Goal: Task Accomplishment & Management: Use online tool/utility

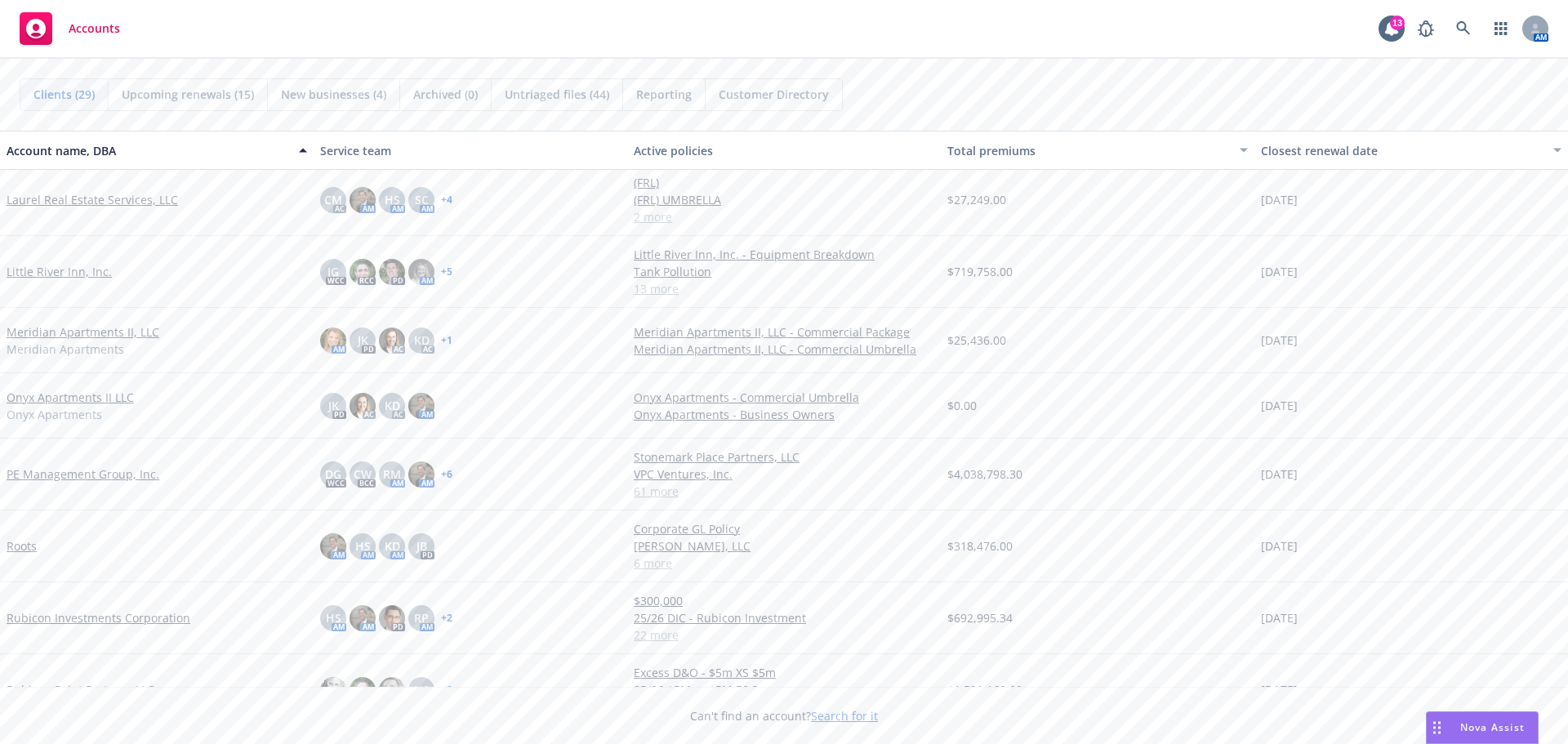
scroll to position [1061, 0]
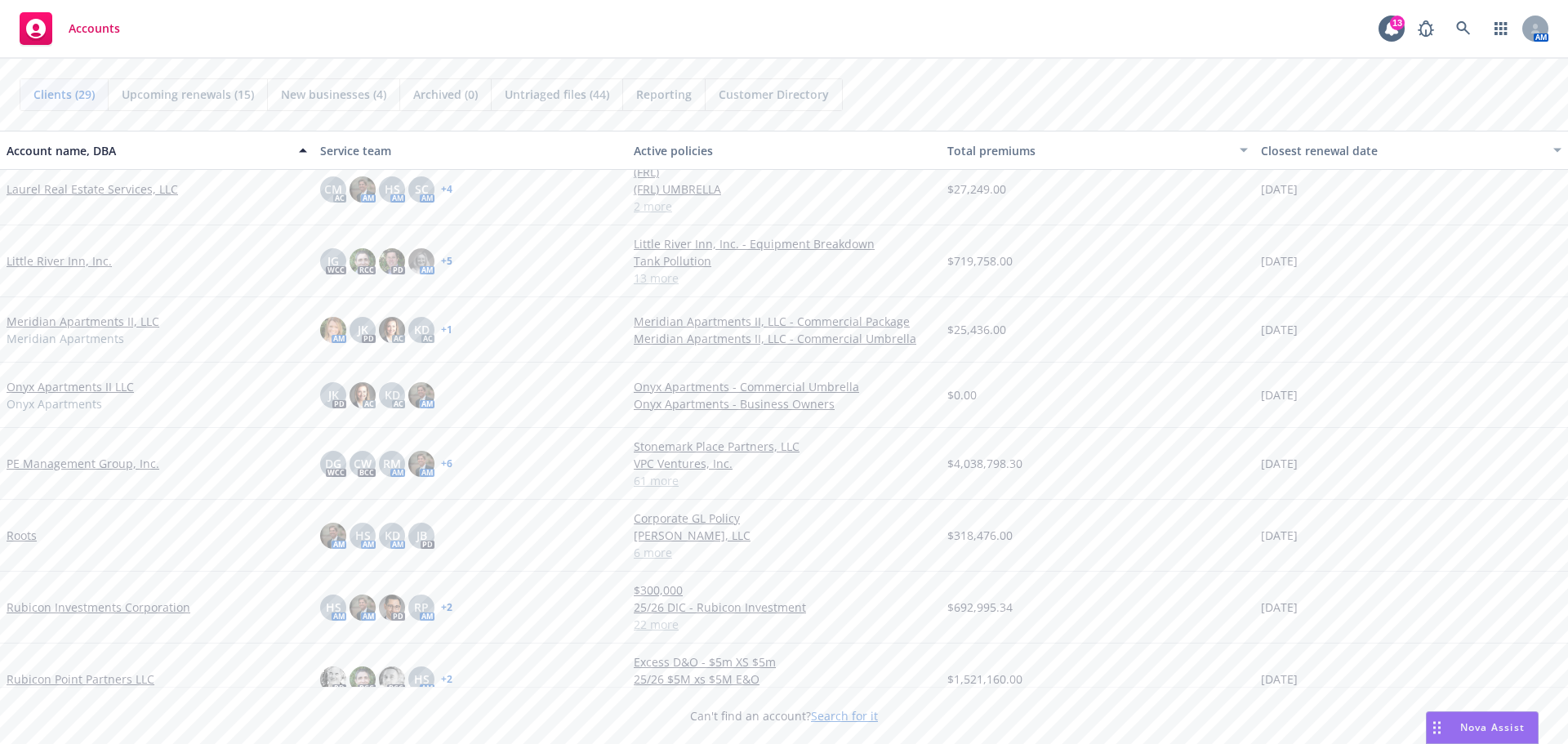
click at [75, 460] on link "PE Management Group, Inc." at bounding box center [82, 463] width 153 height 17
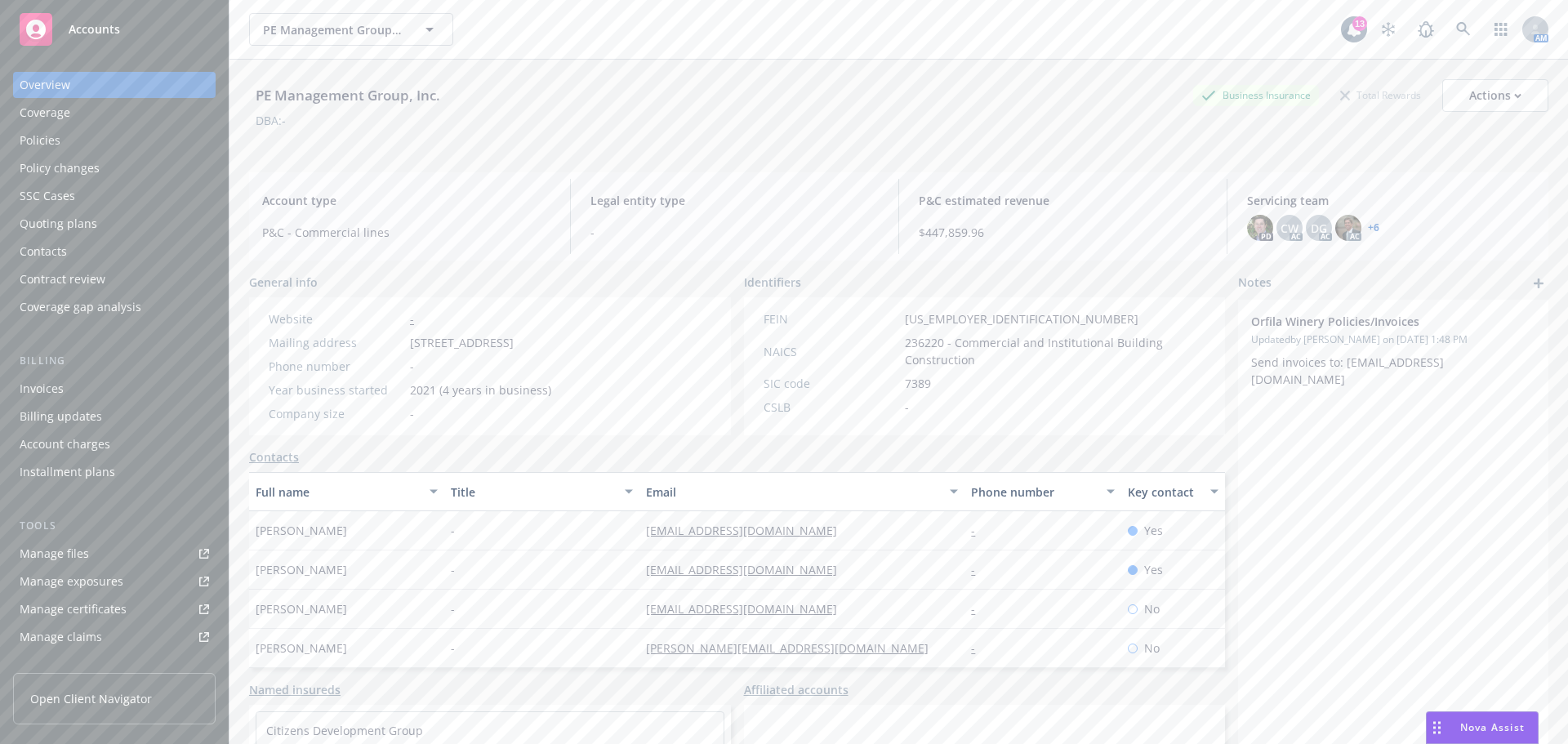
click at [110, 152] on div "Policies" at bounding box center [113, 140] width 189 height 26
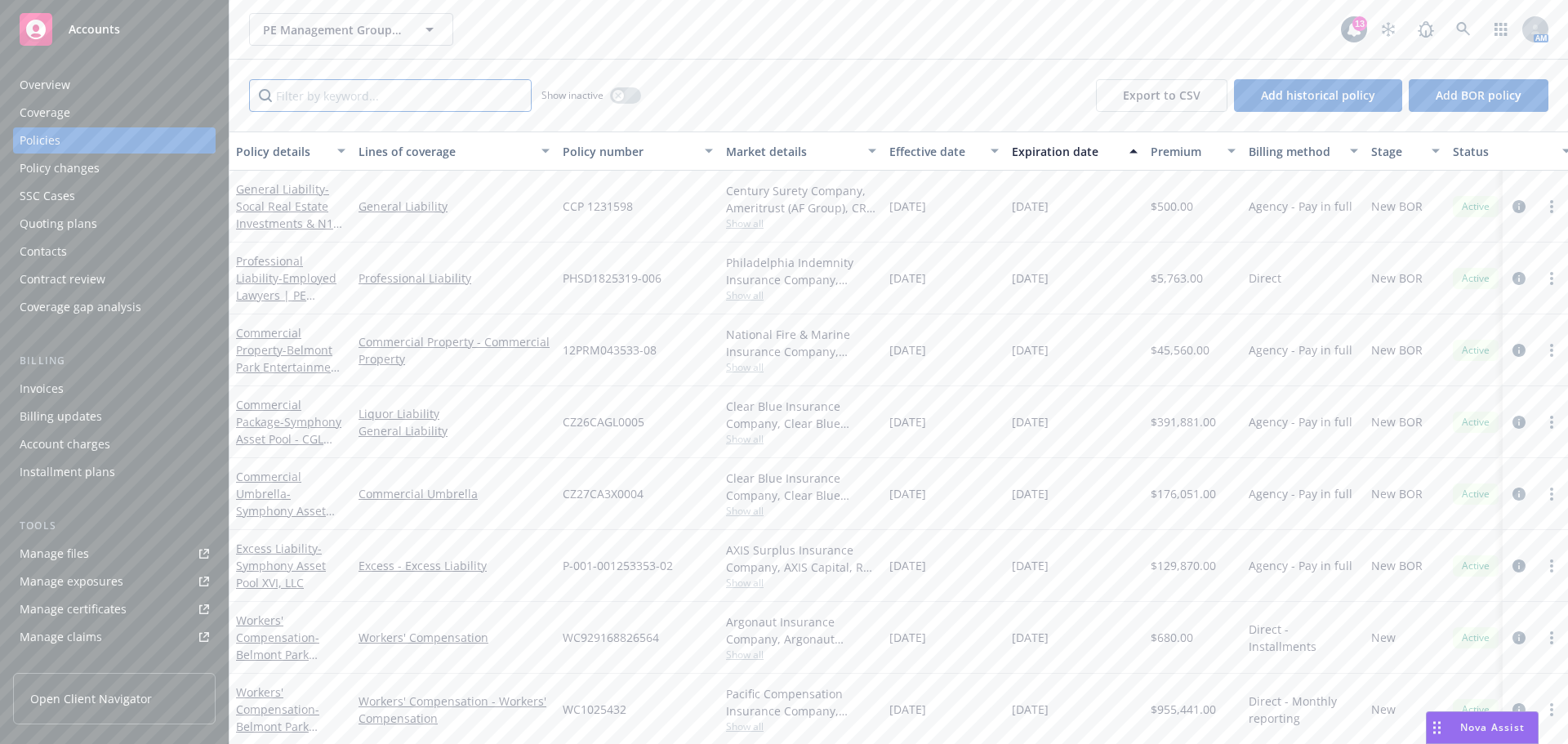
click at [288, 85] on input "Filter by keyword..." at bounding box center [390, 95] width 282 height 32
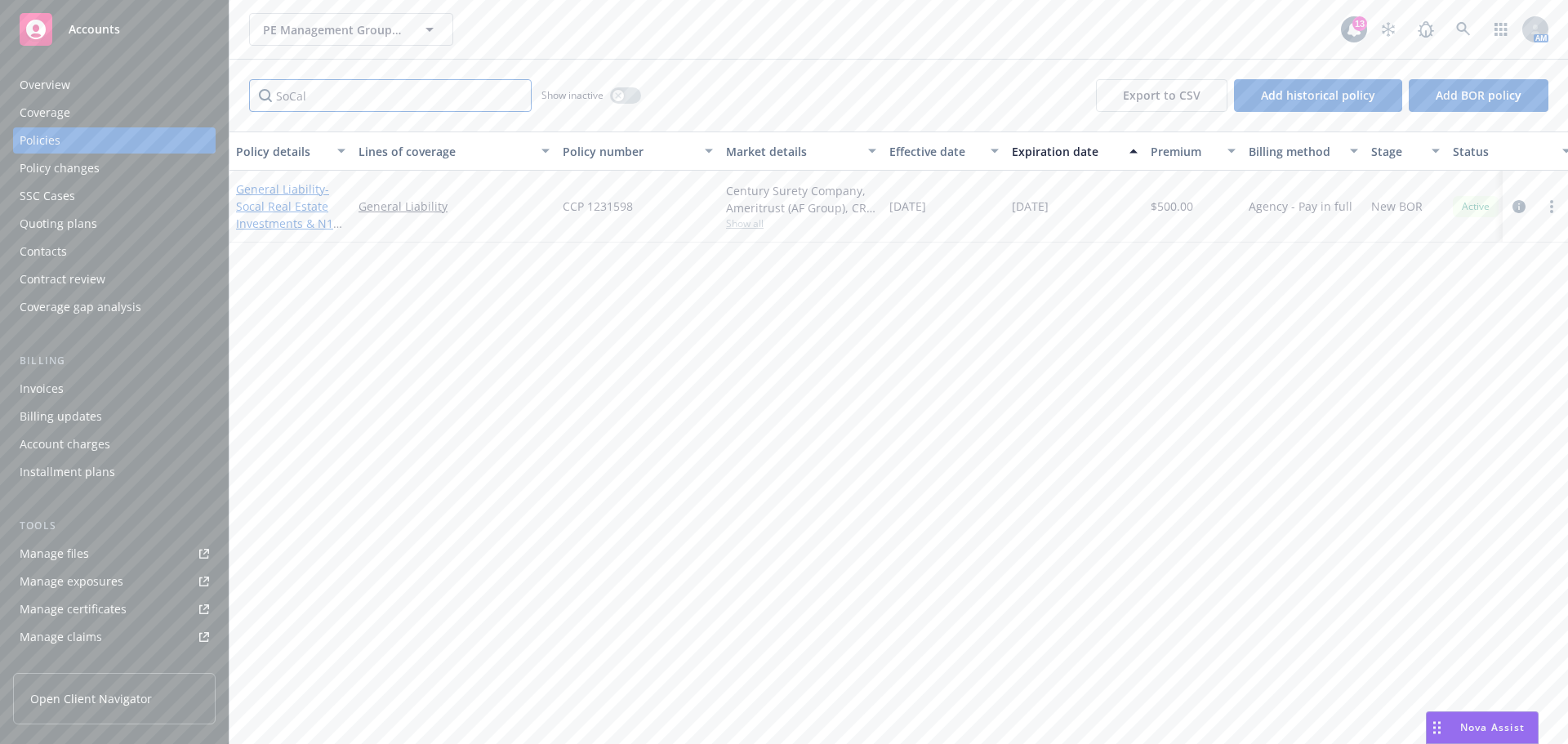
type input "SoCal"
click at [295, 186] on link "General Liability - Socal Real Estate Investments & N1 Management, LLC" at bounding box center [285, 214] width 98 height 67
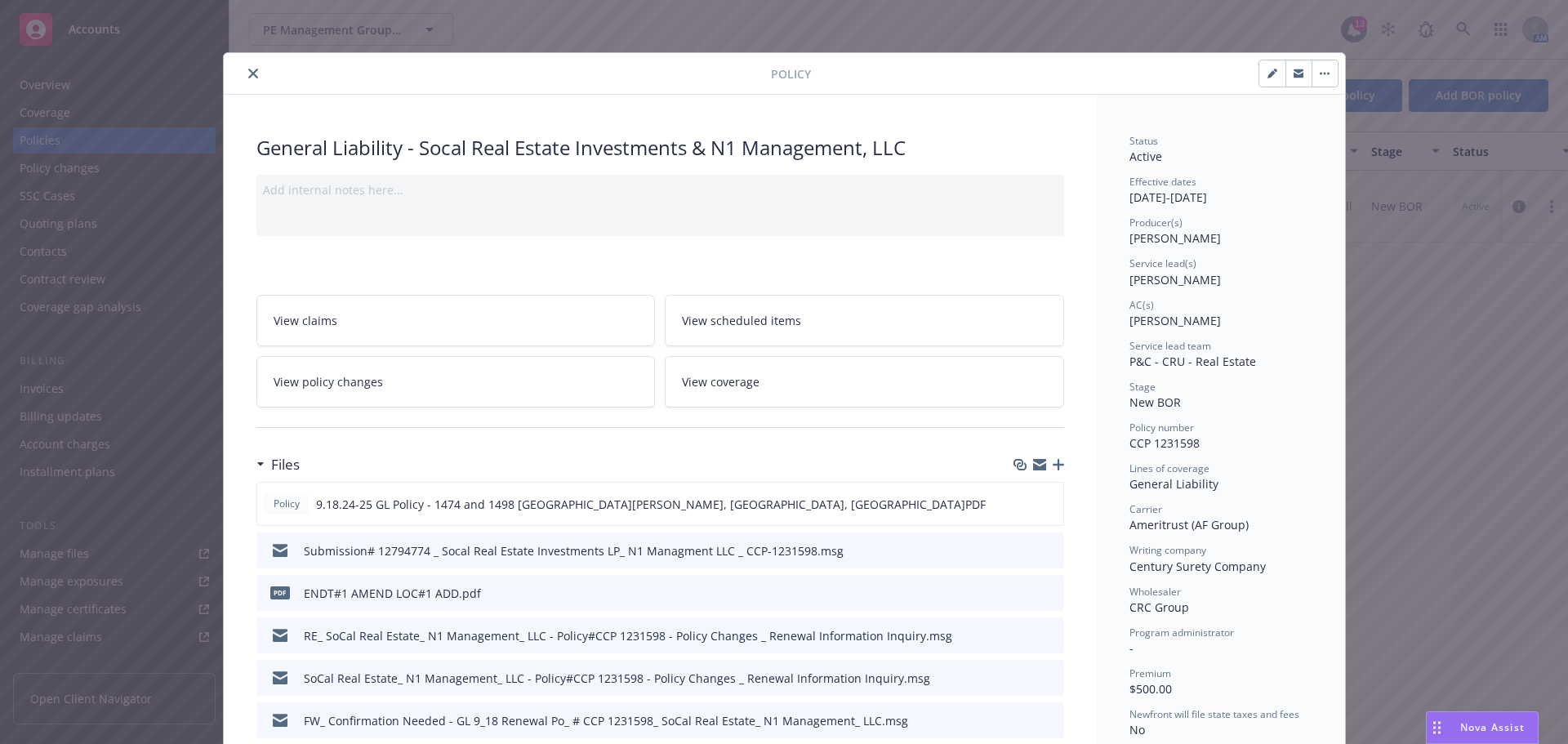
click at [253, 71] on button "close" at bounding box center [253, 73] width 19 height 19
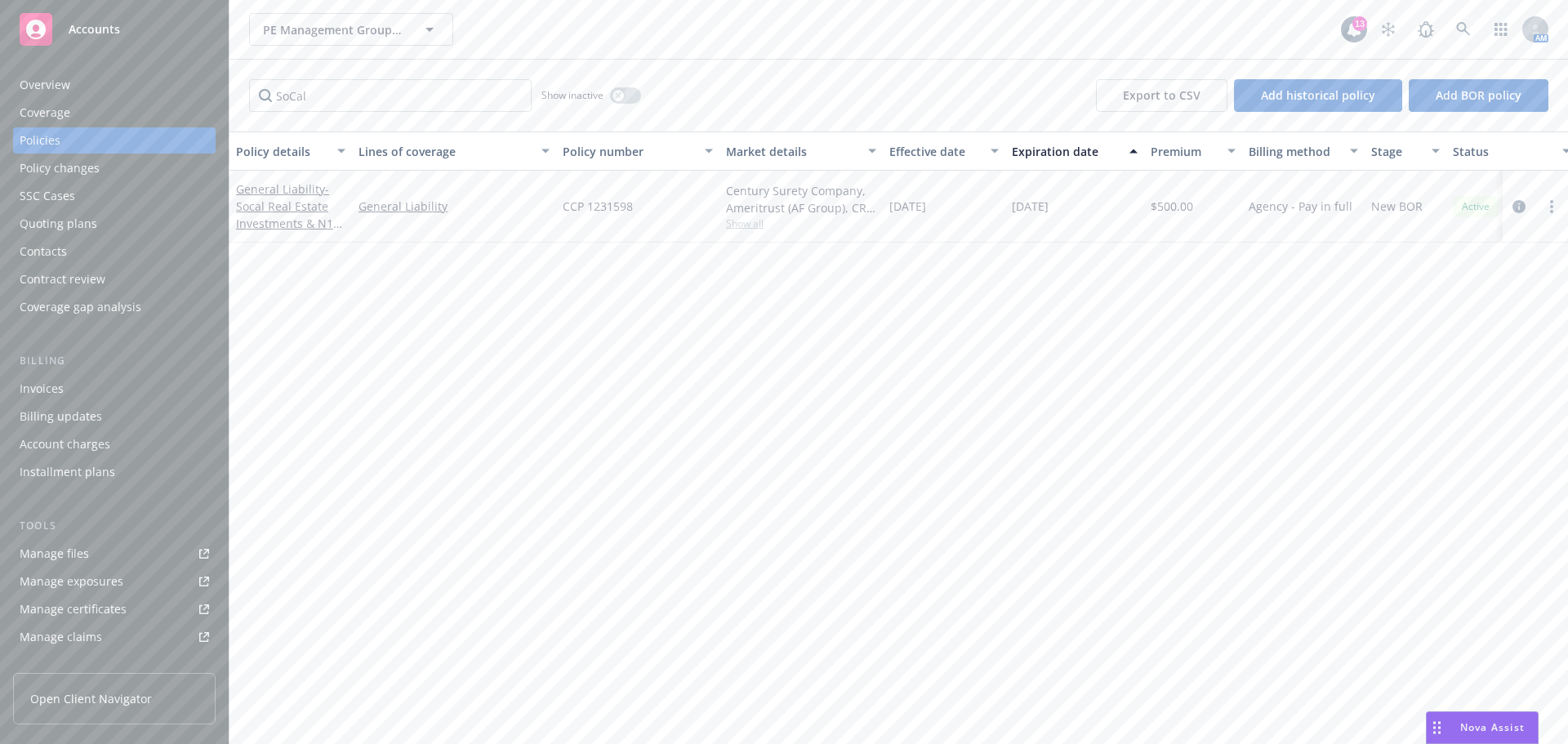
click at [91, 227] on div "Quoting plans" at bounding box center [58, 224] width 78 height 26
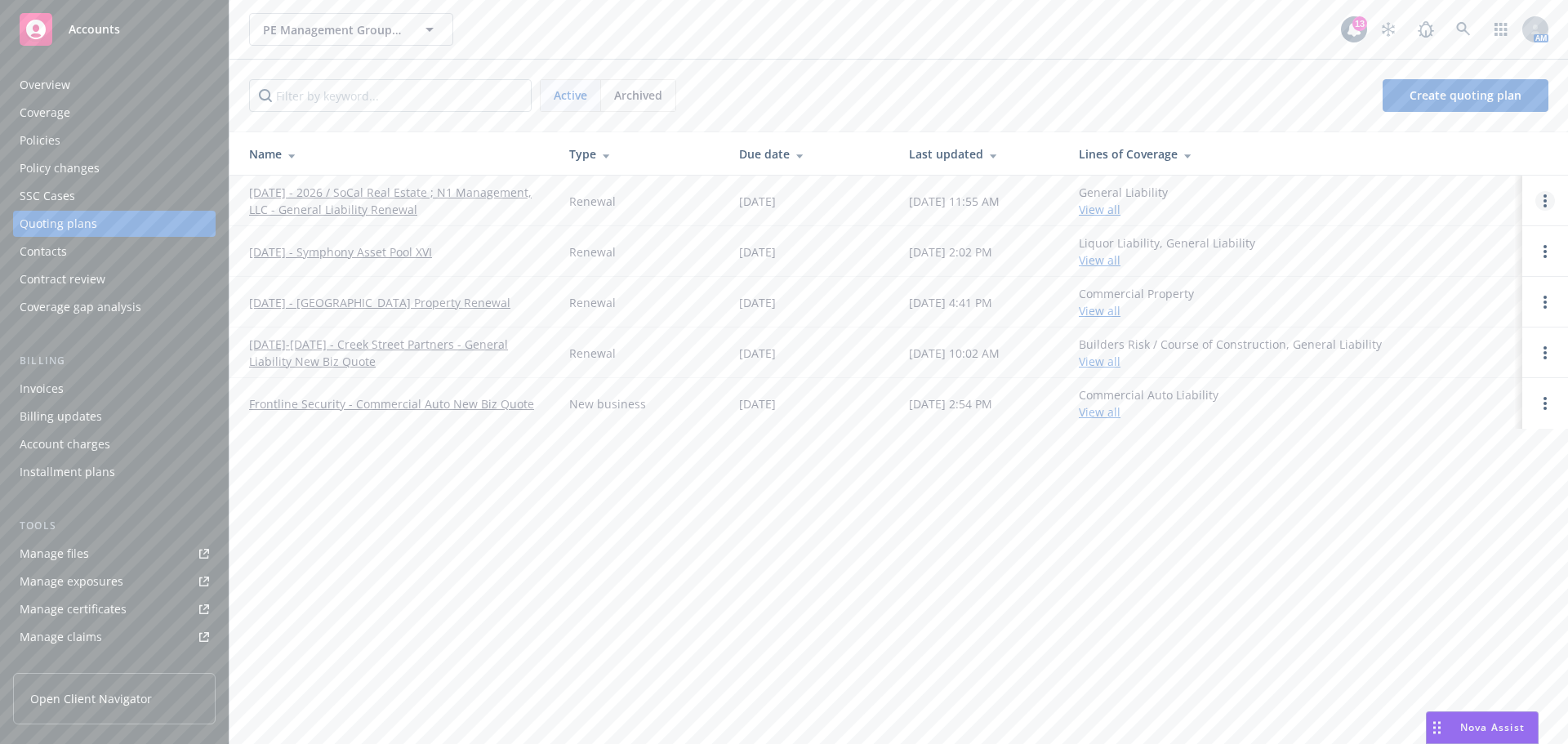
click at [1548, 202] on link "Open options" at bounding box center [1544, 200] width 19 height 19
click at [291, 188] on link "[DATE] - 2026 / SoCal Real Estate ; N1 Management, LLC - General Liability Rene…" at bounding box center [396, 200] width 294 height 34
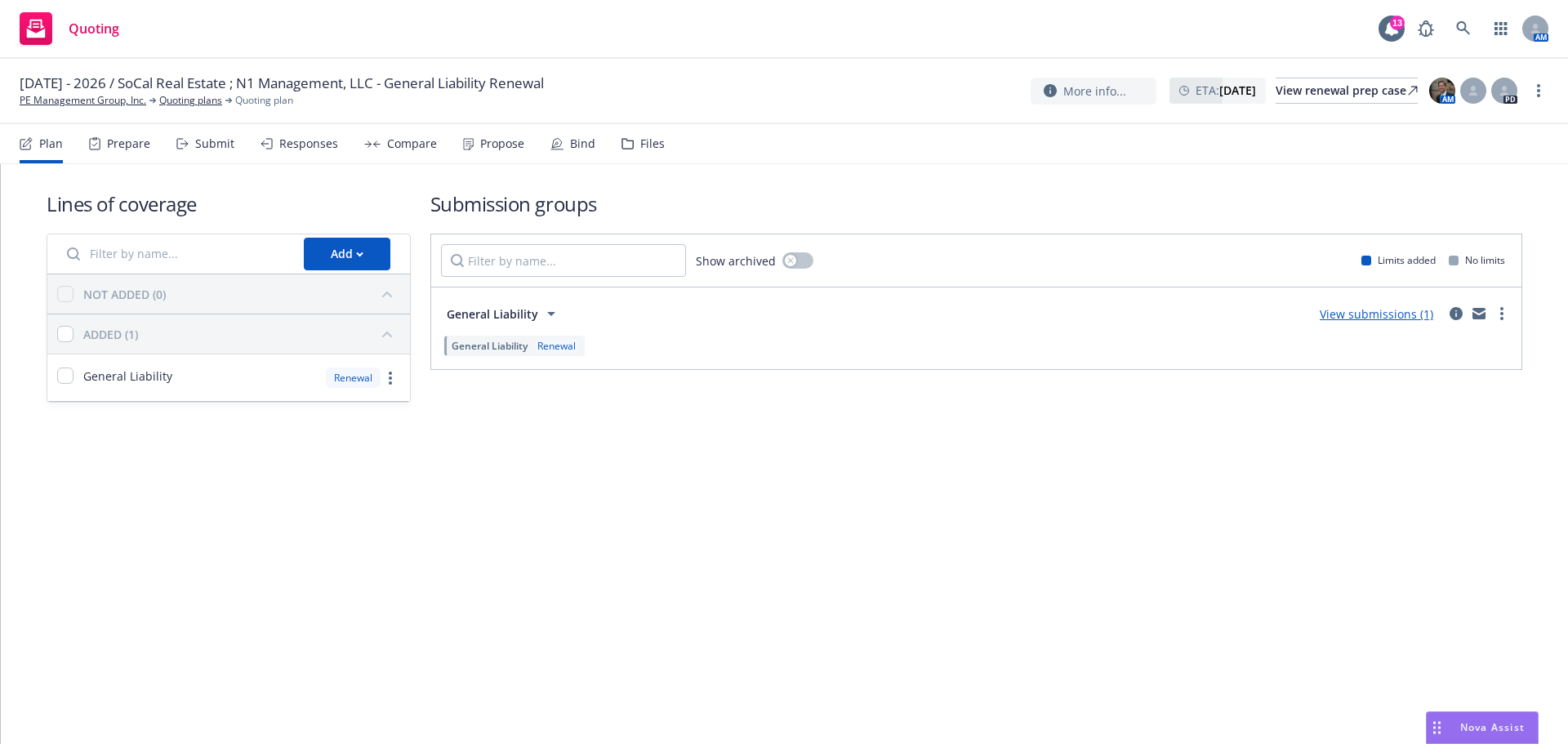
click at [124, 140] on div "Prepare" at bounding box center [129, 143] width 44 height 13
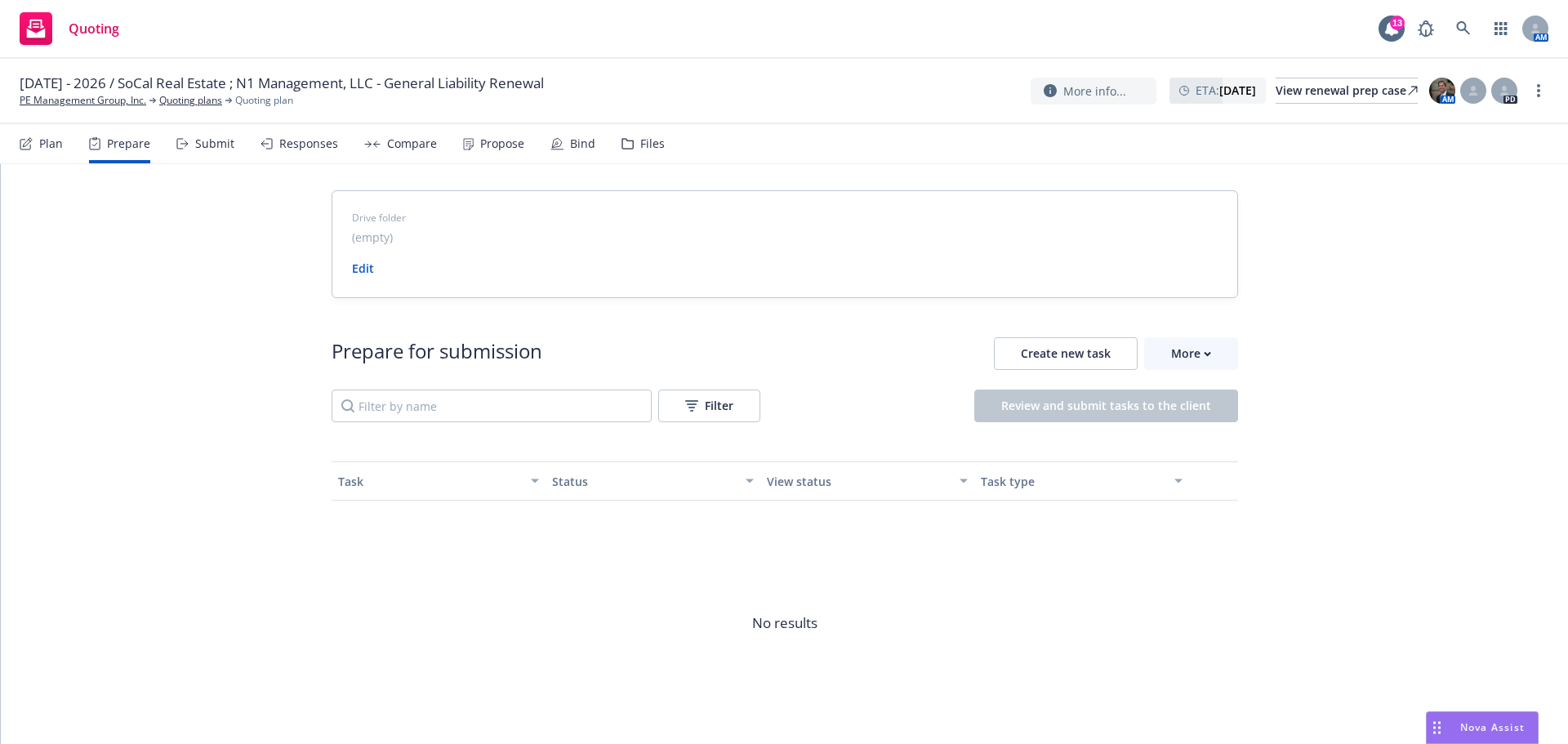
click at [227, 142] on div "Submit" at bounding box center [214, 143] width 39 height 13
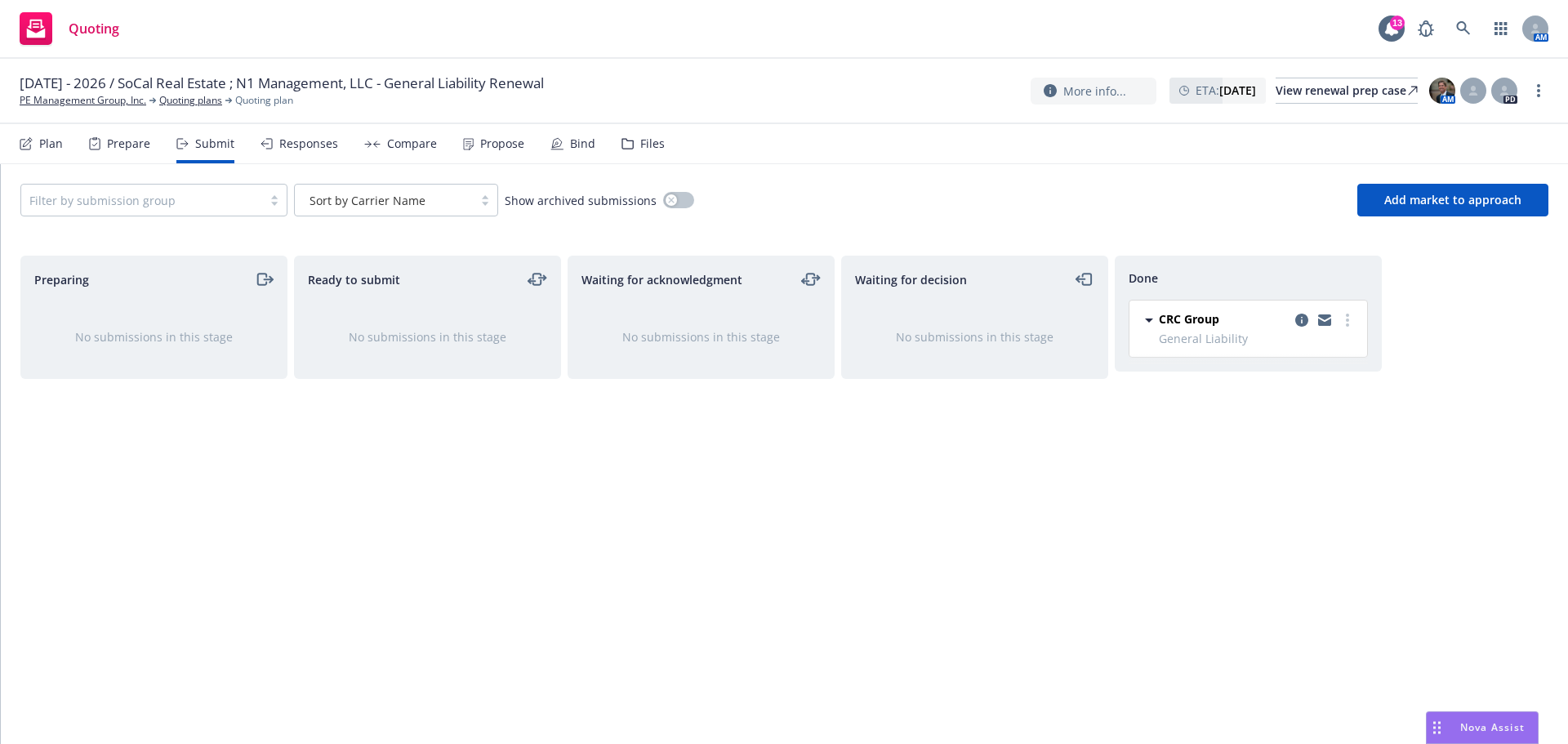
click at [295, 139] on div "Responses" at bounding box center [308, 143] width 58 height 13
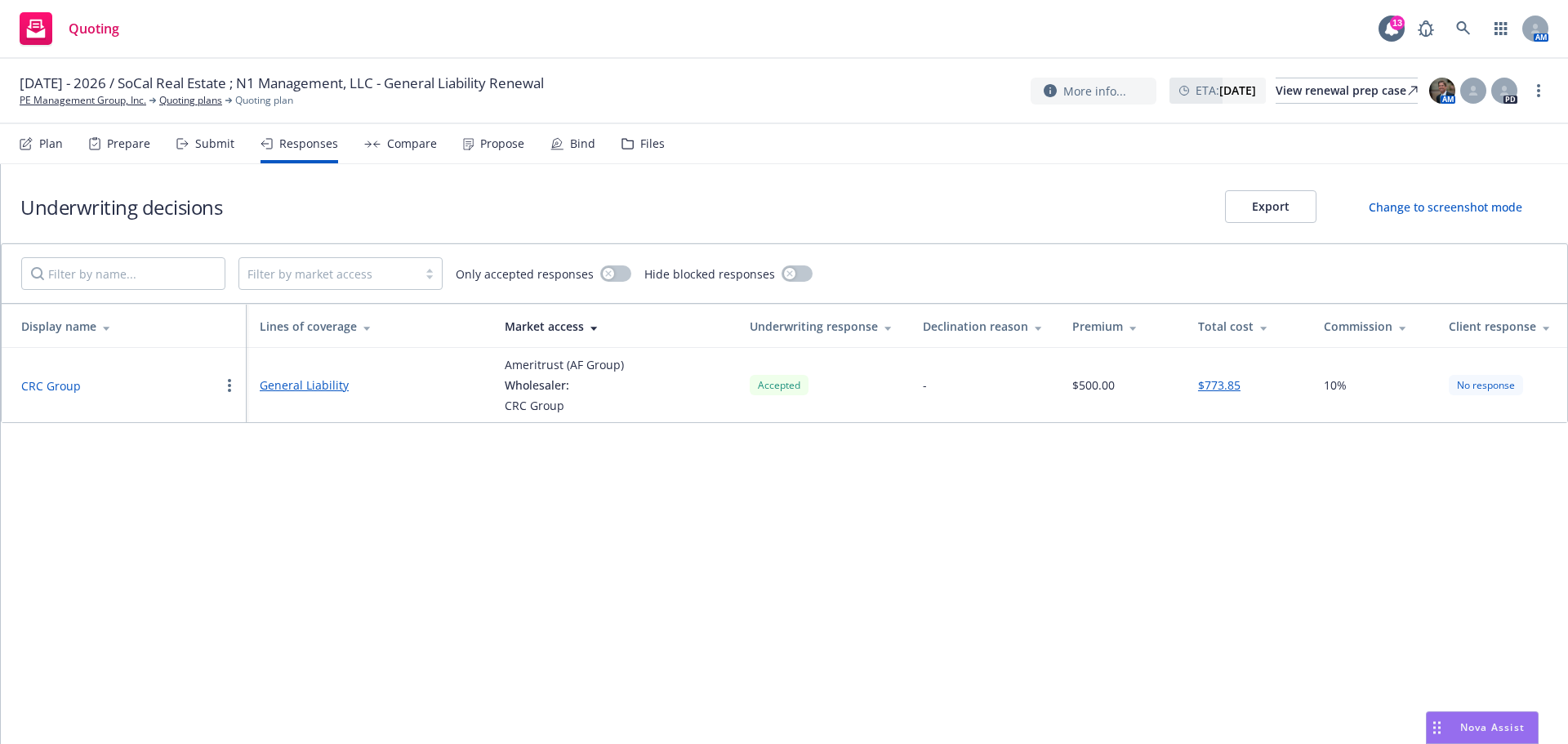
click at [402, 145] on div "Compare" at bounding box center [411, 143] width 50 height 13
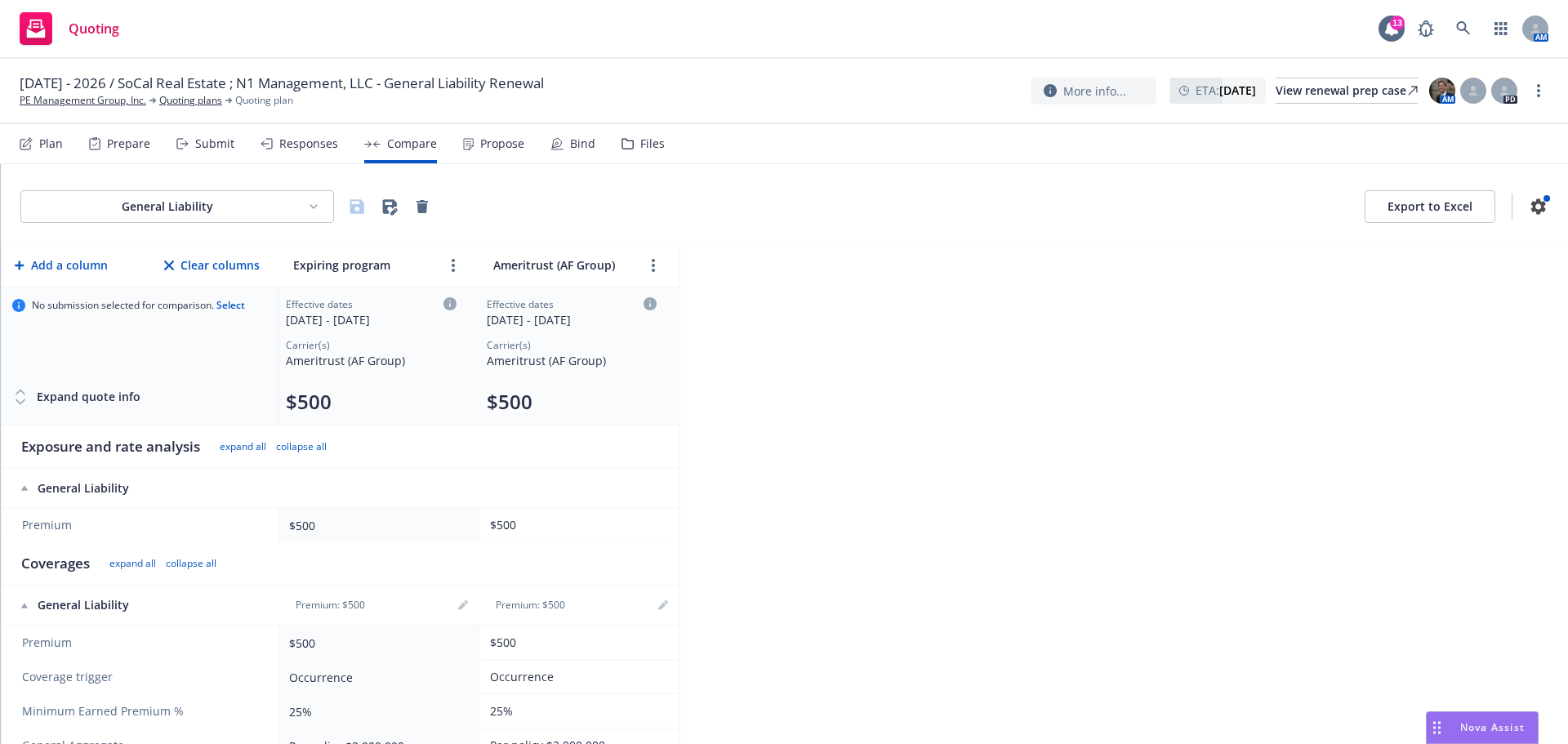
click at [487, 145] on div "Propose" at bounding box center [502, 143] width 44 height 13
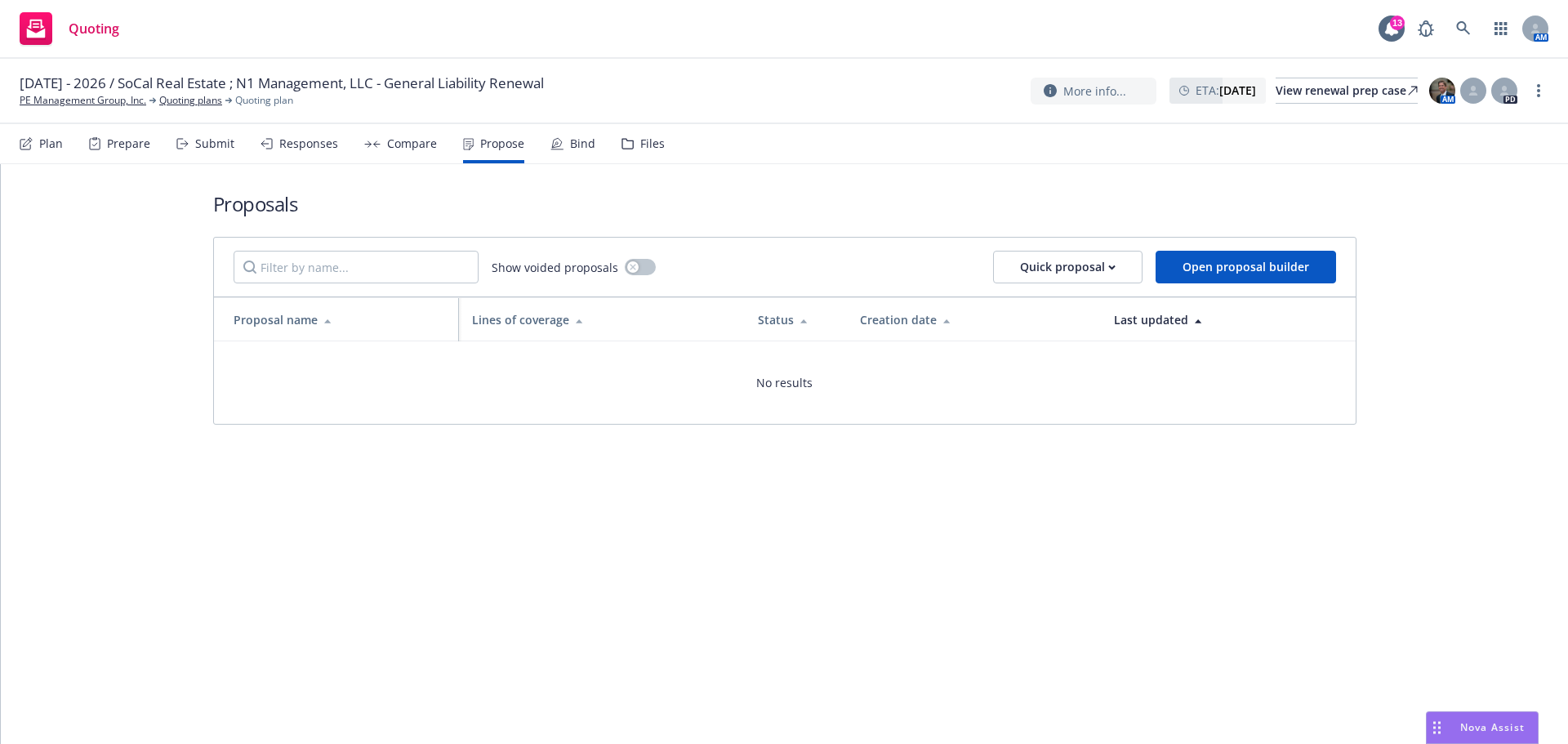
click at [311, 143] on div "Responses" at bounding box center [308, 143] width 58 height 13
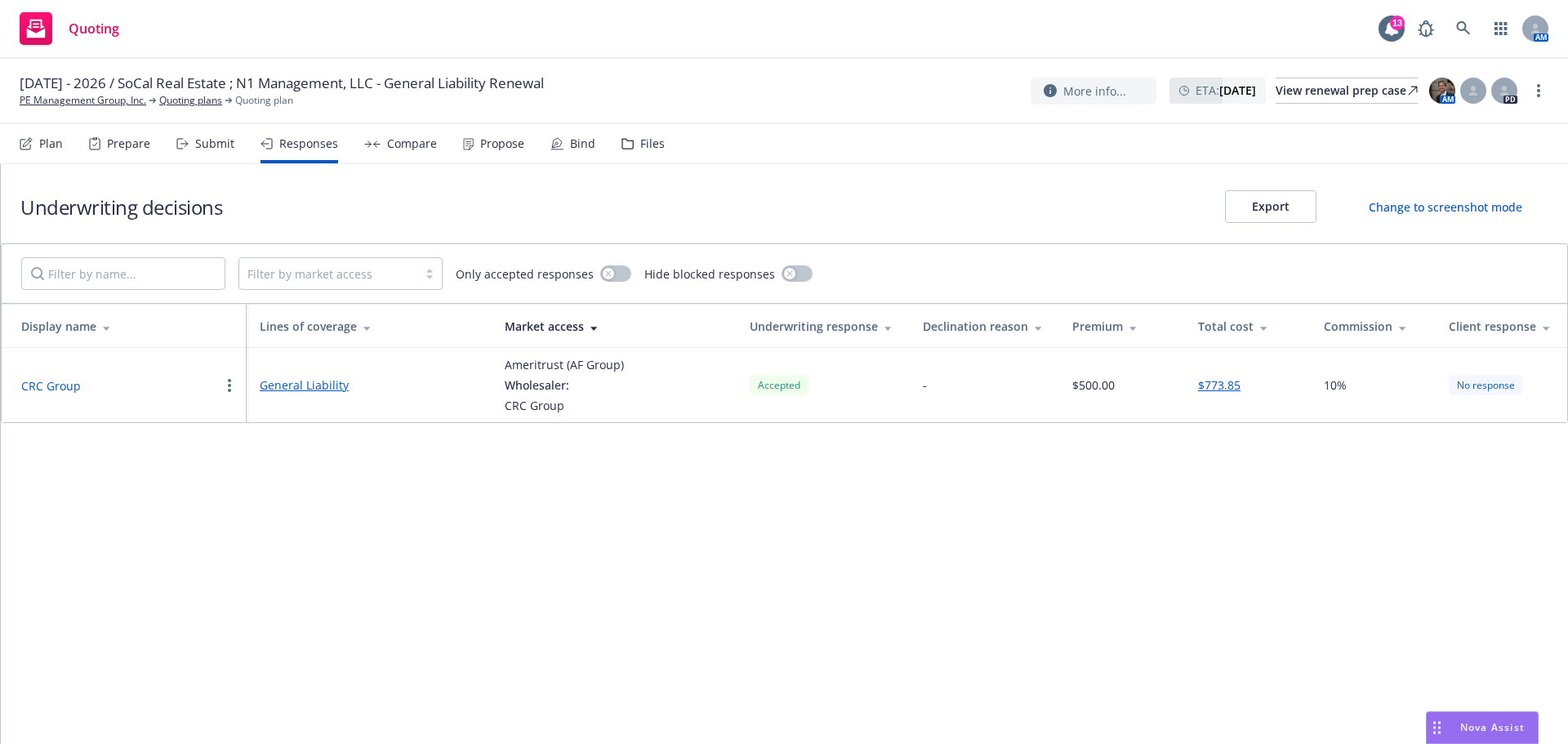
click at [389, 142] on div "Compare" at bounding box center [411, 143] width 50 height 13
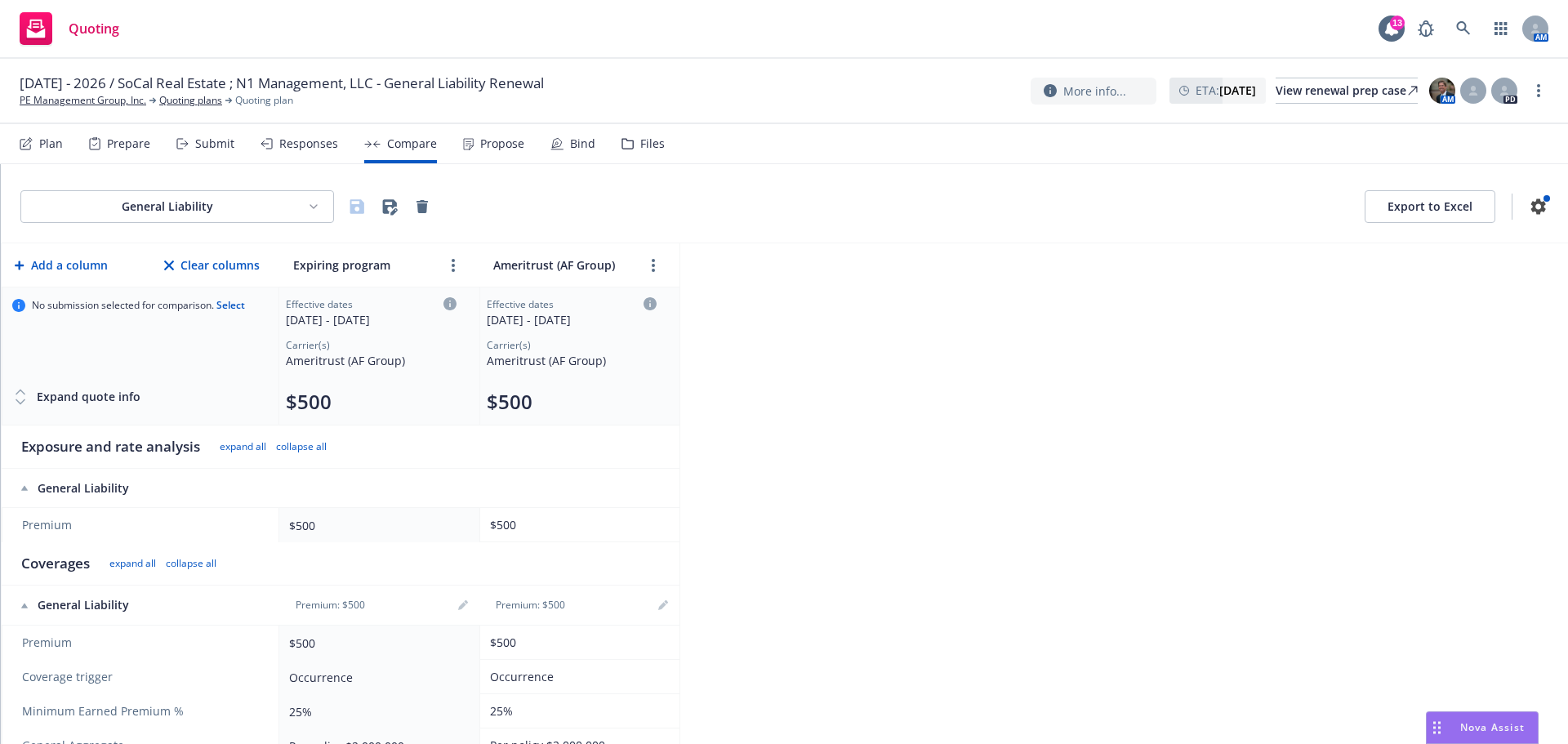
click at [485, 147] on div "Propose" at bounding box center [502, 143] width 44 height 13
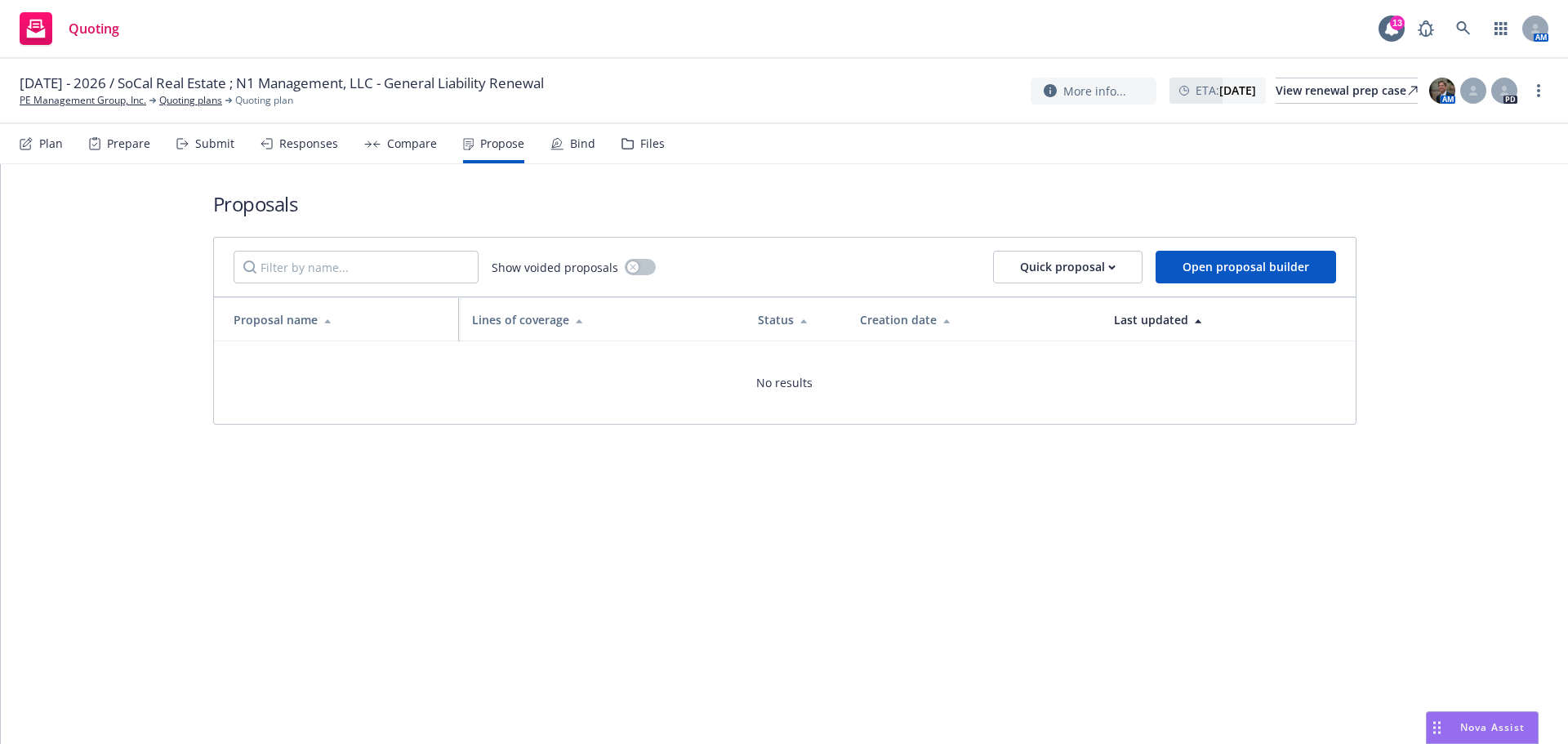
click at [306, 145] on div "Responses" at bounding box center [308, 143] width 58 height 13
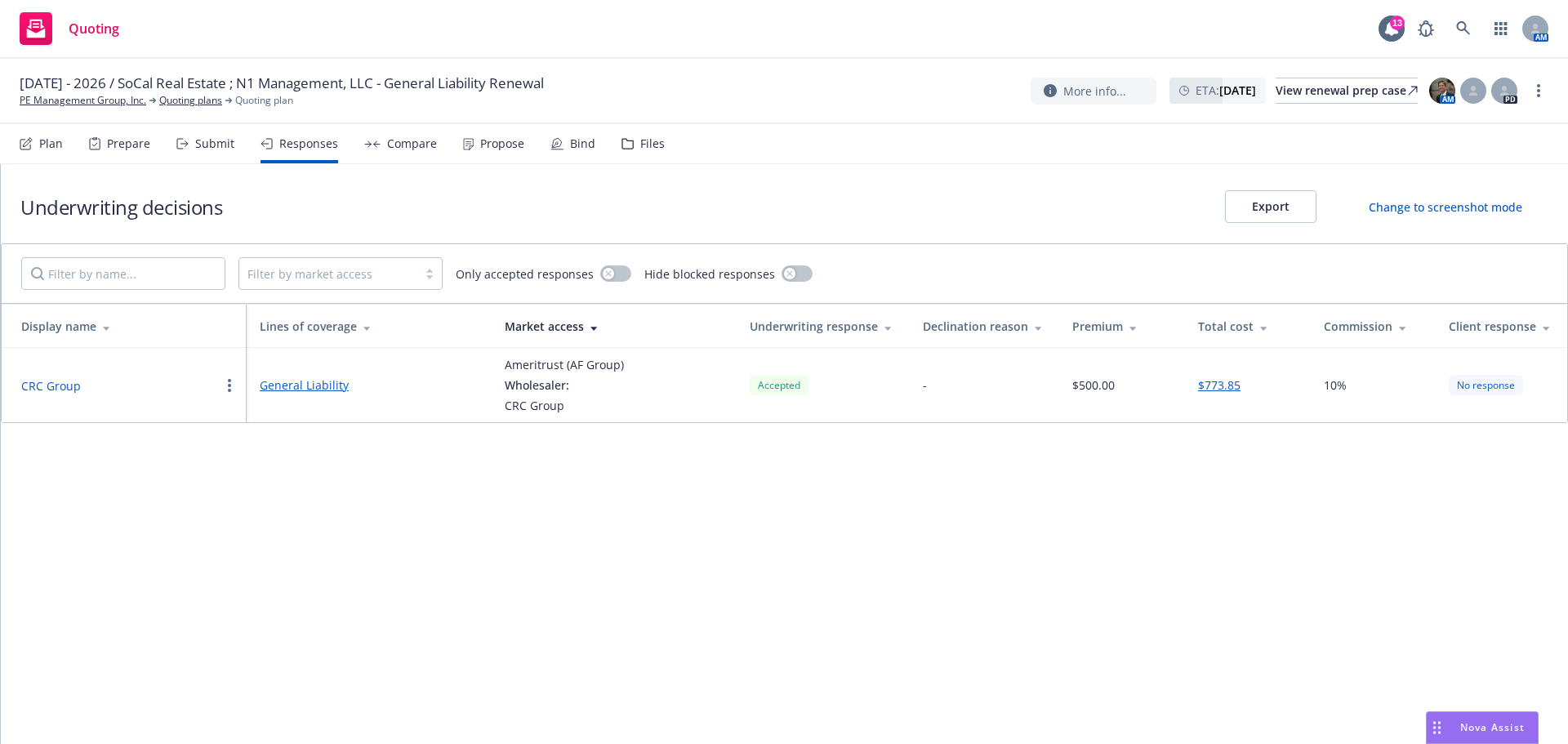
click at [280, 381] on link "General Liability" at bounding box center [369, 385] width 219 height 17
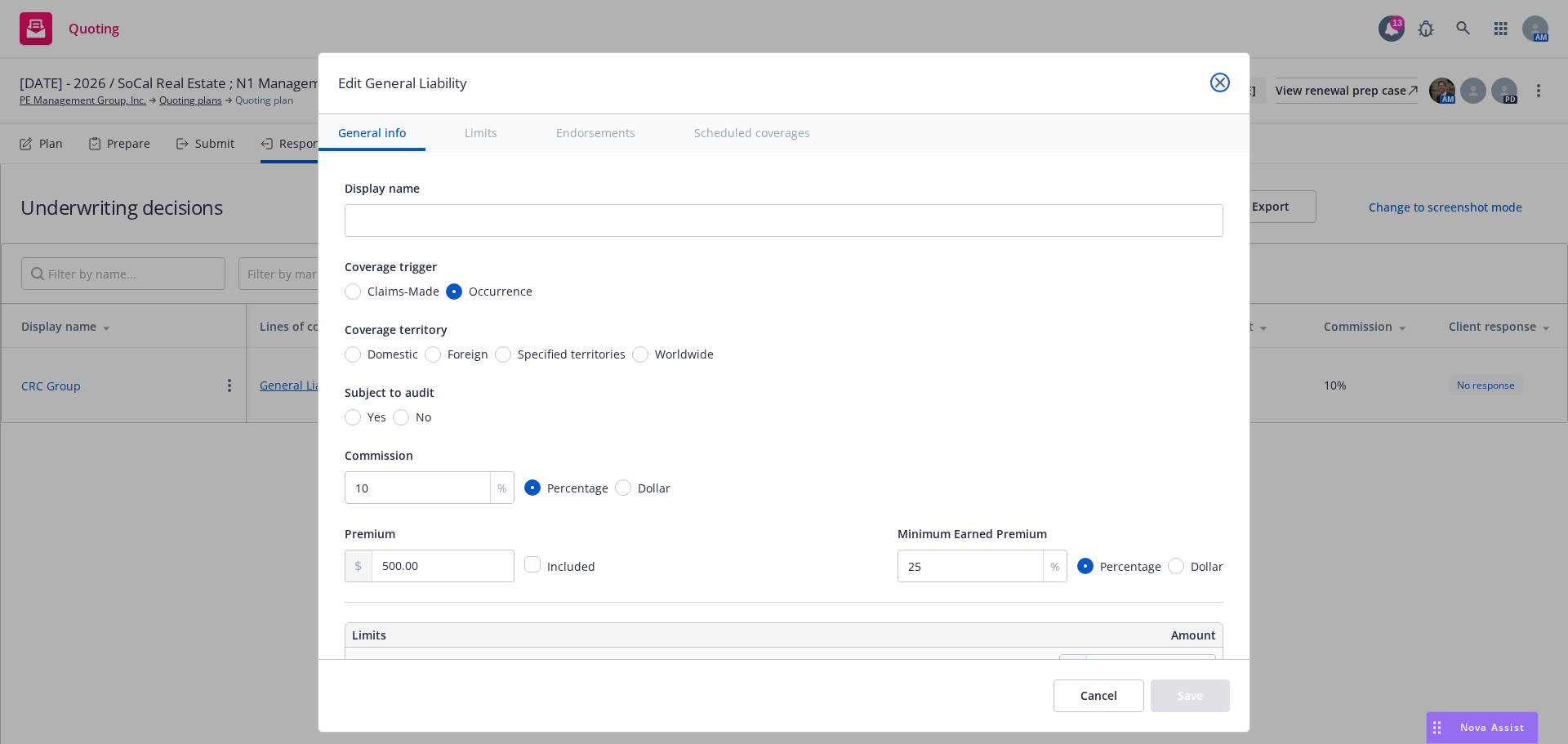
click at [1218, 82] on icon "close" at bounding box center [1219, 82] width 10 height 10
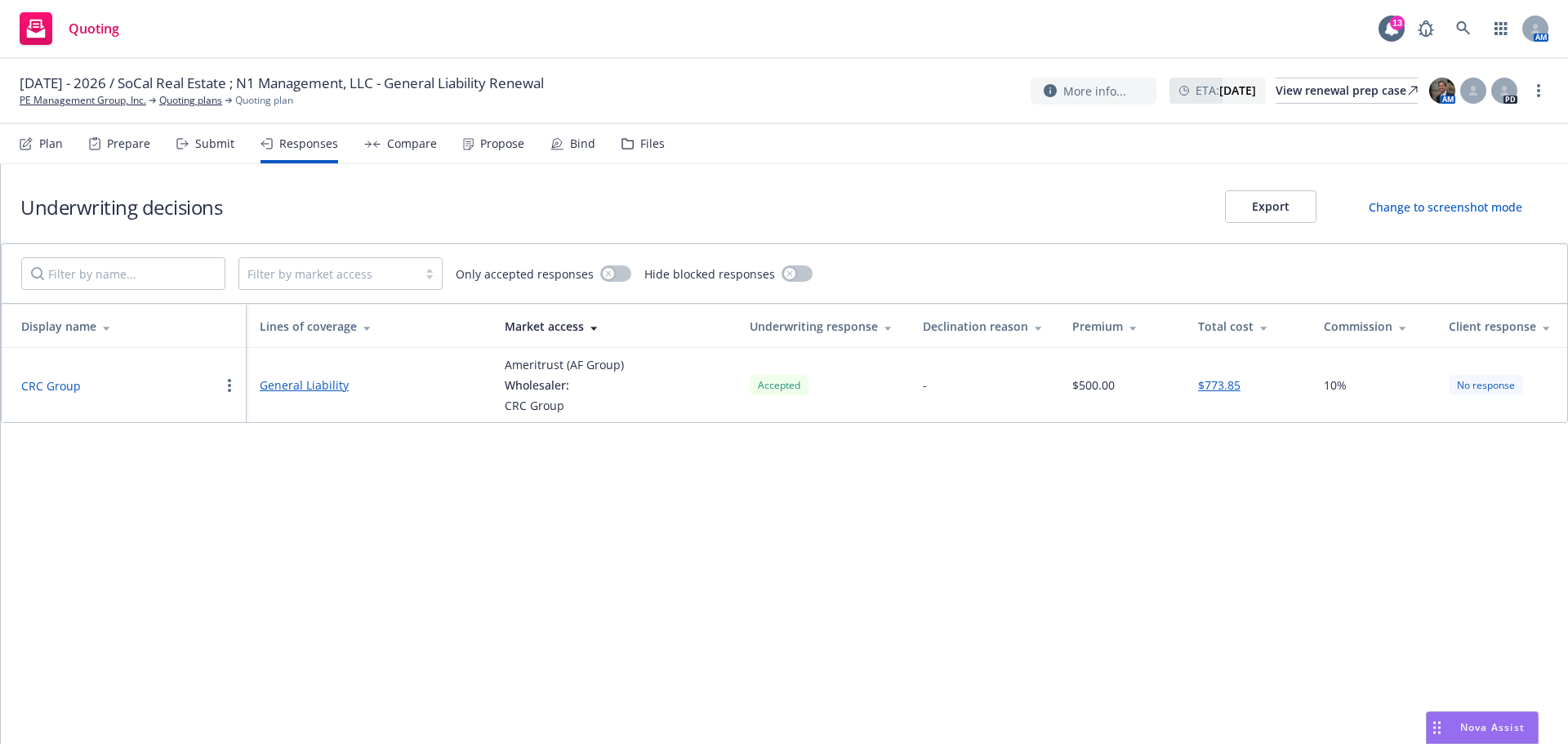
click at [48, 381] on button "CRC Group" at bounding box center [51, 386] width 59 height 17
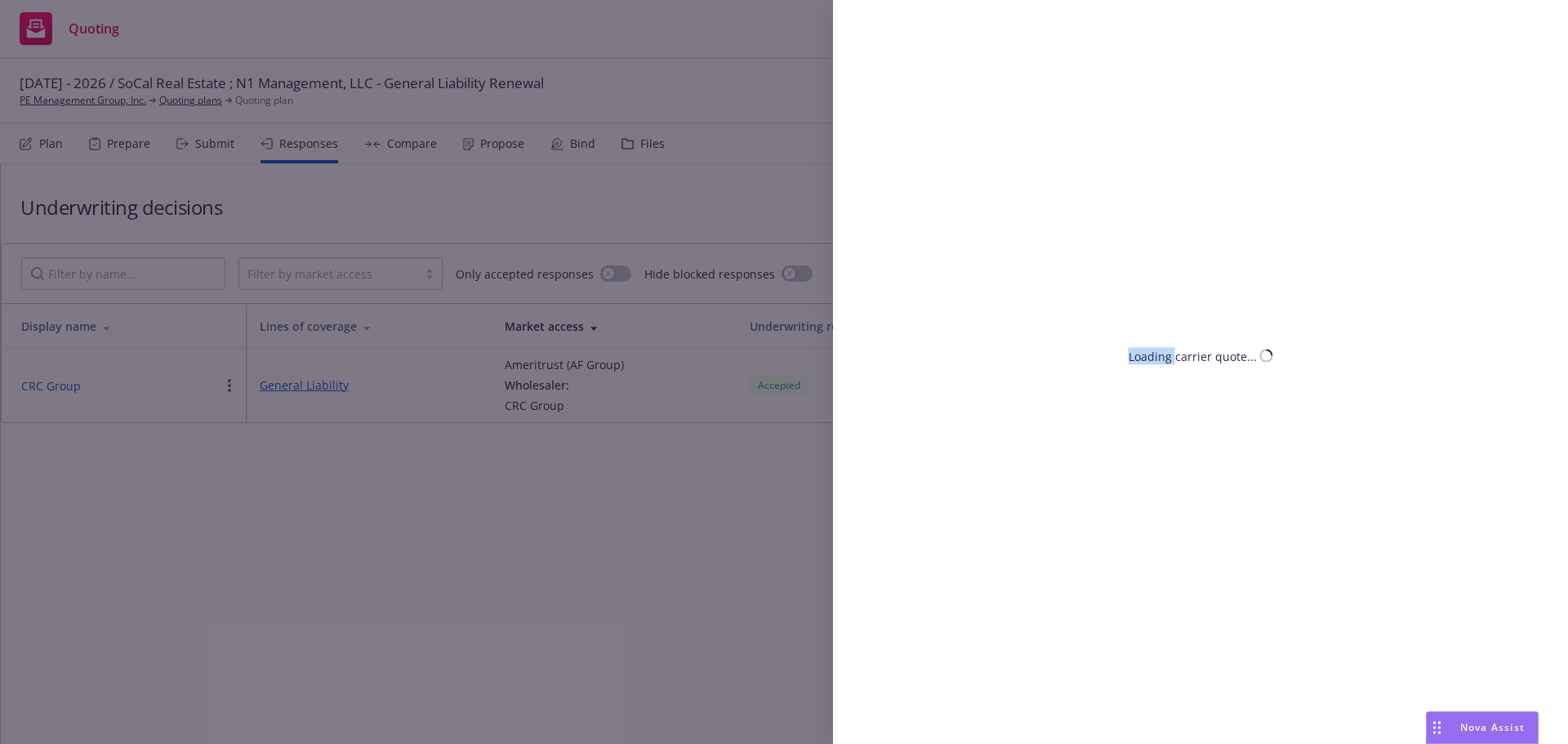
click at [48, 381] on div "Loading carrier quote..." at bounding box center [784, 372] width 1568 height 744
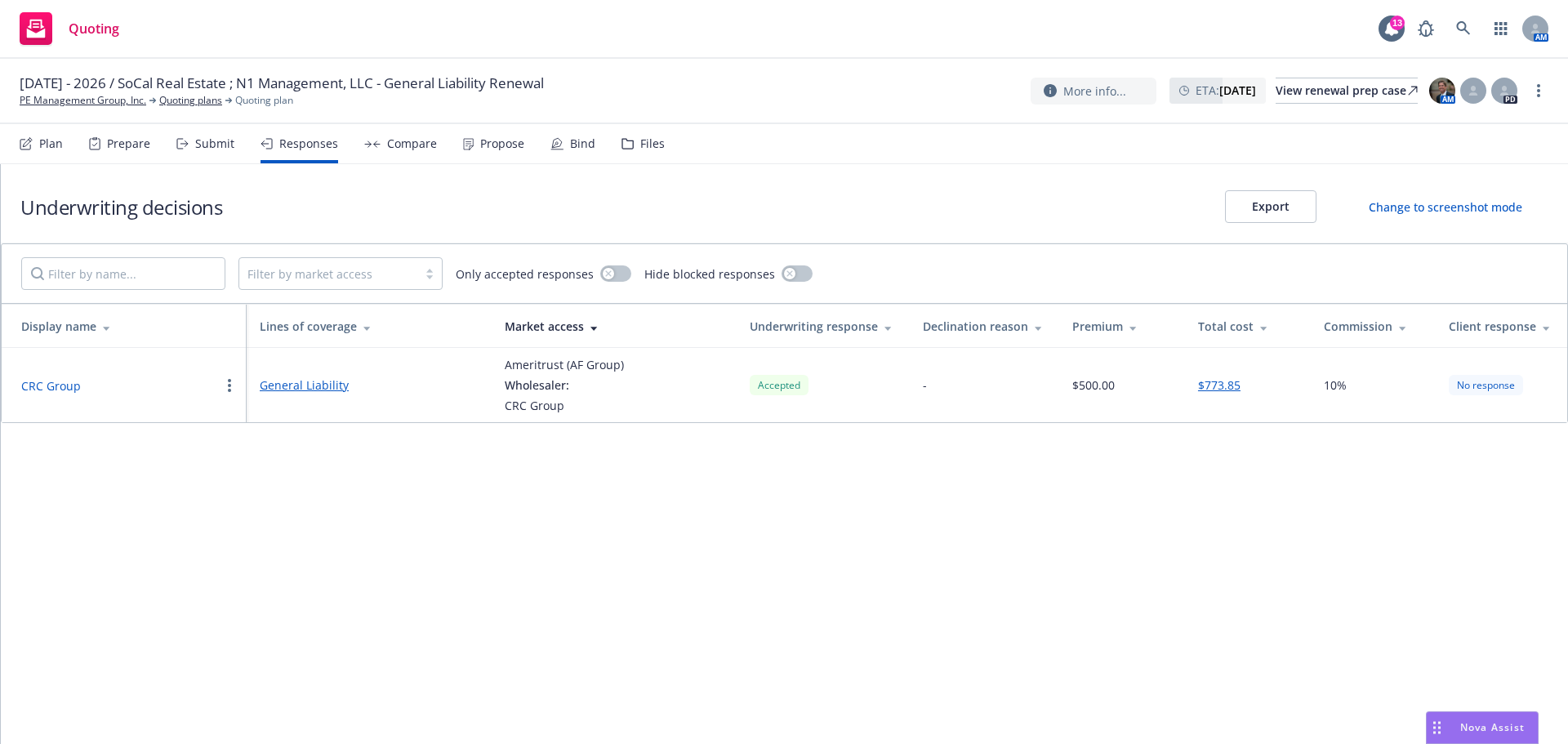
click at [51, 382] on button "CRC Group" at bounding box center [51, 386] width 59 height 17
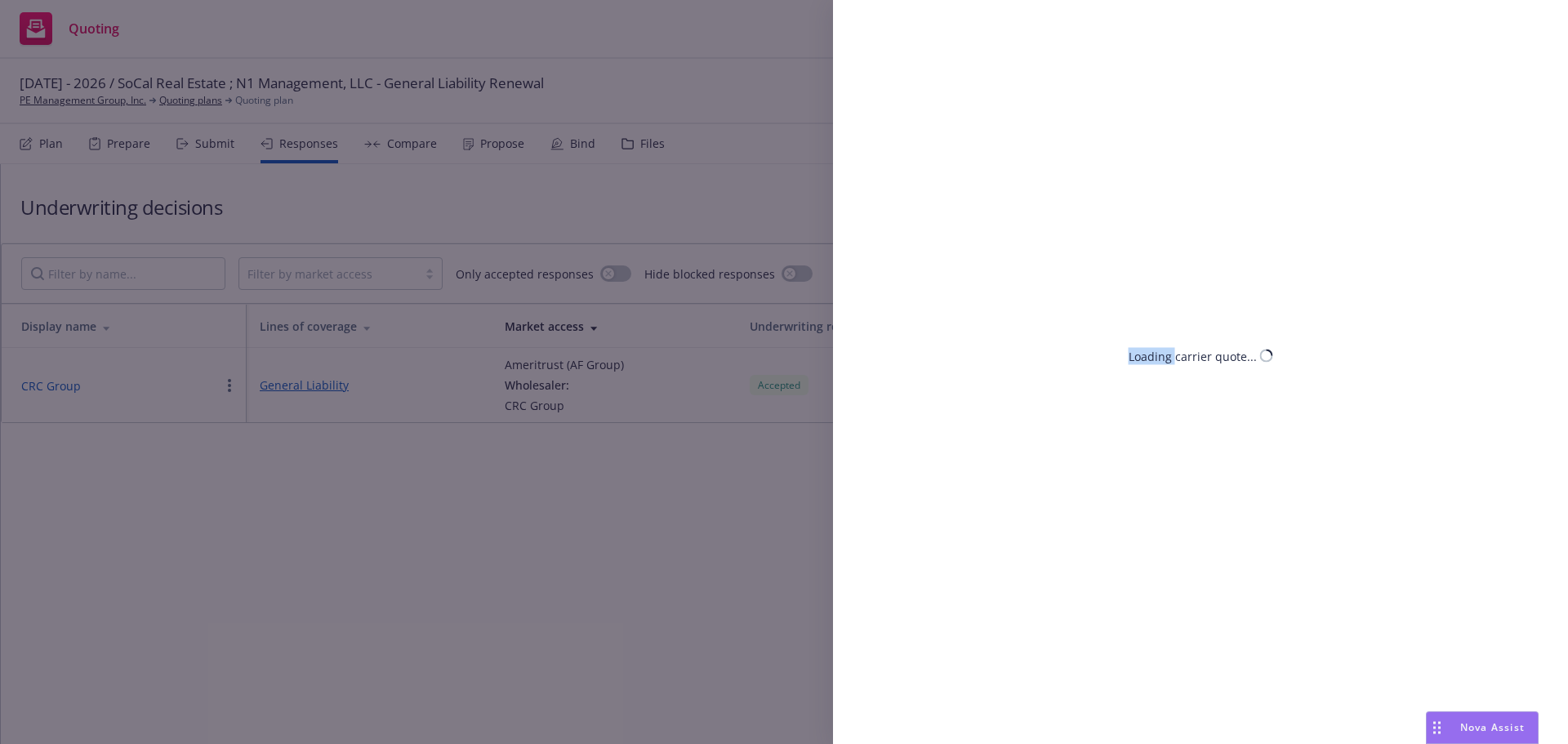
click at [51, 382] on div "Loading carrier quote..." at bounding box center [784, 372] width 1568 height 744
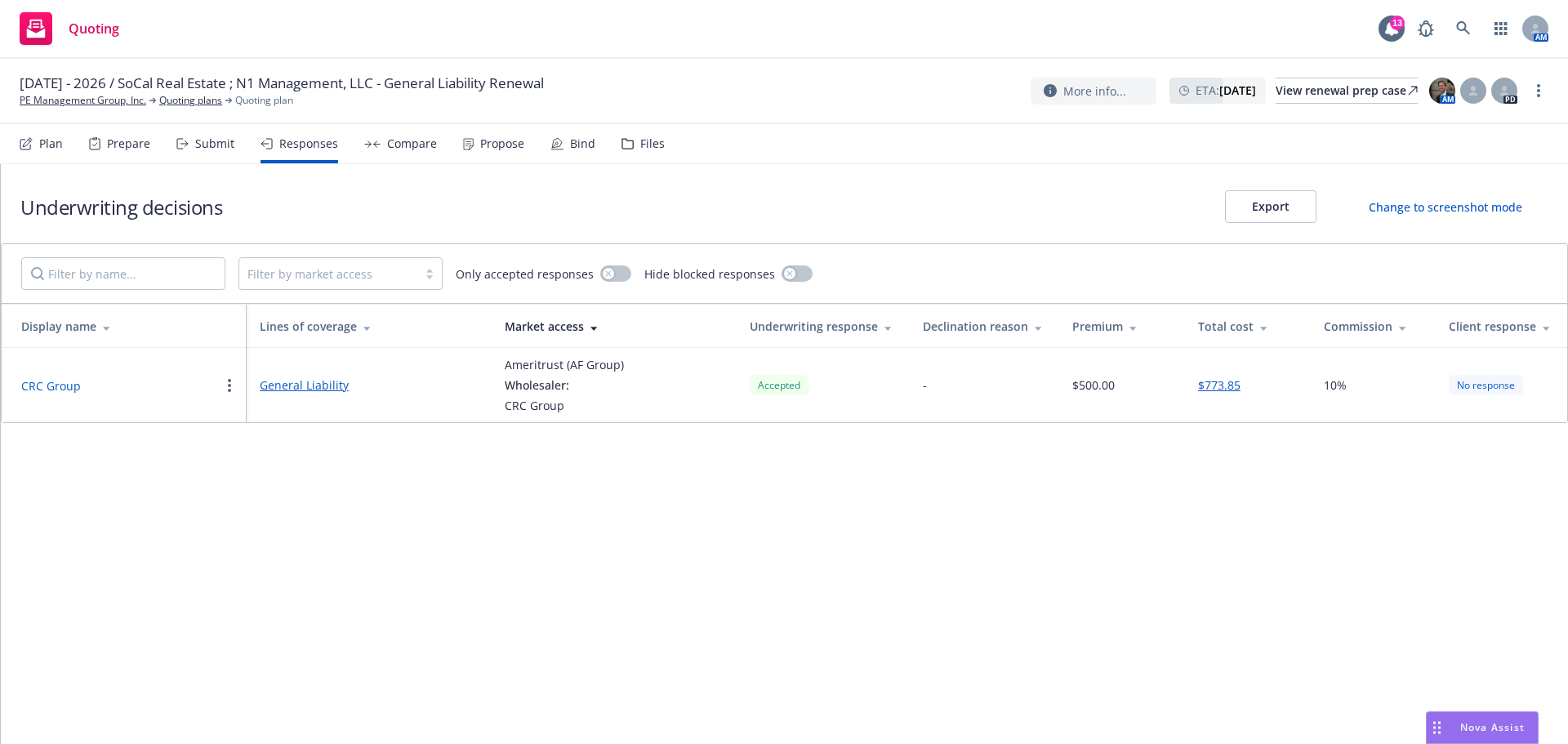
click at [51, 382] on button "CRC Group" at bounding box center [51, 386] width 59 height 17
select select "CA"
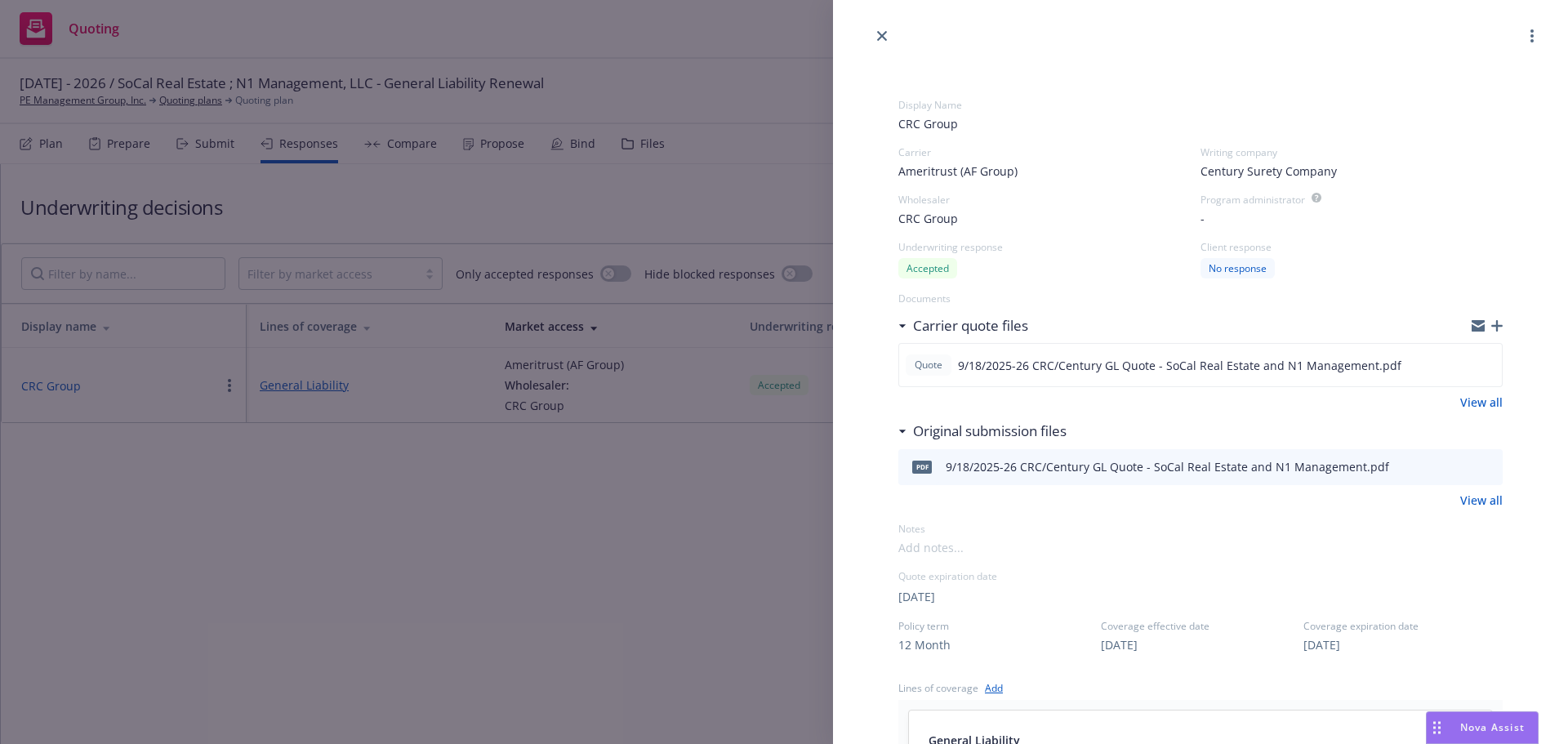
click at [1491, 323] on icon "button" at bounding box center [1497, 325] width 11 height 11
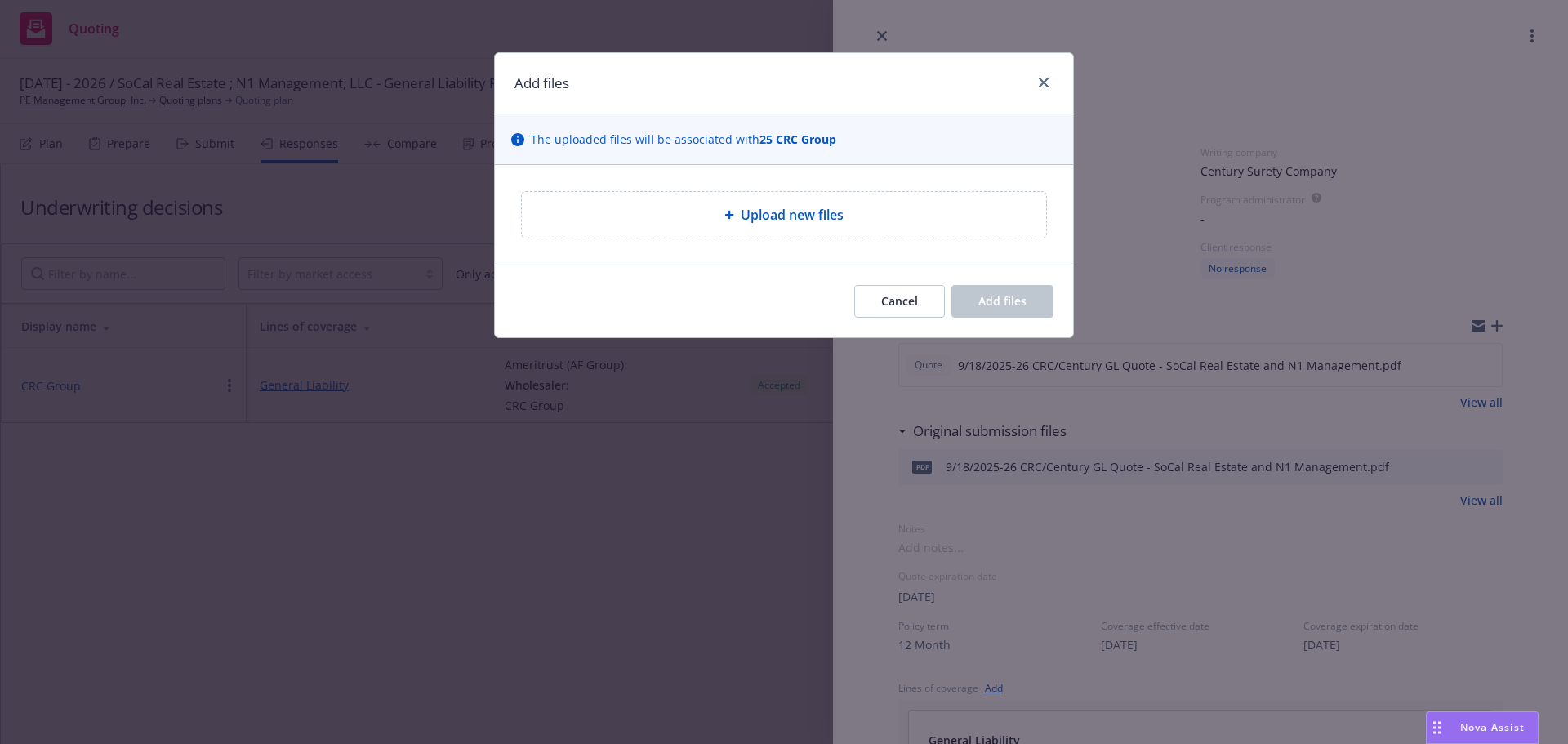
type textarea "x"
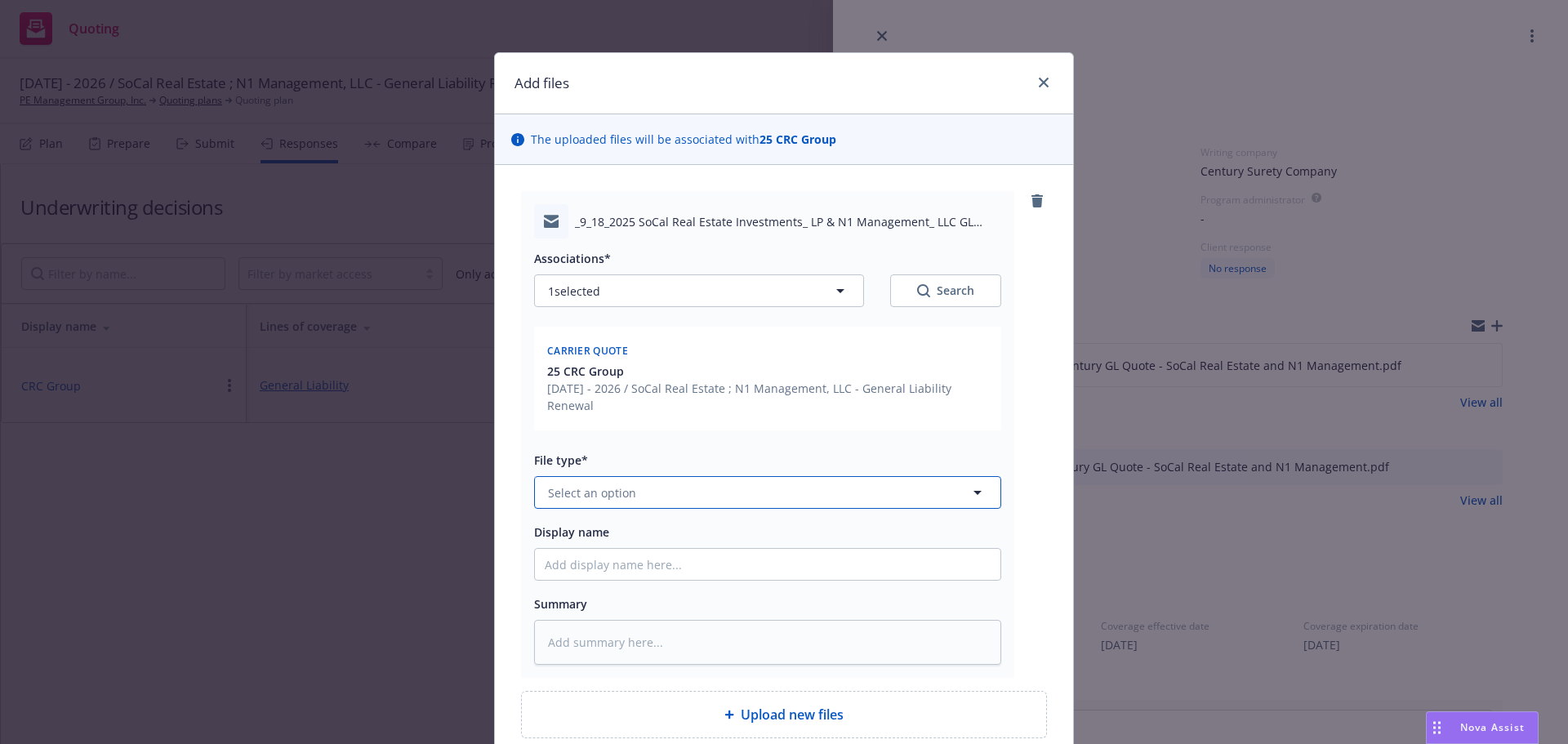
click at [970, 490] on icon "button" at bounding box center [977, 492] width 19 height 19
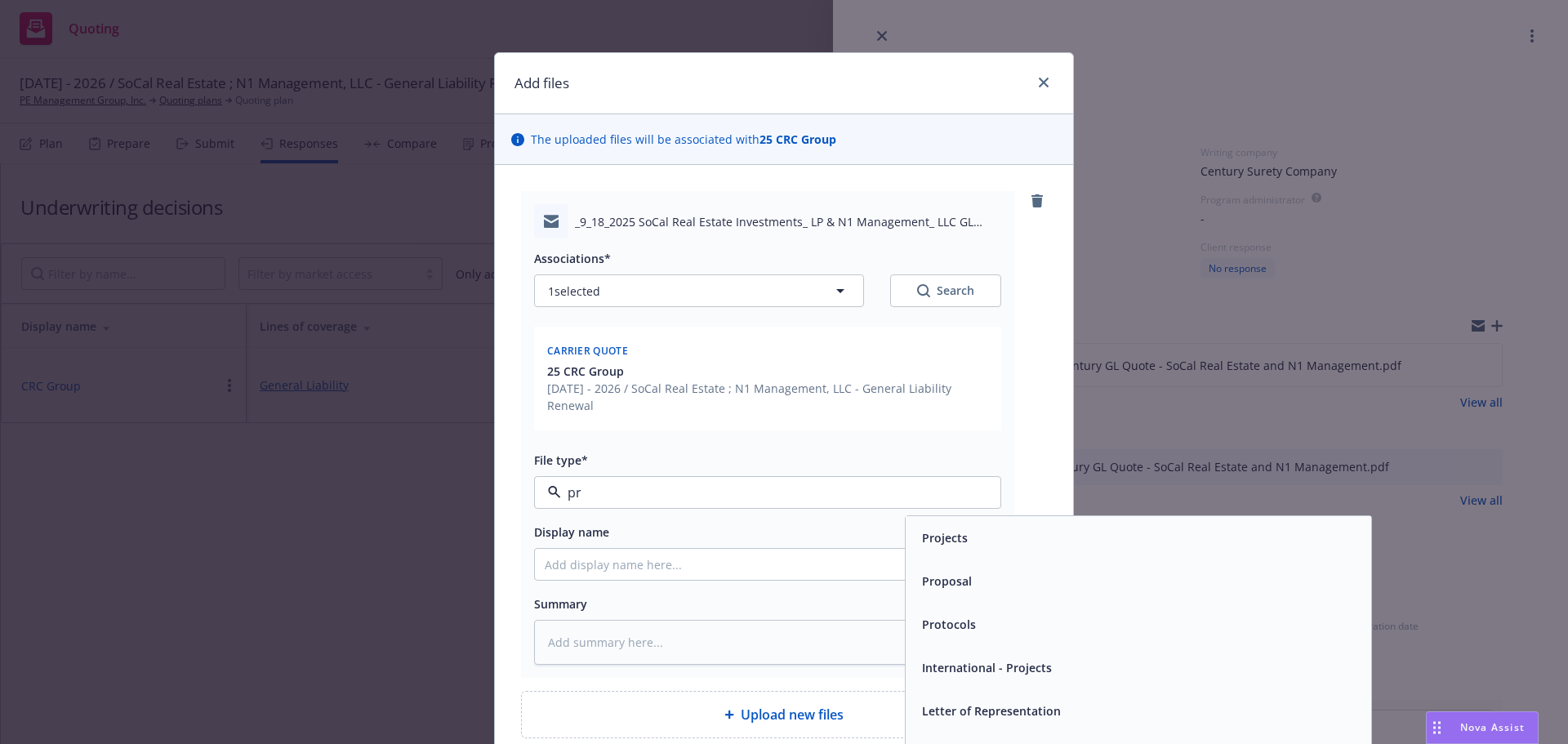
type input "p"
type input "em"
click at [960, 584] on div "Email" at bounding box center [1138, 580] width 446 height 24
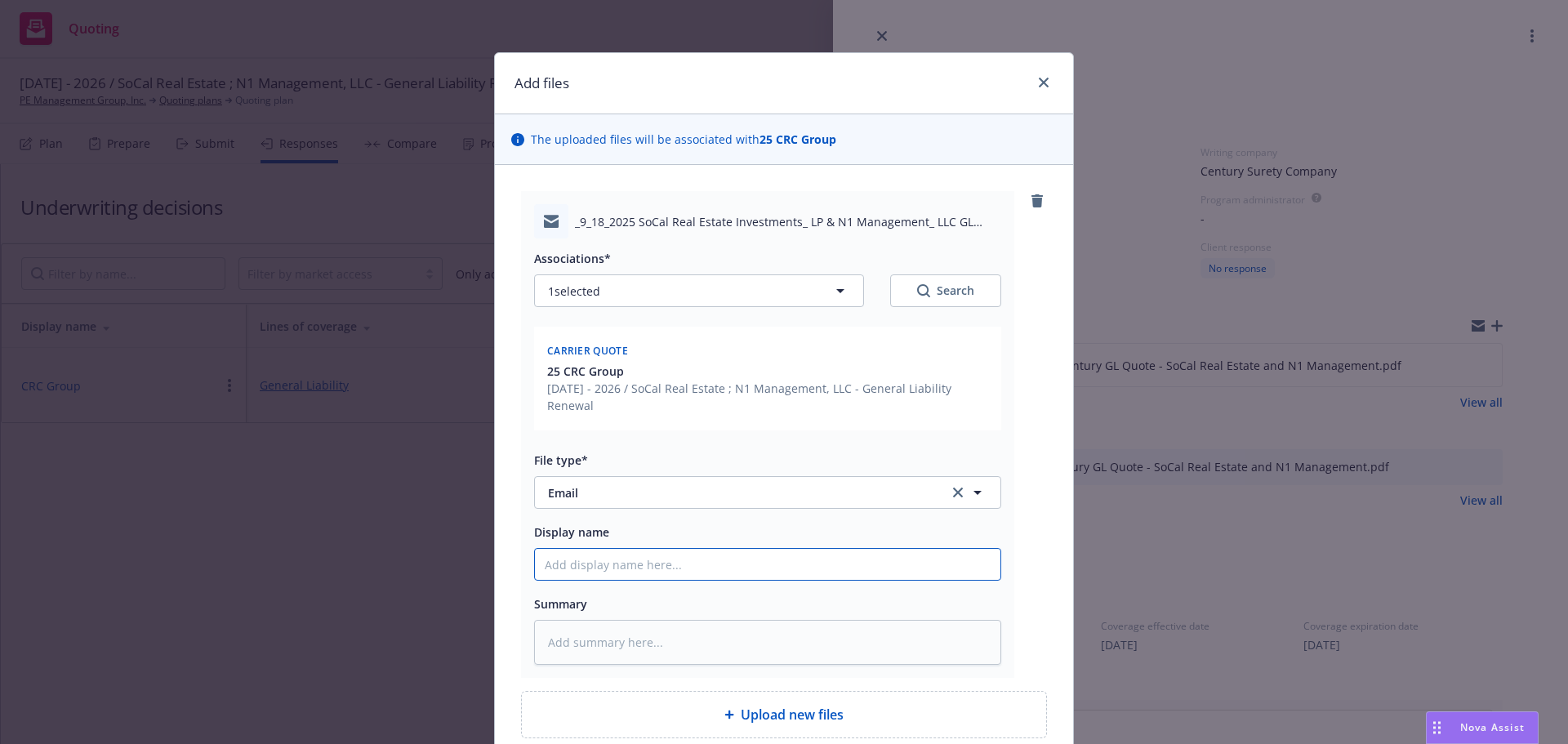
click at [648, 561] on input "Display name" at bounding box center [768, 565] width 465 height 31
click at [587, 568] on input "Display name" at bounding box center [768, 565] width 465 height 31
type textarea "x"
type input "2"
type textarea "x"
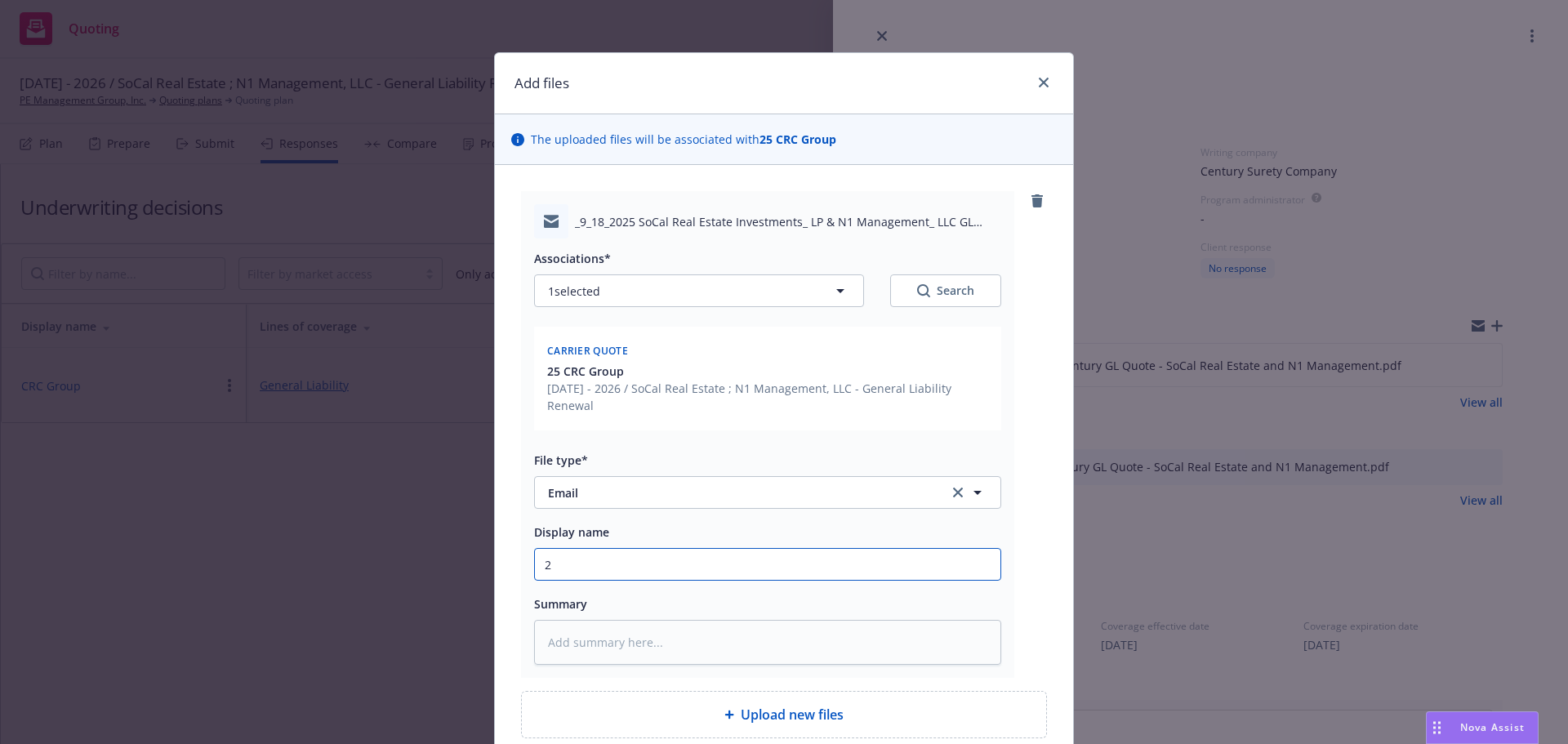
type input "25"
type textarea "x"
type input "25-"
type textarea "x"
type input "25-2"
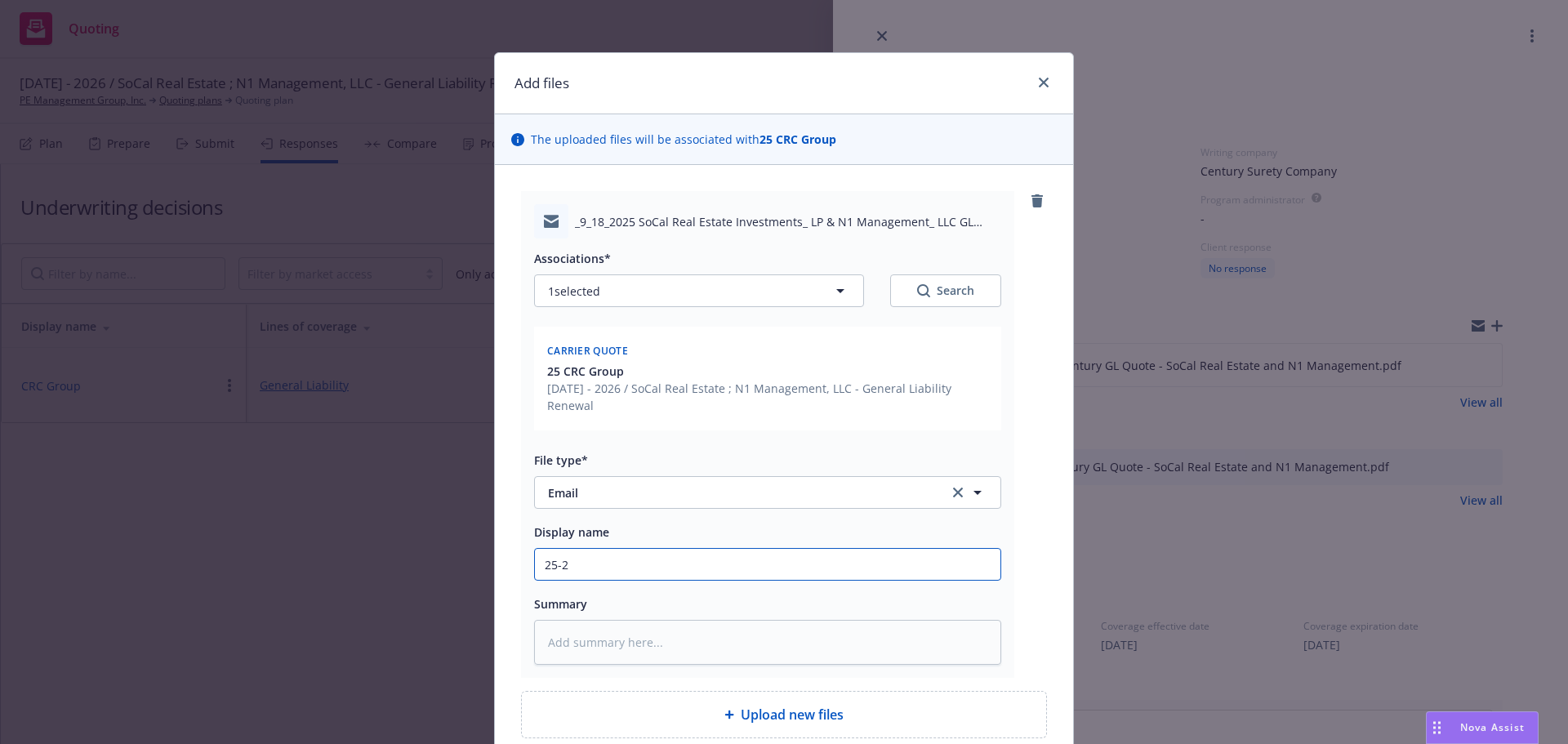
type textarea "x"
type input "25-26"
type textarea "x"
type input "25-26"
type textarea "x"
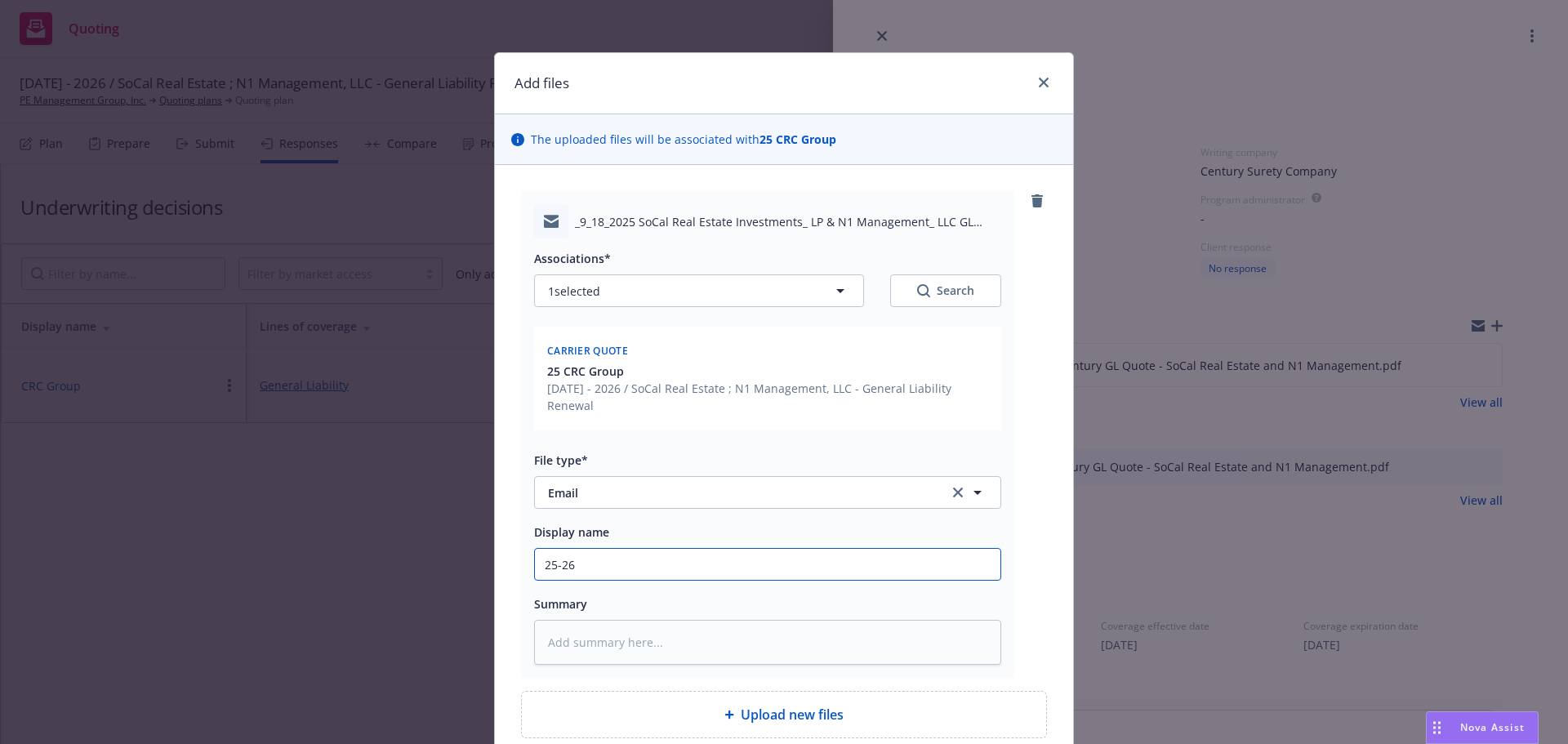
type input "25-26 L"
type textarea "x"
type input "25-26 Li"
type textarea "x"
type input "25-26 Lia"
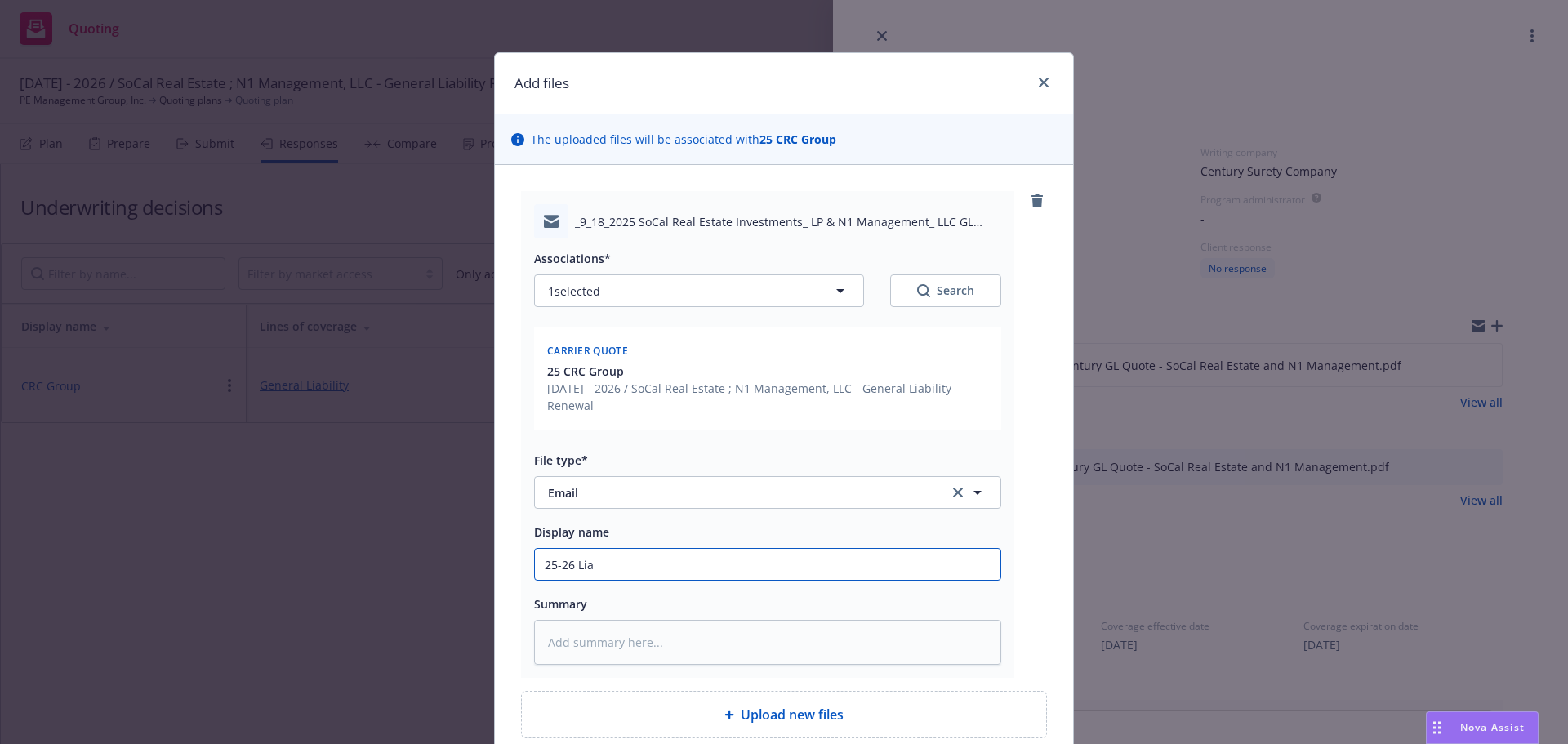
type textarea "x"
type input "25-26 Liab"
type textarea "x"
type input "25-26 Liabi"
type textarea "x"
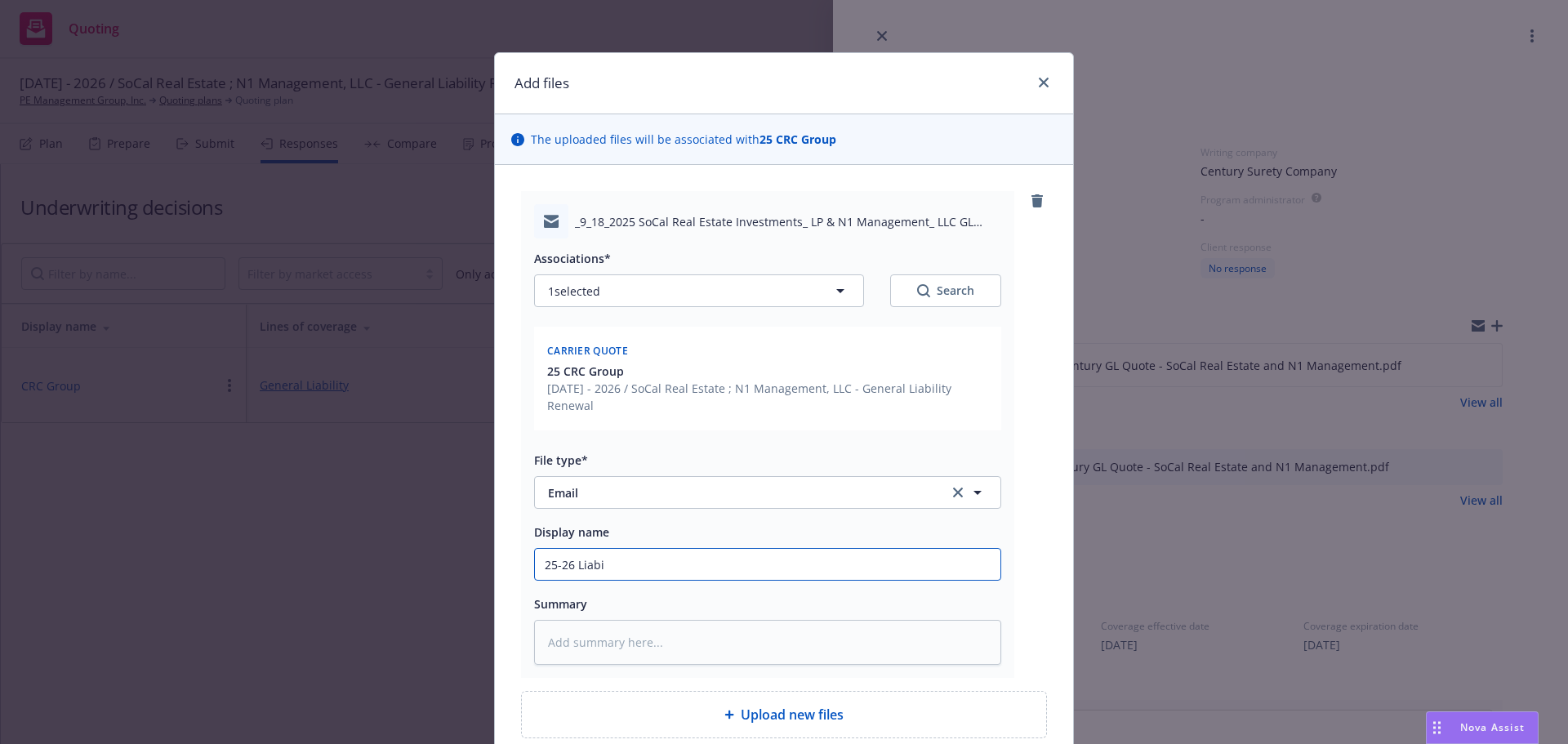
type input "25-26 Liabil"
type textarea "x"
type input "25-26 Liabili"
type textarea "x"
type input "25-26 Liabilit"
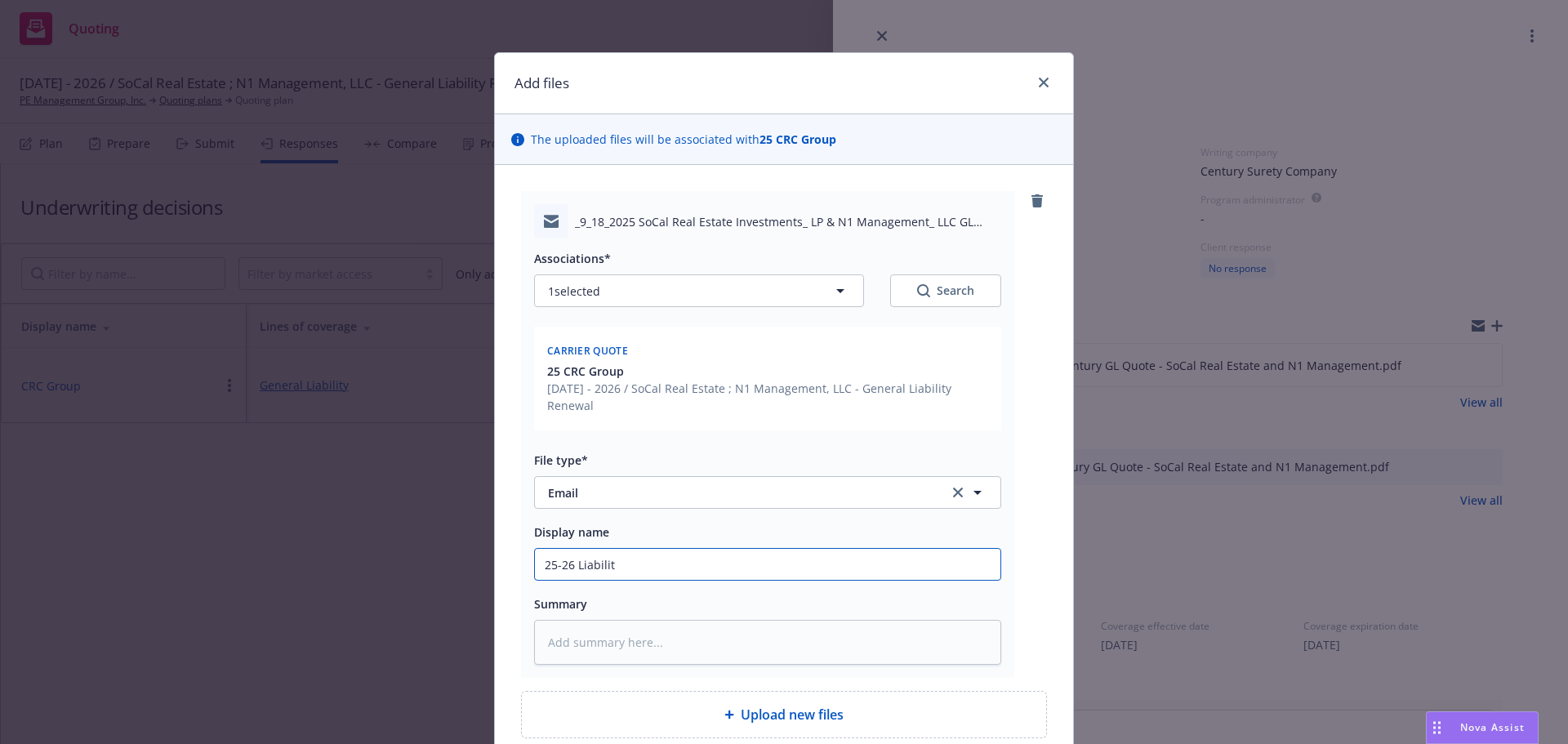
type textarea "x"
type input "25-26 Liability"
type textarea "x"
type input "25-26 Liability"
type textarea "x"
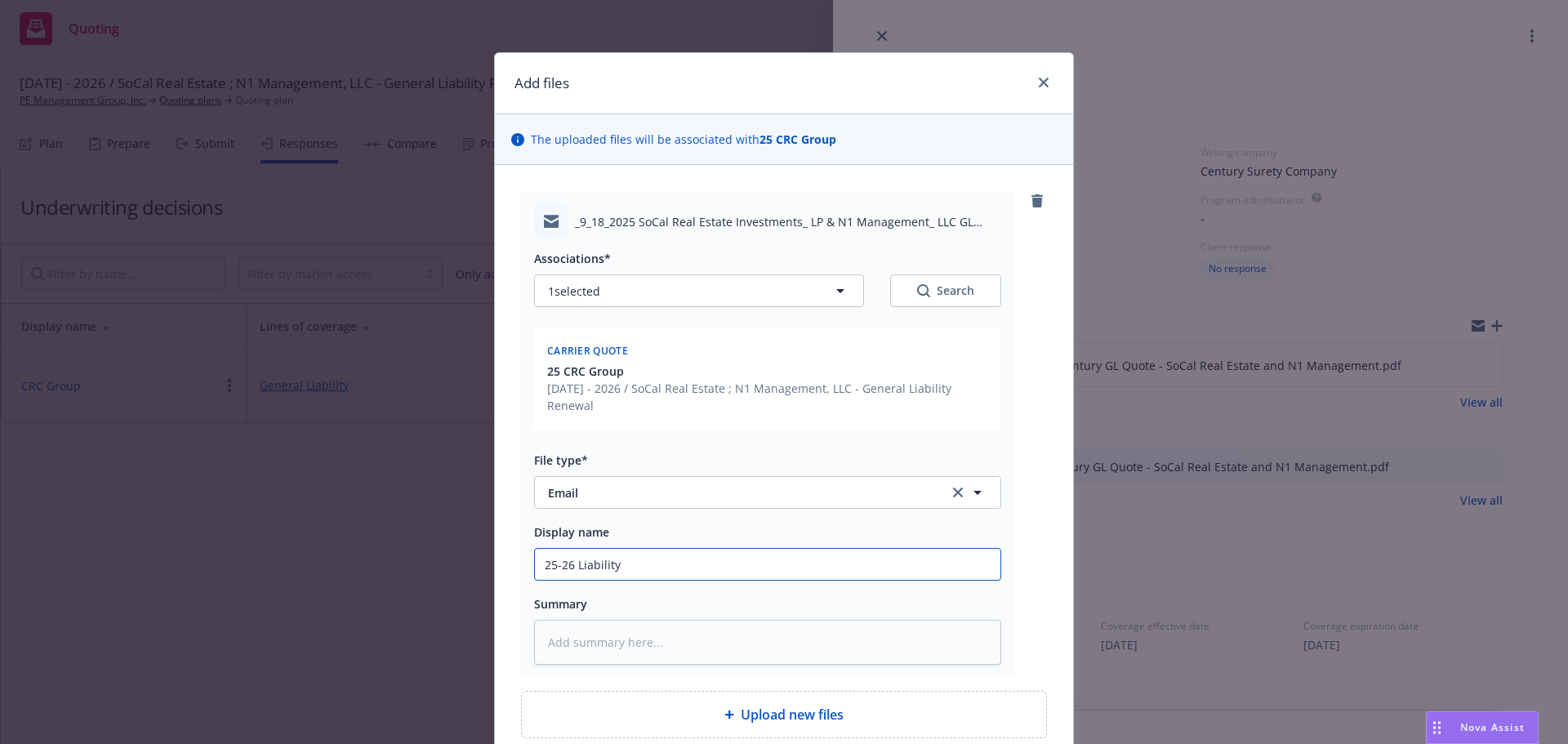
type input "25-26 Liability Q"
type textarea "x"
type input "25-26 Liability Qu"
type textarea "x"
type input "25-26 Liability Quo"
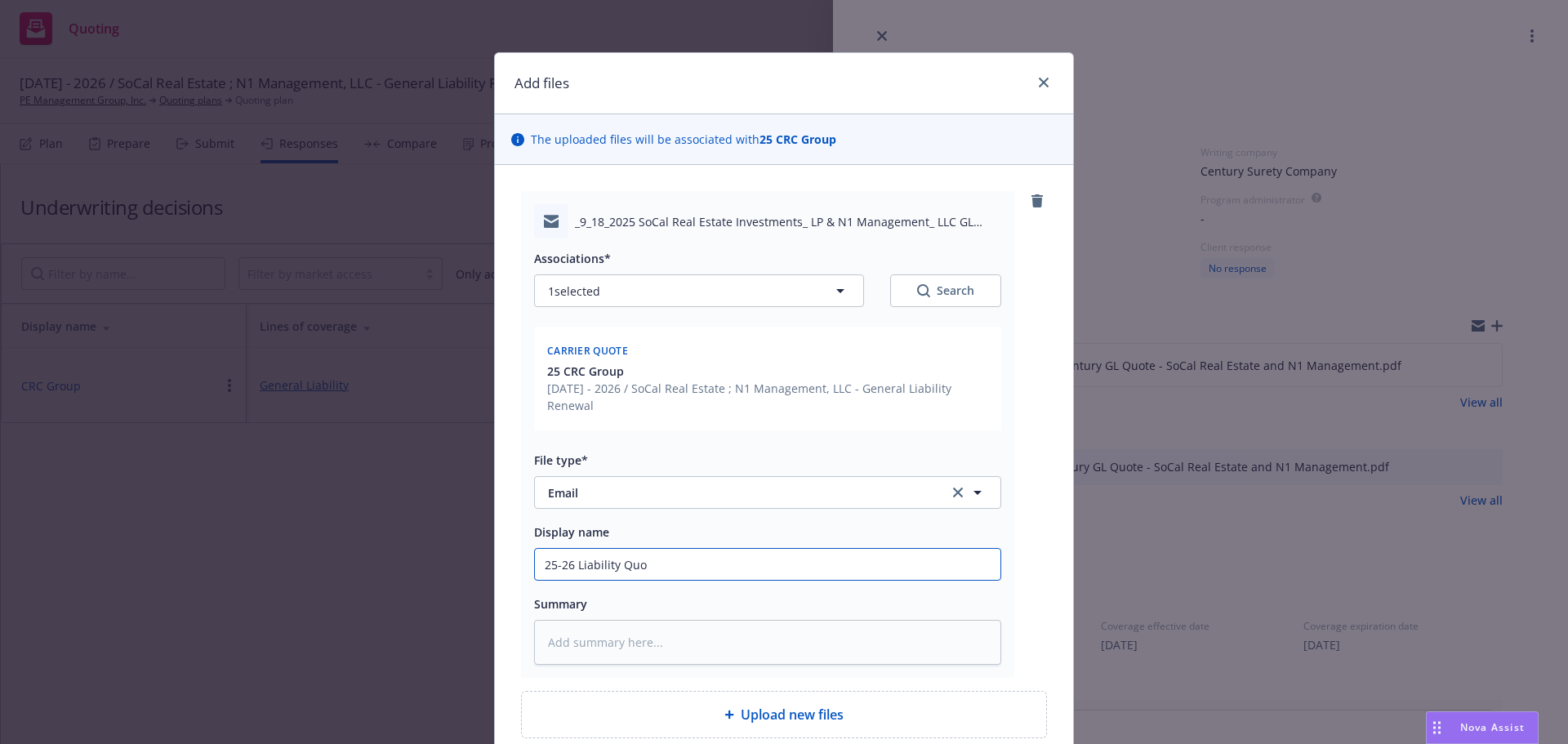
type textarea "x"
type input "25-26 Liability Quoi"
type textarea "x"
type input "25-26 Liability Quo"
type textarea "x"
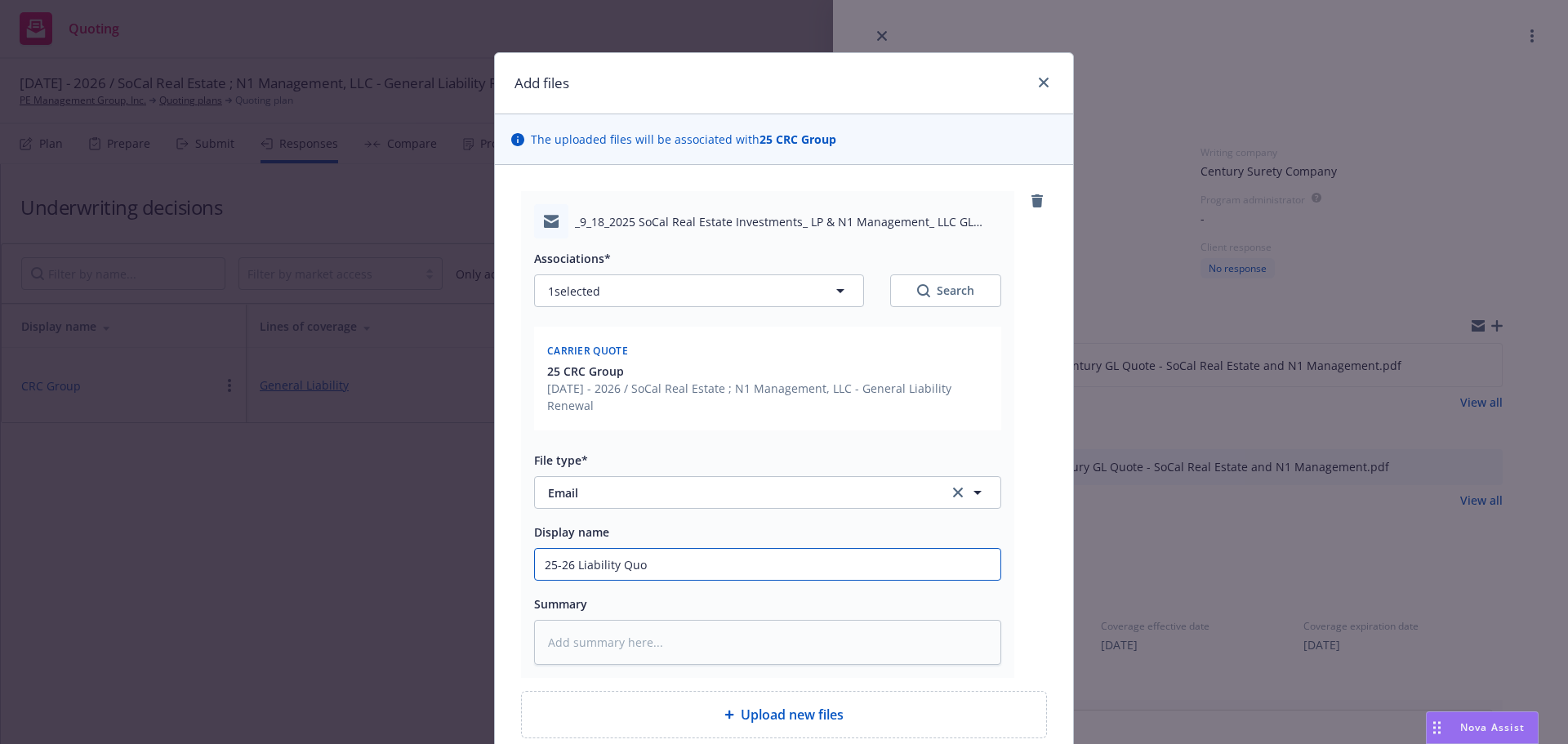
type input "25-26 Liability Quoo"
type textarea "x"
type input "25-26 Liability Quoot"
type textarea "x"
type input "25-26 Liability Quoote"
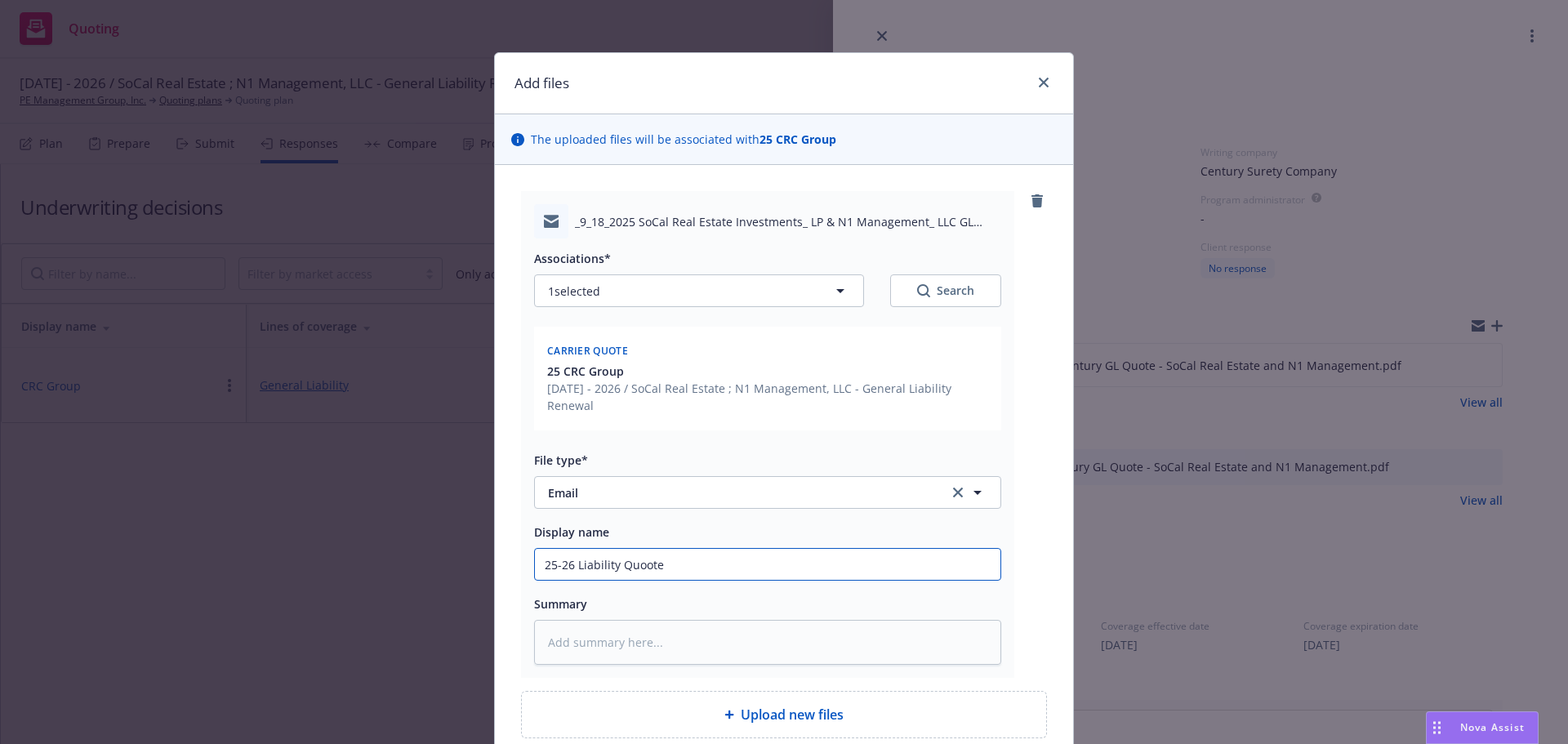
type textarea "x"
type input "25-26 Liability Quoot"
type textarea "x"
type input "25-26 Liability Quoo"
type textarea "x"
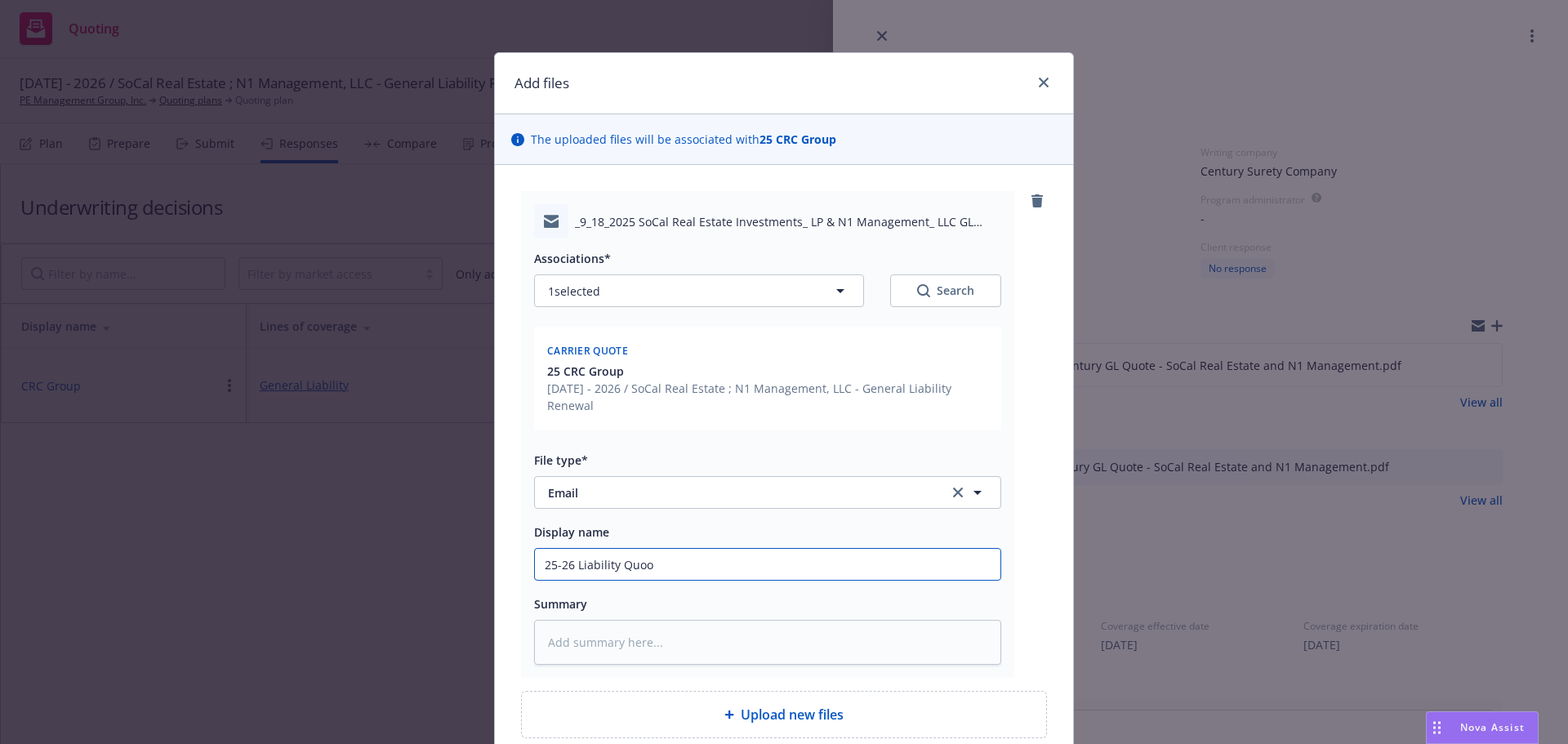
type input "25-26 Liability Quo"
type textarea "x"
type input "25-26 Liability Quot"
type textarea "x"
type input "25-26 Liability Quote"
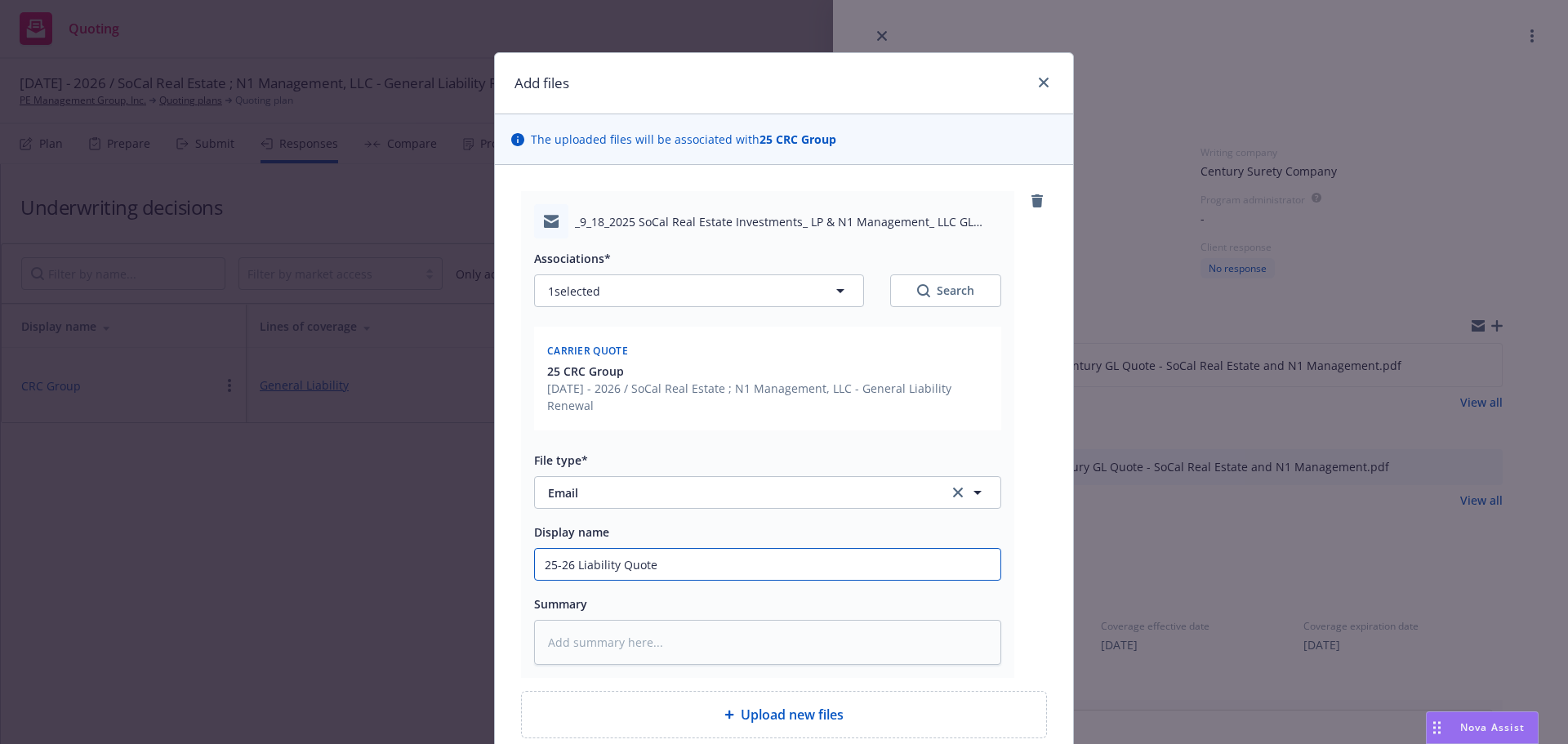
type textarea "x"
type input "25-26 Liability Quote"
type textarea "x"
type input "25-26 Liability Quote T"
type textarea "x"
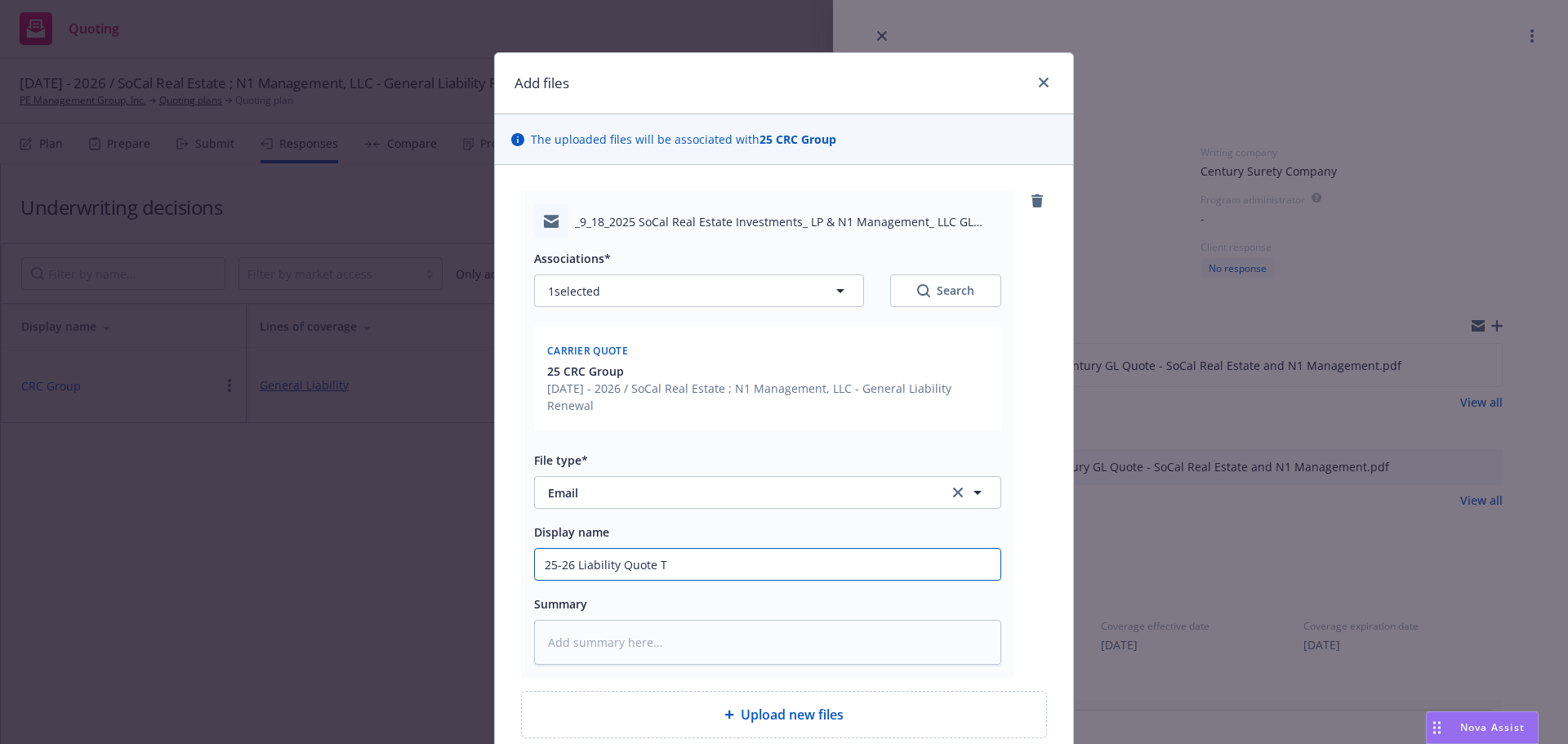
type input "25-26 Liability Quote Tr"
type textarea "x"
type input "25-26 Liability Quote Tra"
type textarea "x"
type input "25-26 Liability Quote [PERSON_NAME]"
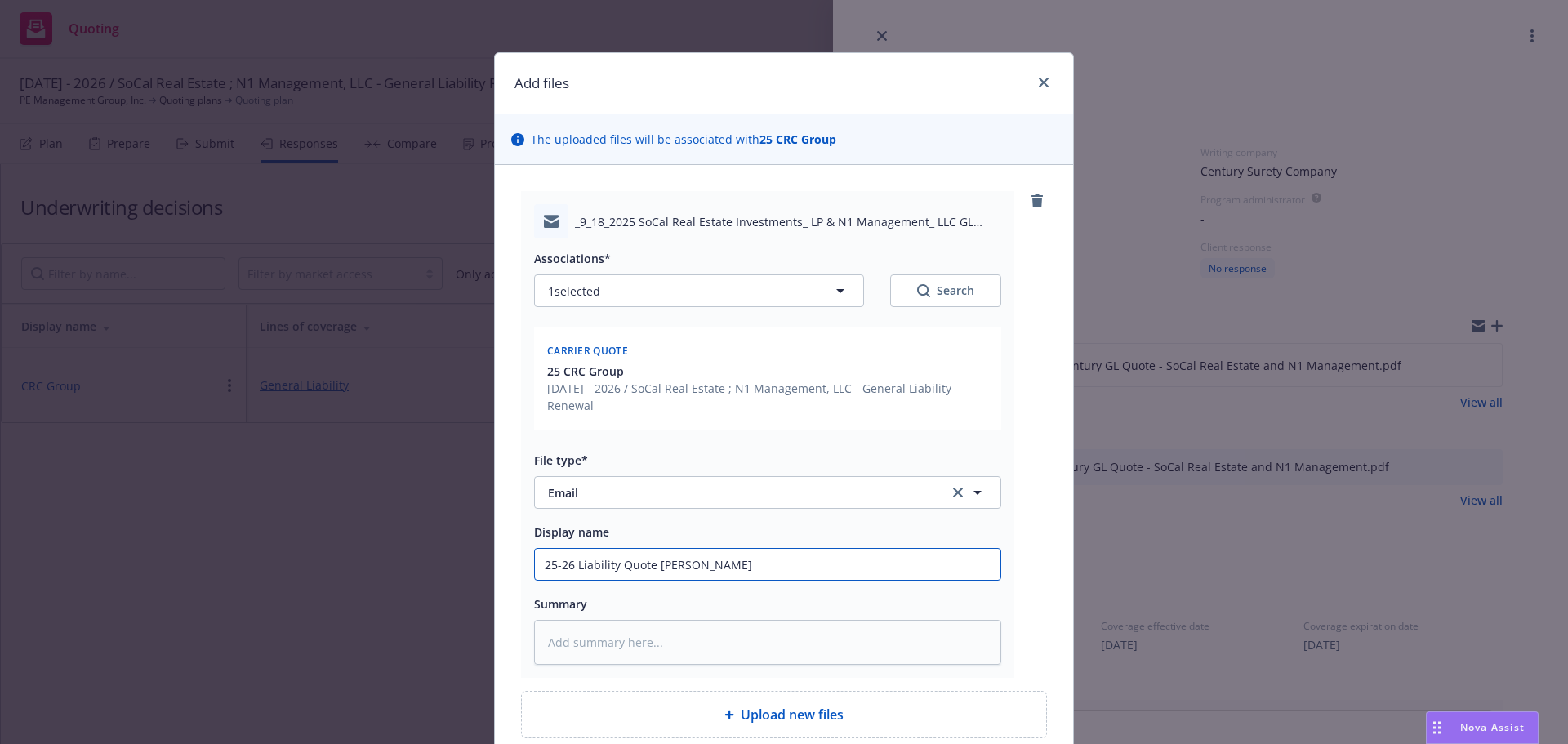
type textarea "x"
type input "25-26 Liability Quote Trans"
type textarea "x"
type input "25-26 Liability Quote Transm"
type textarea "x"
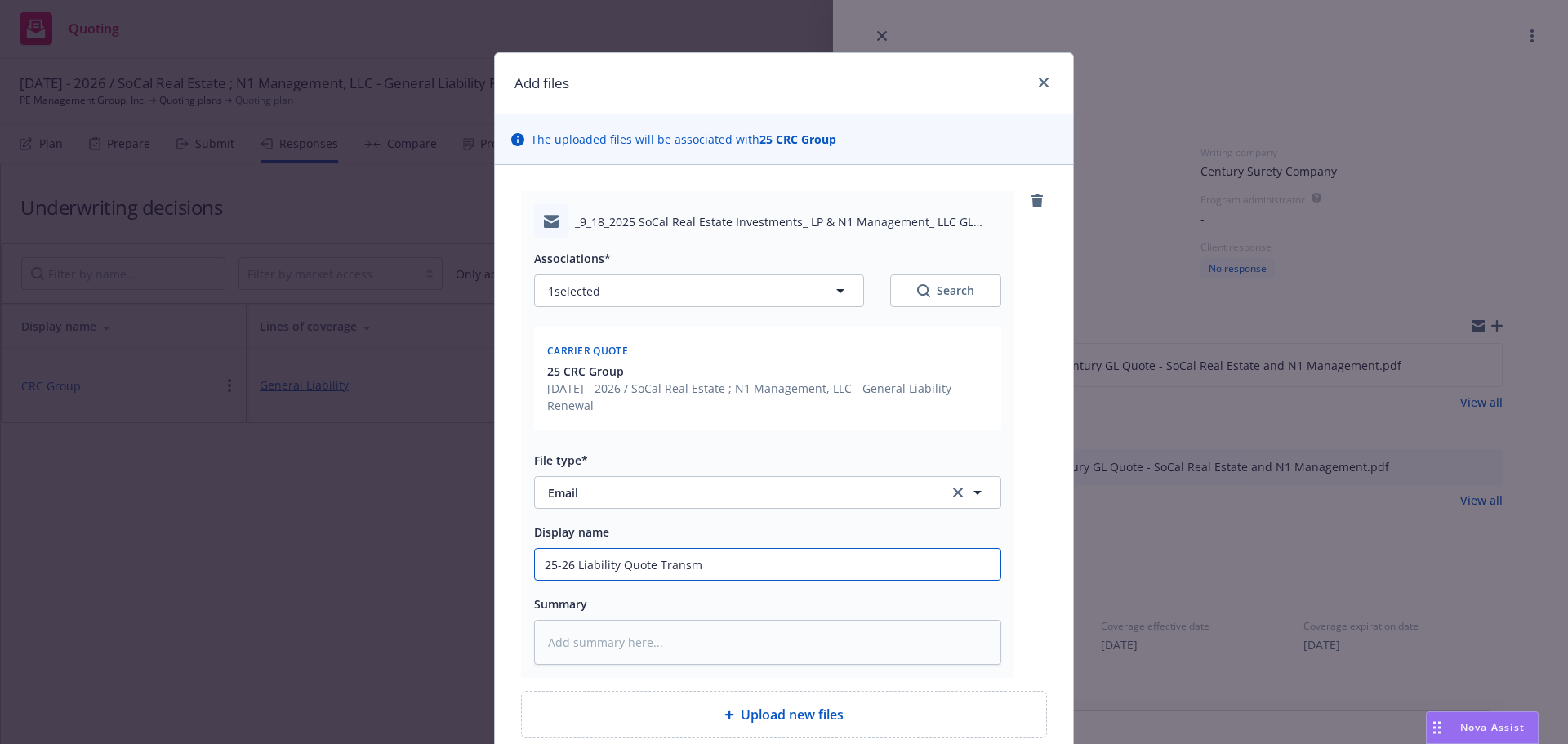
type input "25-26 Liability Quote Transmi"
type textarea "x"
type input "25-26 Liability Quote Transmit"
type textarea "x"
type input "25-26 Liability Quote Transmitt"
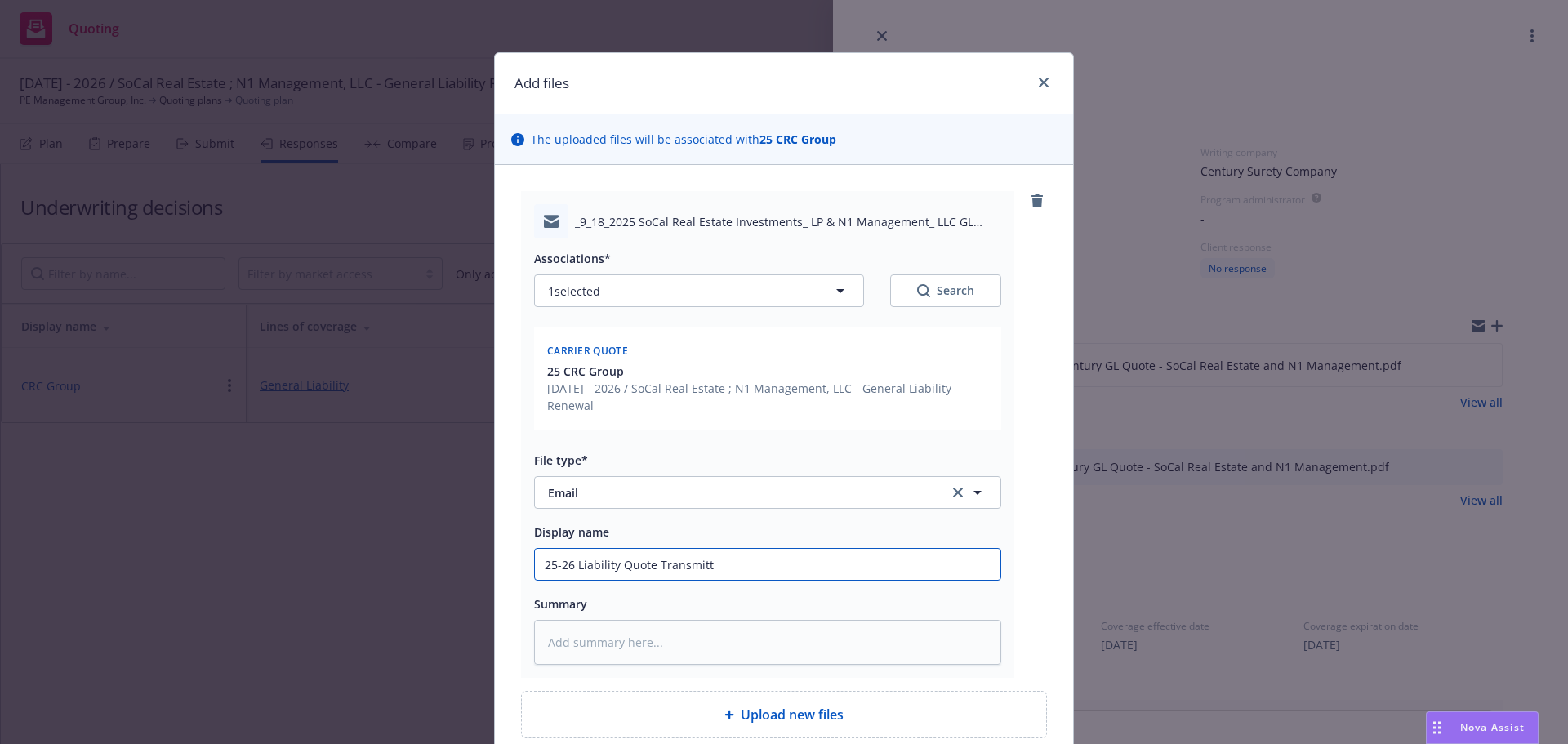
type textarea "x"
type input "25-26 Liability Quote Transmitta"
type textarea "x"
type input "25-26 Liability Quote Transmittal"
type textarea "x"
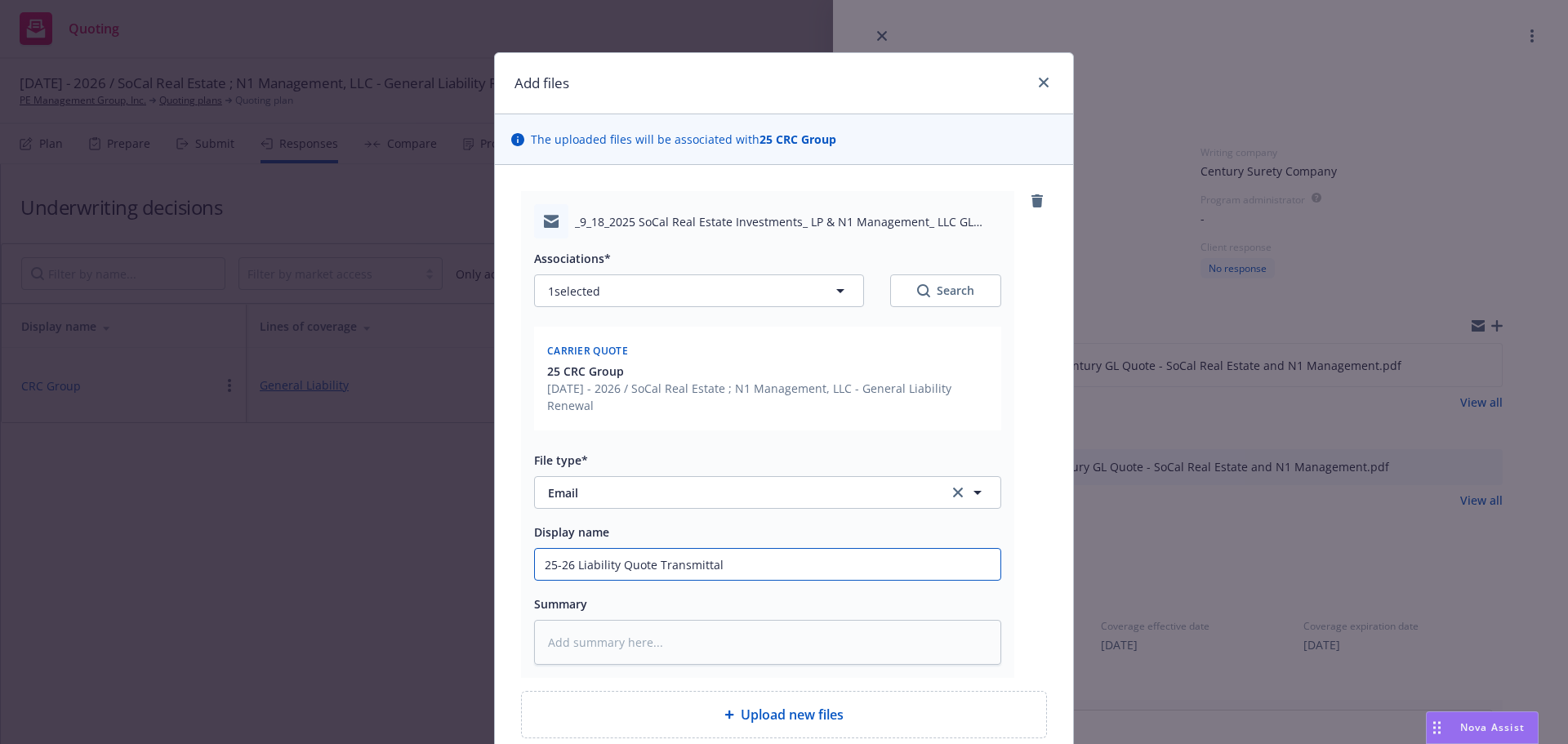
type input "25-26 Liability Quote Transmitta"
type textarea "x"
type input "25-26 Liability Quote Transmitt"
type textarea "x"
type input "25-26 Liability Quote Transmit"
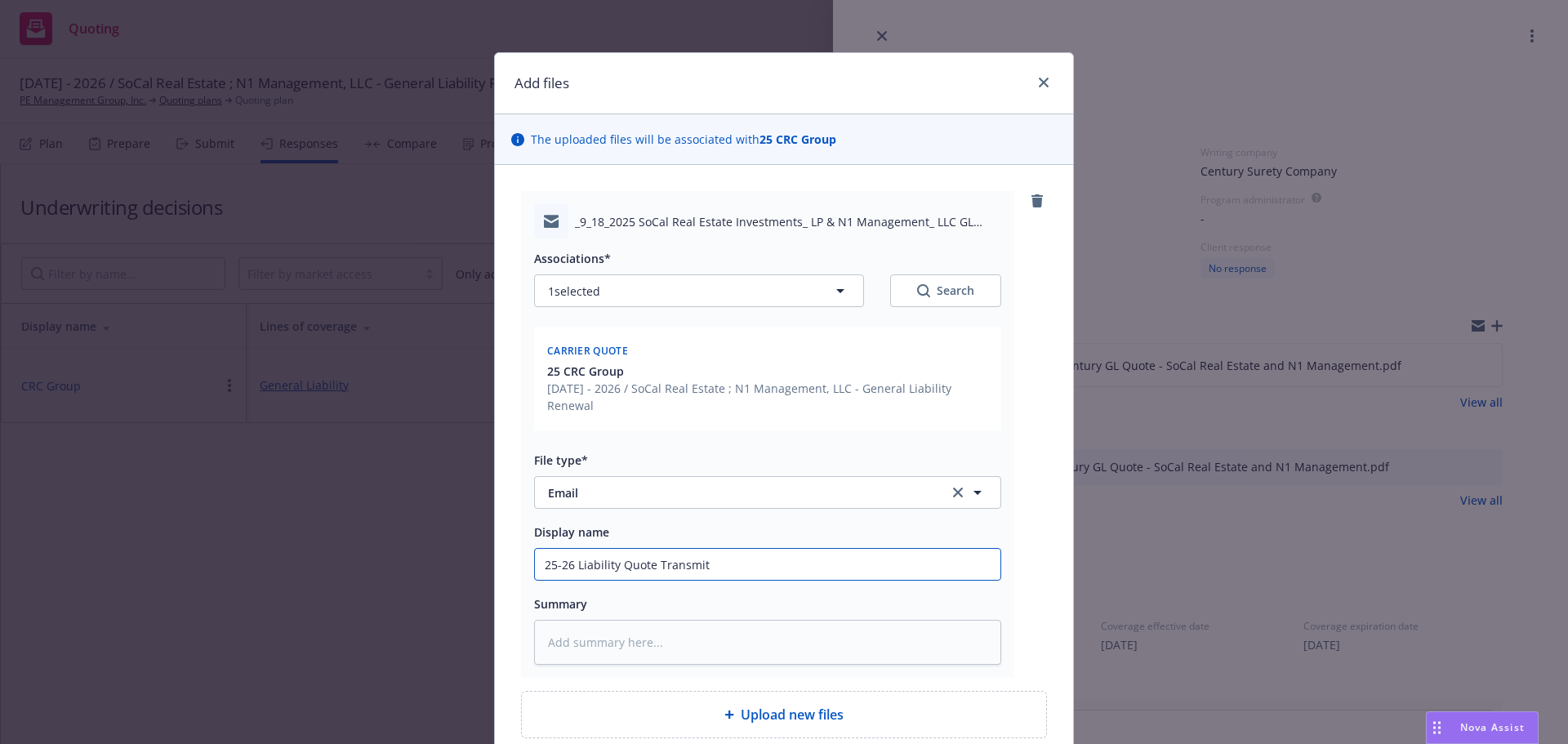
type textarea "x"
type input "25-26 Liability Quote Transmi"
type textarea "x"
type input "25-26 Liability Quote Transm"
type textarea "x"
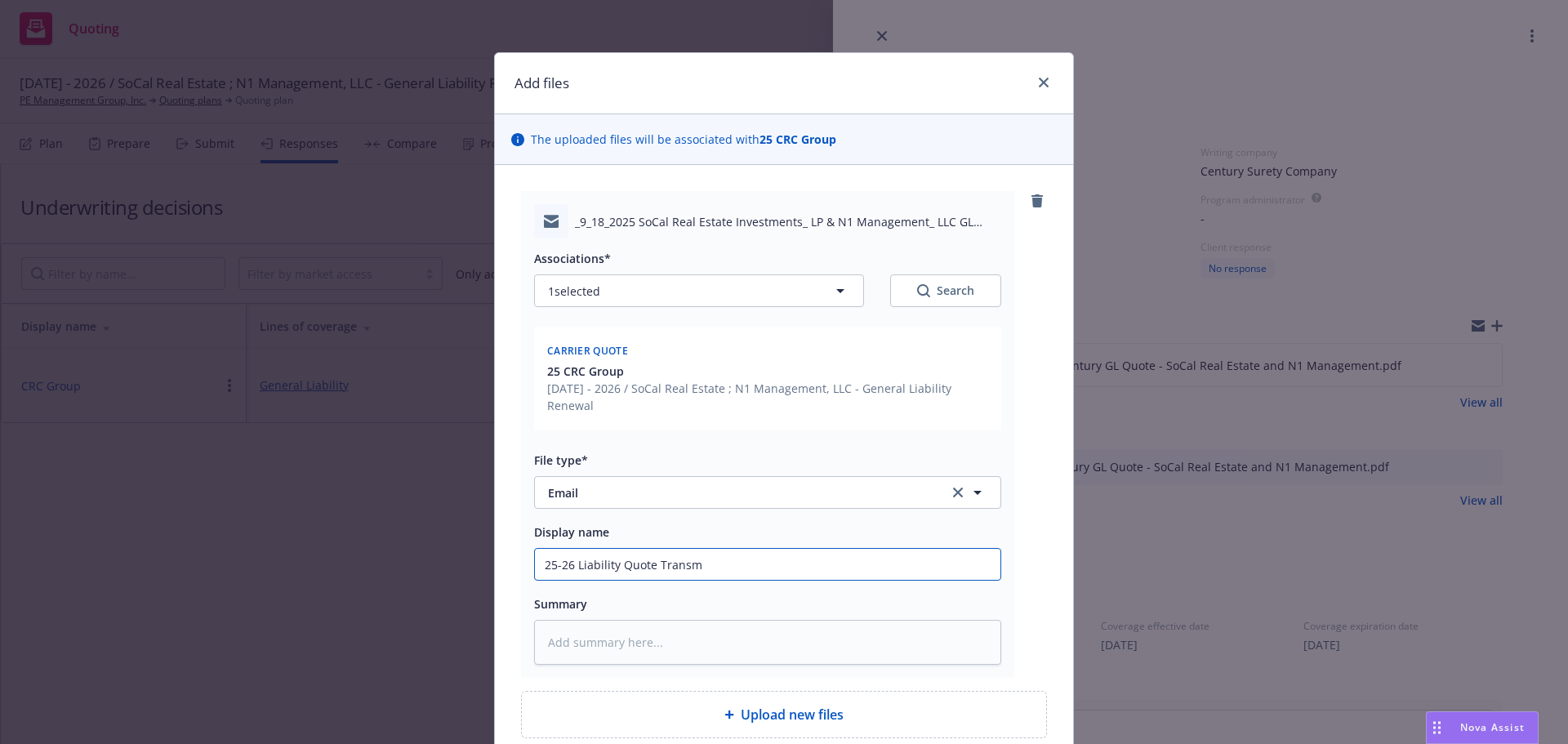
type input "25-26 Liability Quote Trans"
type textarea "x"
type input "25-26 Liability Quote [PERSON_NAME]"
type textarea "x"
type input "25-26 Liability Quote Tra"
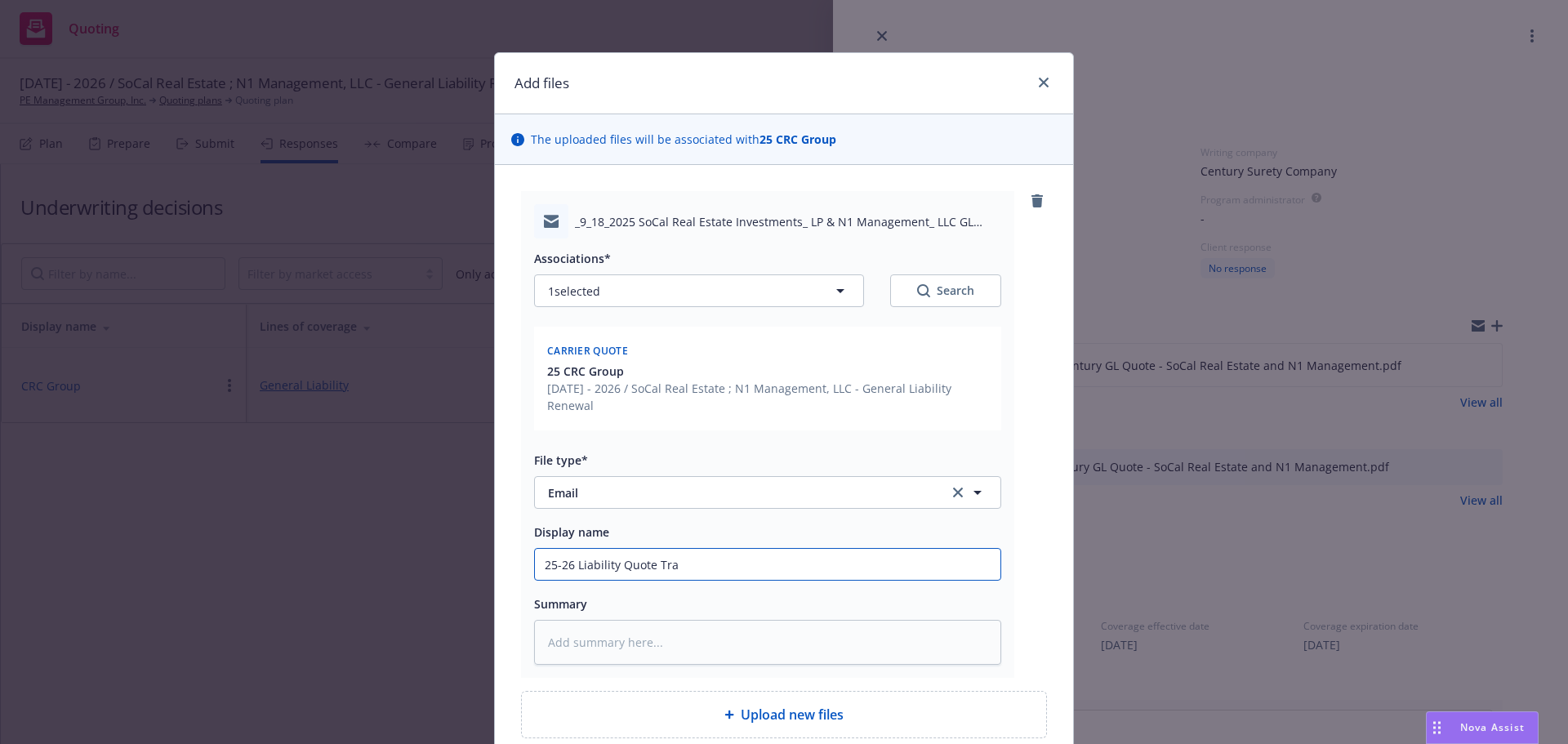
type textarea "x"
type input "25-26 Liability Quote Tr"
type textarea "x"
type input "25-26 Liability Quote T"
type textarea "x"
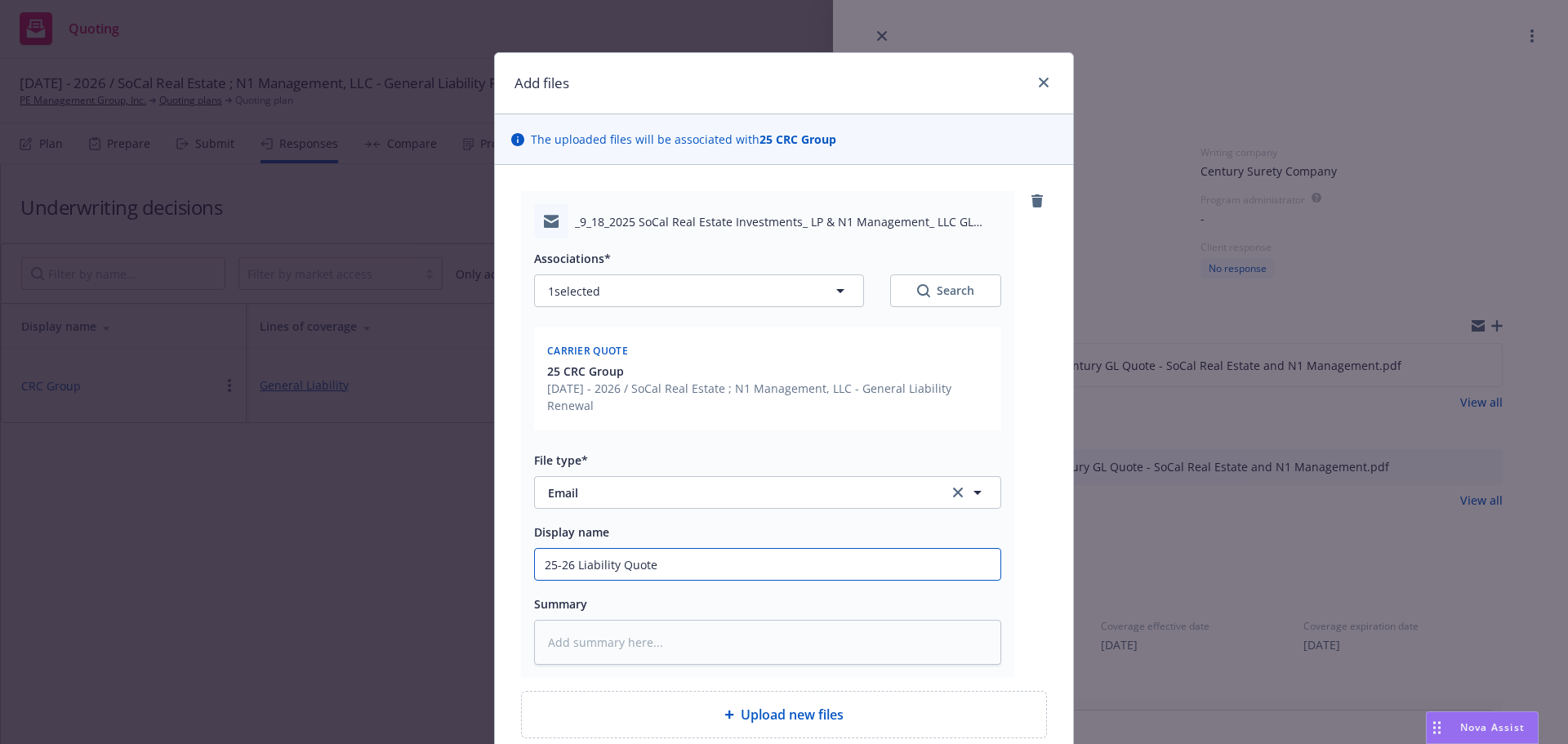
type input "25-26 Liability Quote"
type textarea "x"
type input "25-26 Liability Quote"
type textarea "x"
type input "25-26 Liability Quote P"
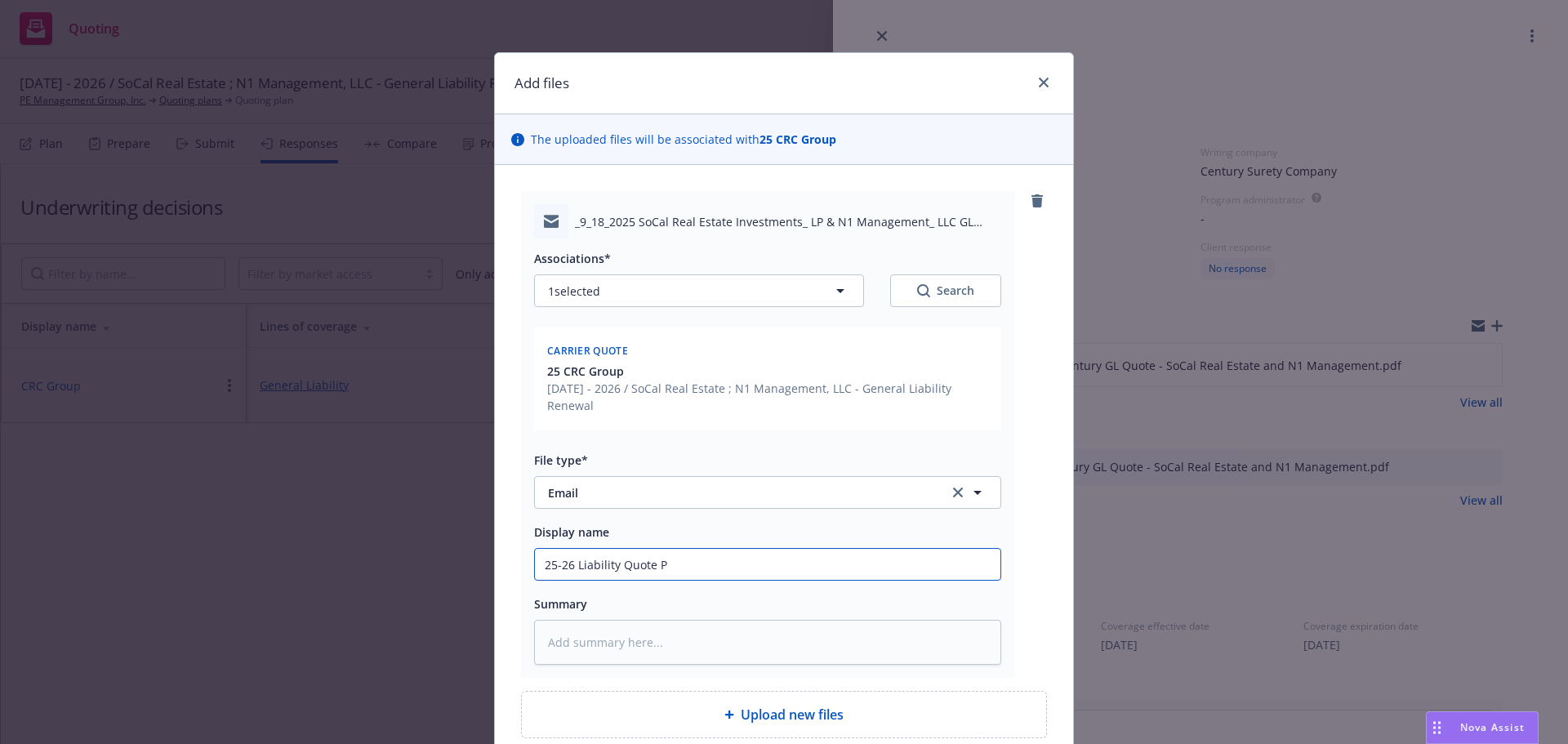
type textarea "x"
type input "25-26 Liability Quote Pro"
type textarea "x"
type input "25-26 Liability Quote Prop"
type textarea "x"
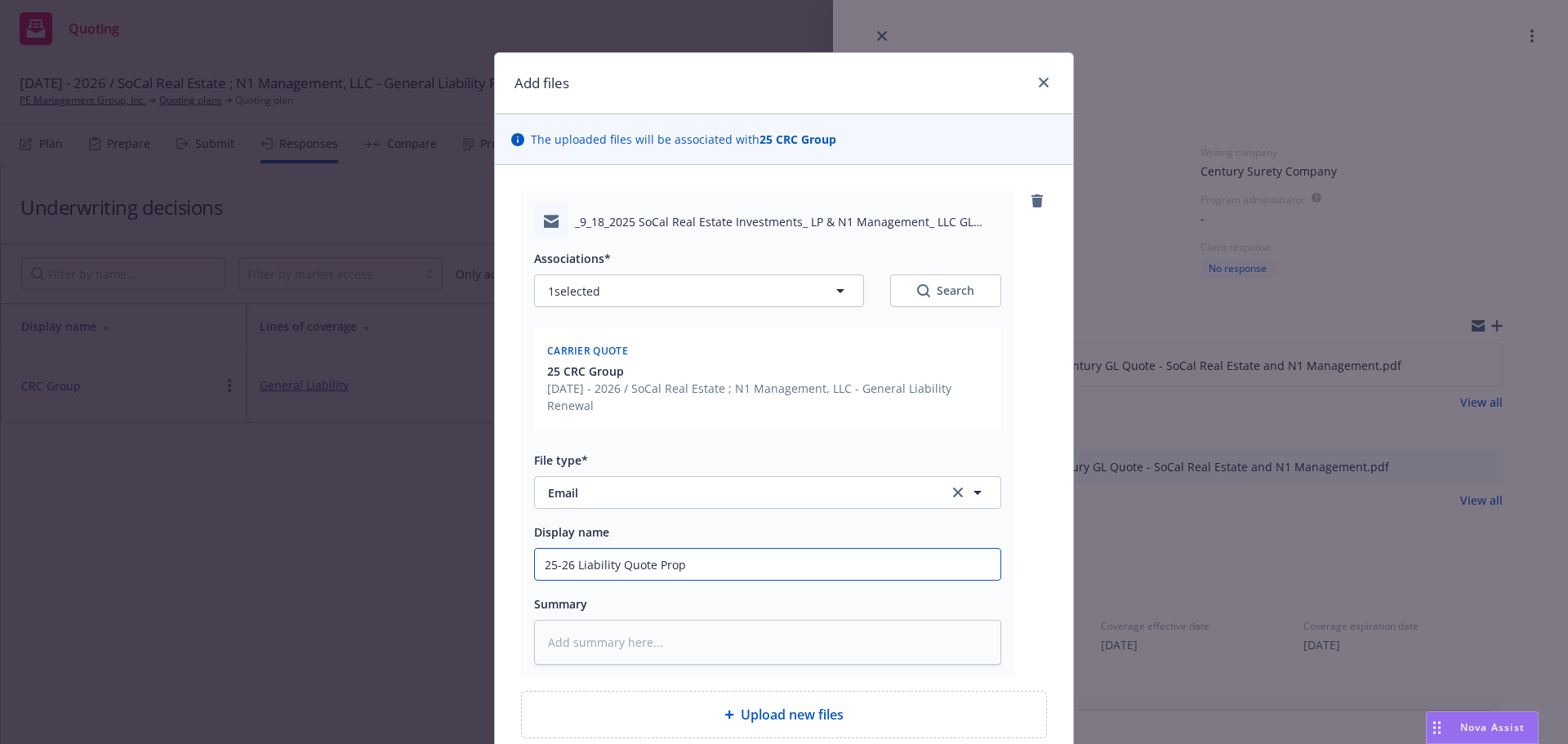
type input "25-26 Liability Quote Propo"
type textarea "x"
type input "25-26 Liability Quote Propos"
type textarea "x"
type input "25-26 Liability Quote Proposa"
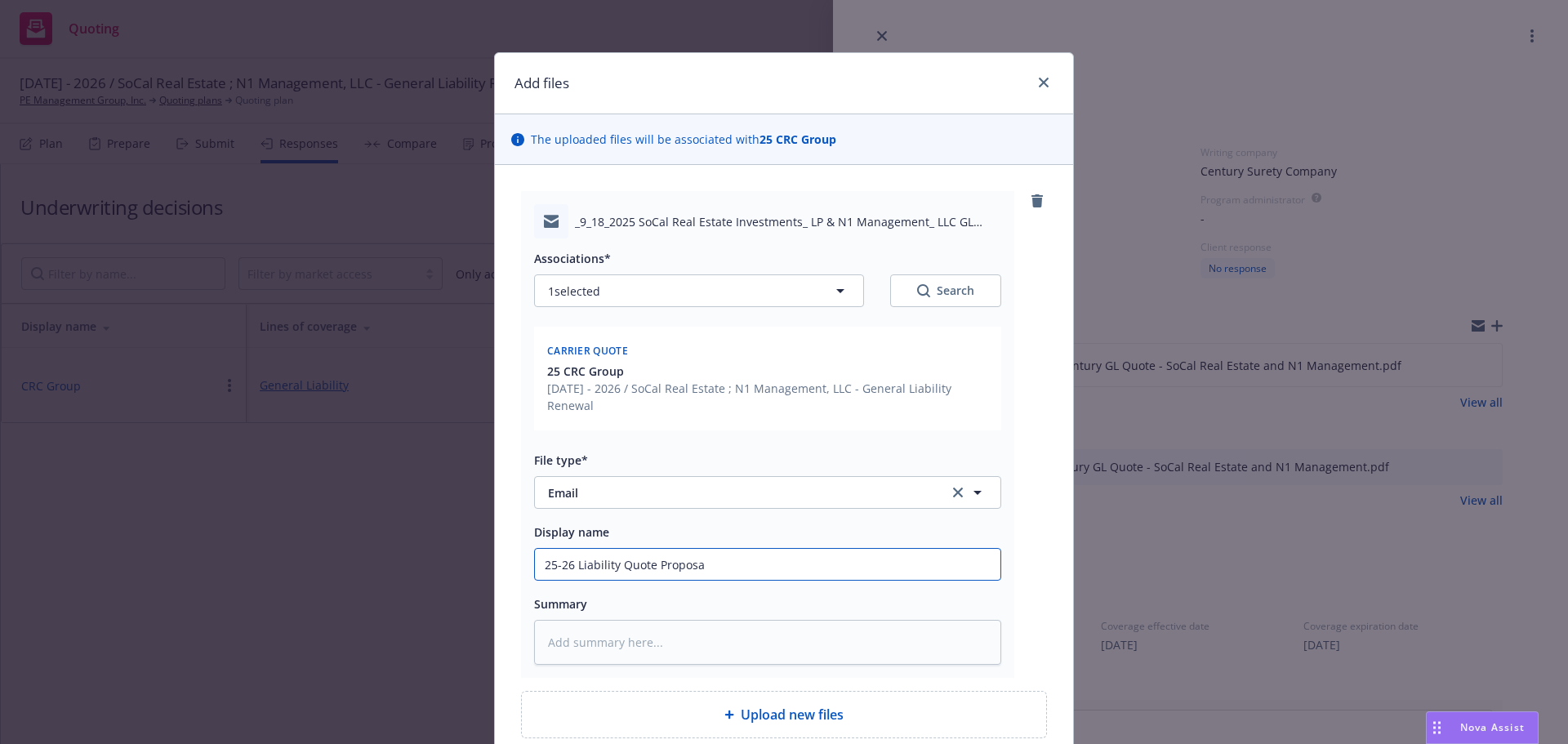
type textarea "x"
type input "25-26 Liability Quote Proposal"
type textarea "x"
type input "25-26 Liability Quote Proposal"
type textarea "x"
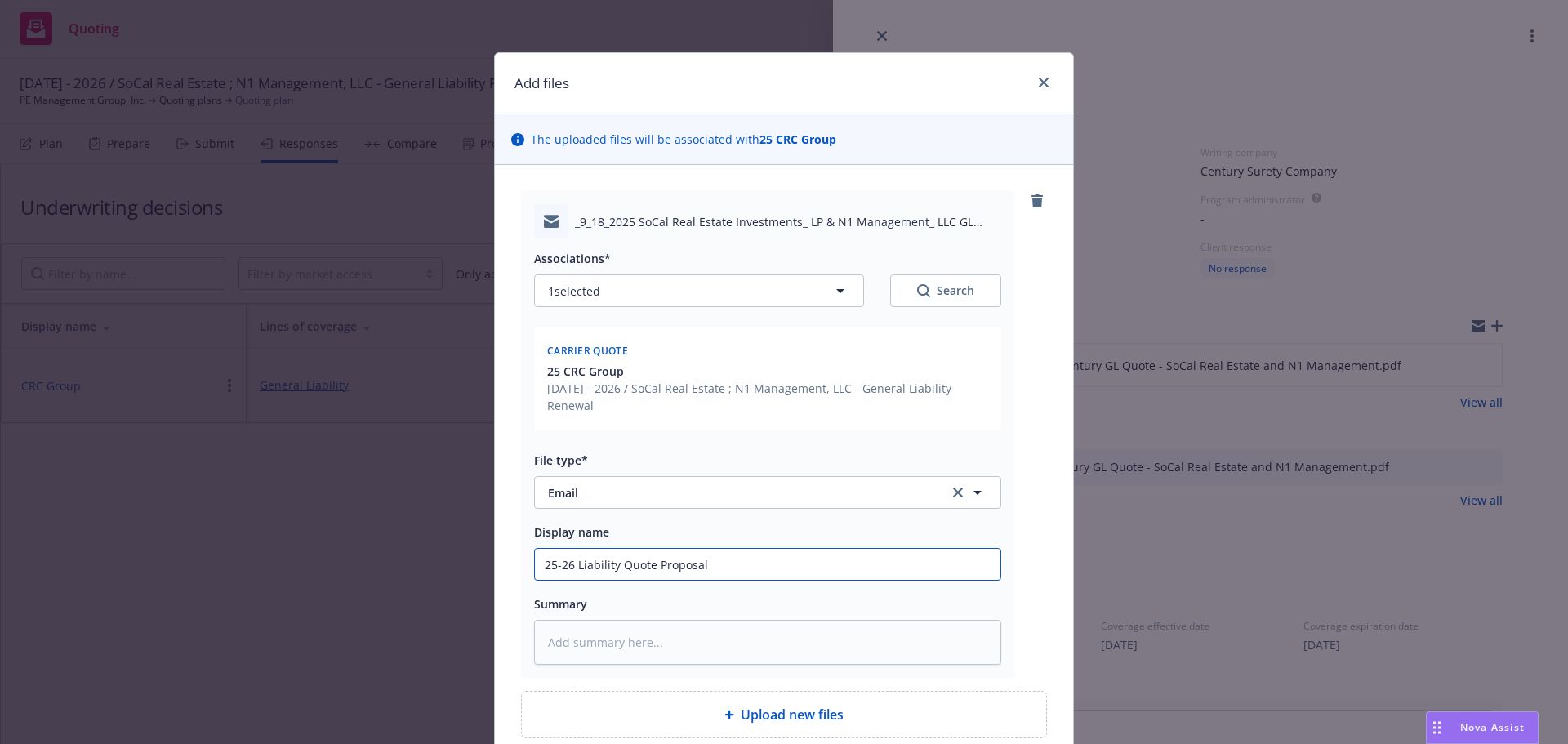
type input "25-26 Liability Quote Proposal T"
type textarea "x"
type input "25-26 Liability Quote Proposal Tr"
type textarea "x"
type input "25-26 Liability Quote Proposal Tra"
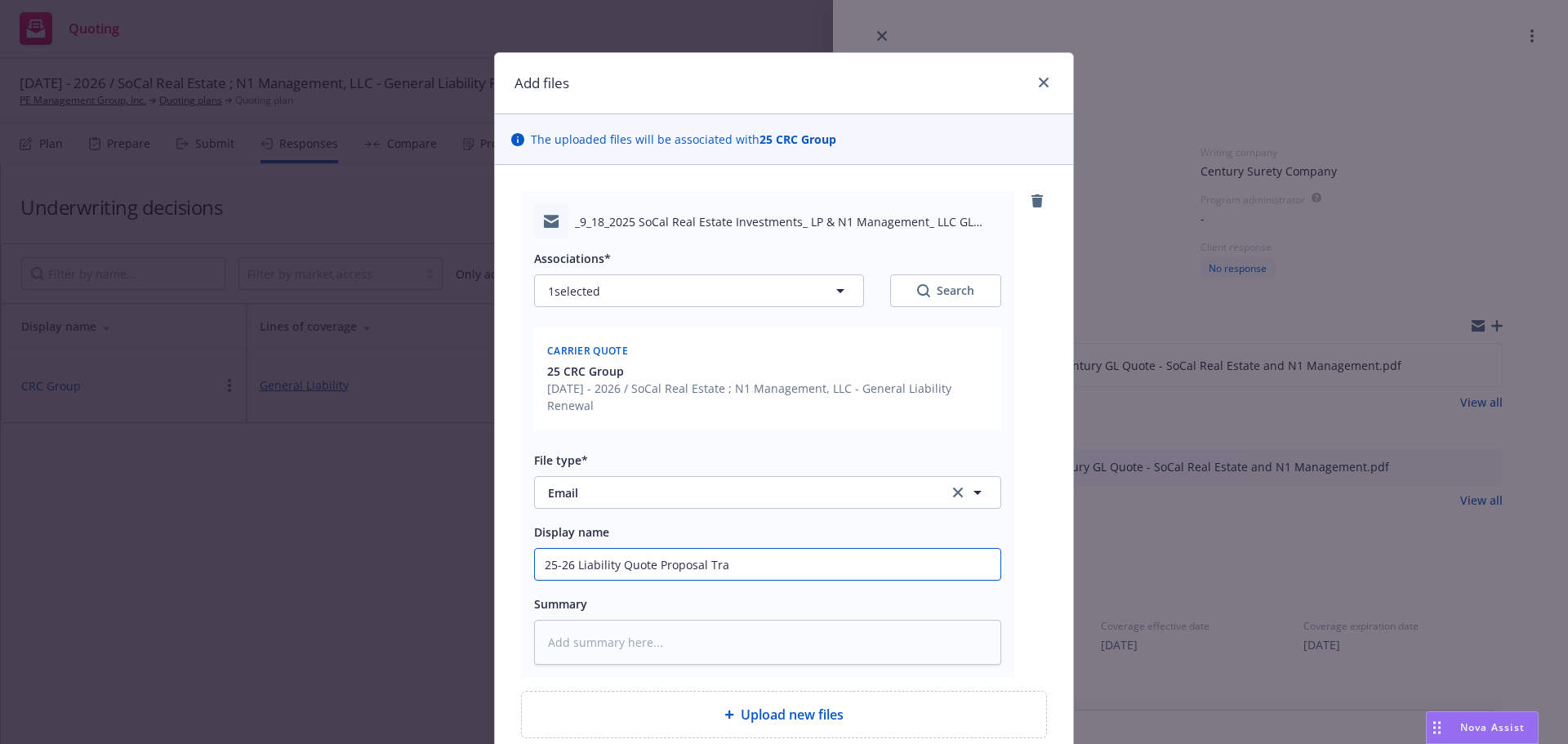
type textarea "x"
type input "25-26 Liability Quote Proposal [PERSON_NAME]"
type textarea "x"
type input "25-26 Liability Quote Proposal Trans"
type textarea "x"
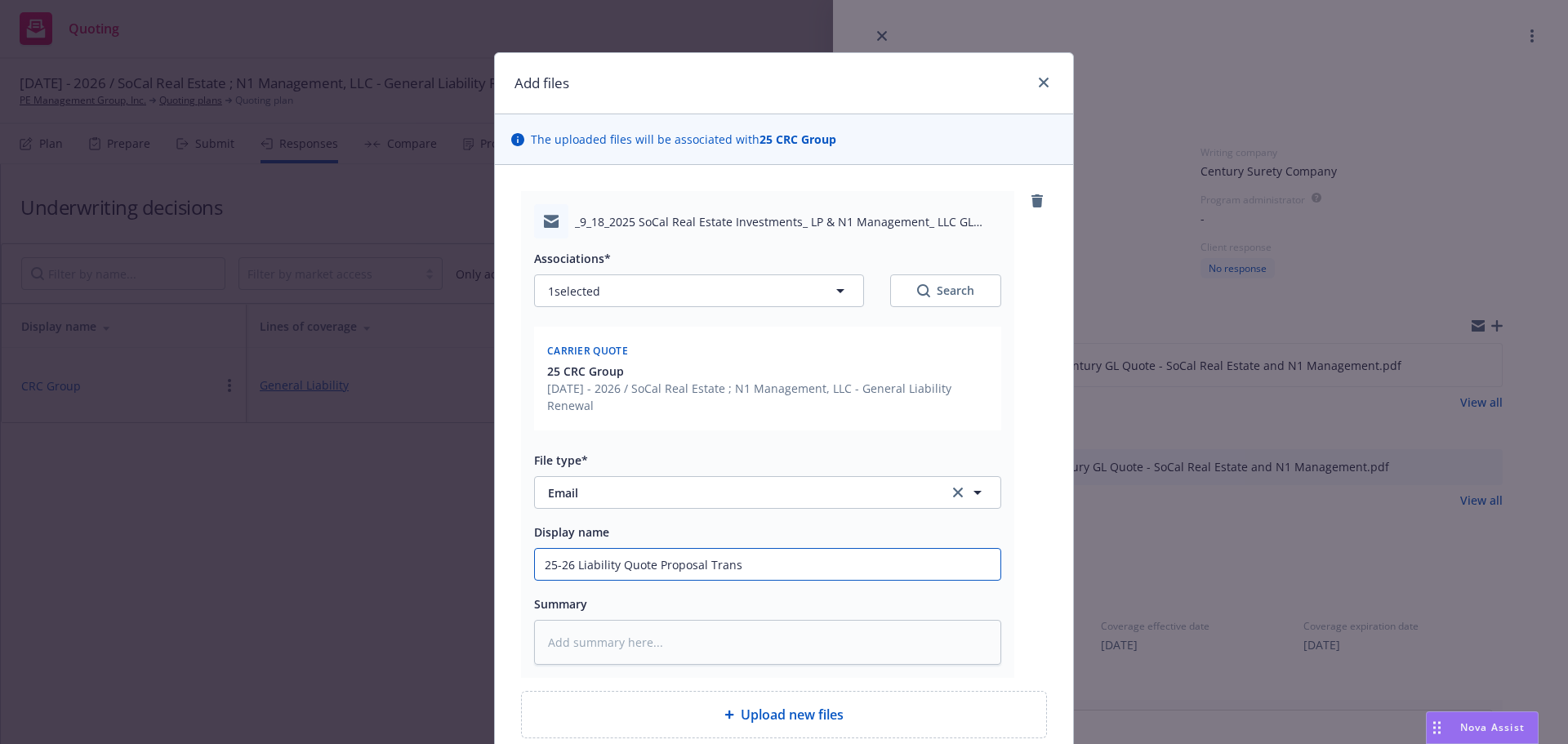
type input "25-26 Liability Quote Proposal Transm"
type textarea "x"
type input "25-26 Liability Quote Proposal Transmi"
type textarea "x"
type input "25-26 Liability Quote Proposal Transmit"
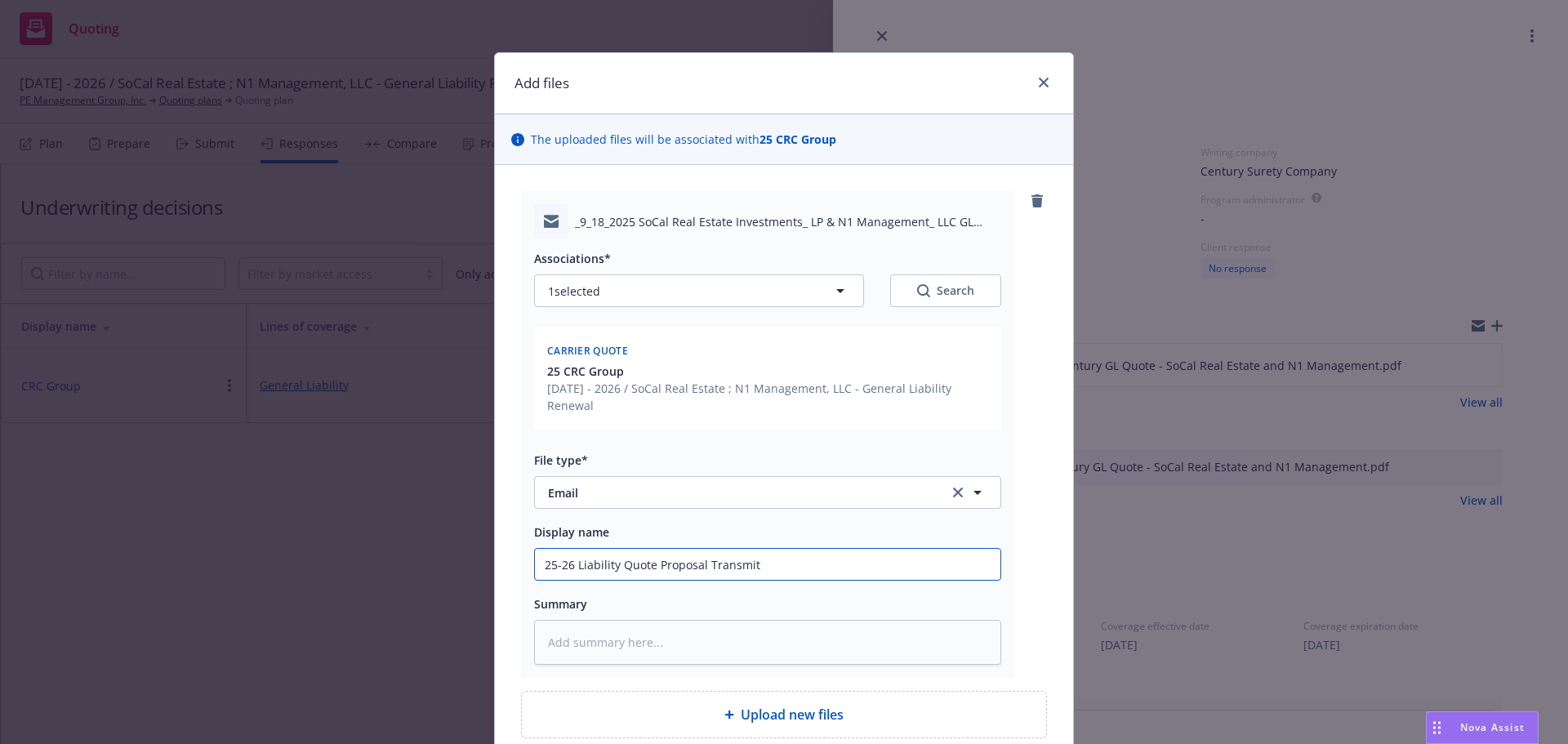
type textarea "x"
type input "25-26 Liability Quote Proposal Transmitt"
type textarea "x"
type input "25-26 Liability Quote Proposal Transmitta"
type textarea "x"
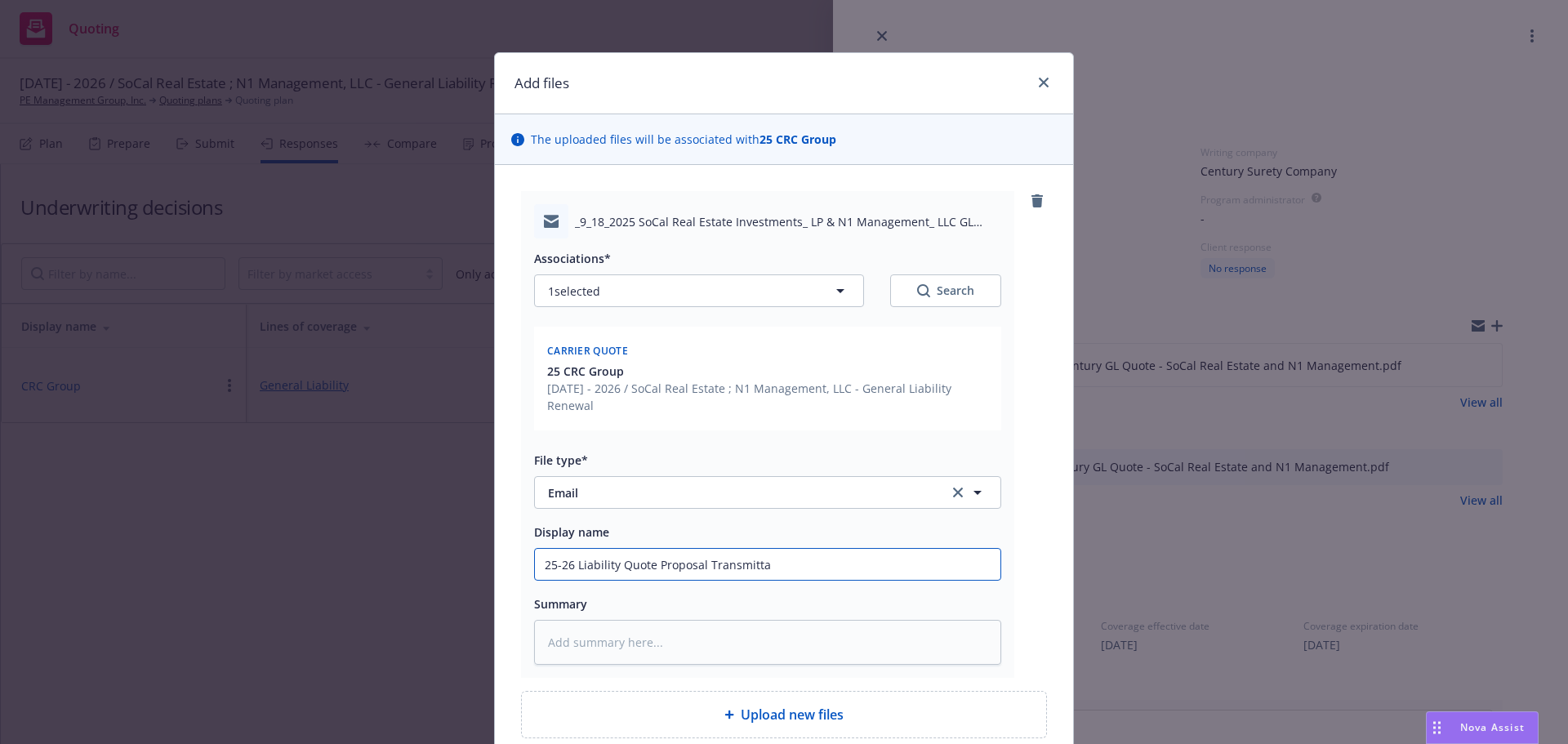
type input "25-26 Liability Quote Proposal Transmittal"
click at [651, 560] on input "25-26 Liability Quote Proposal Transmittal" at bounding box center [768, 565] width 465 height 31
type textarea "x"
type input "25-26 Liability Quote RProposal Transmittal"
type textarea "x"
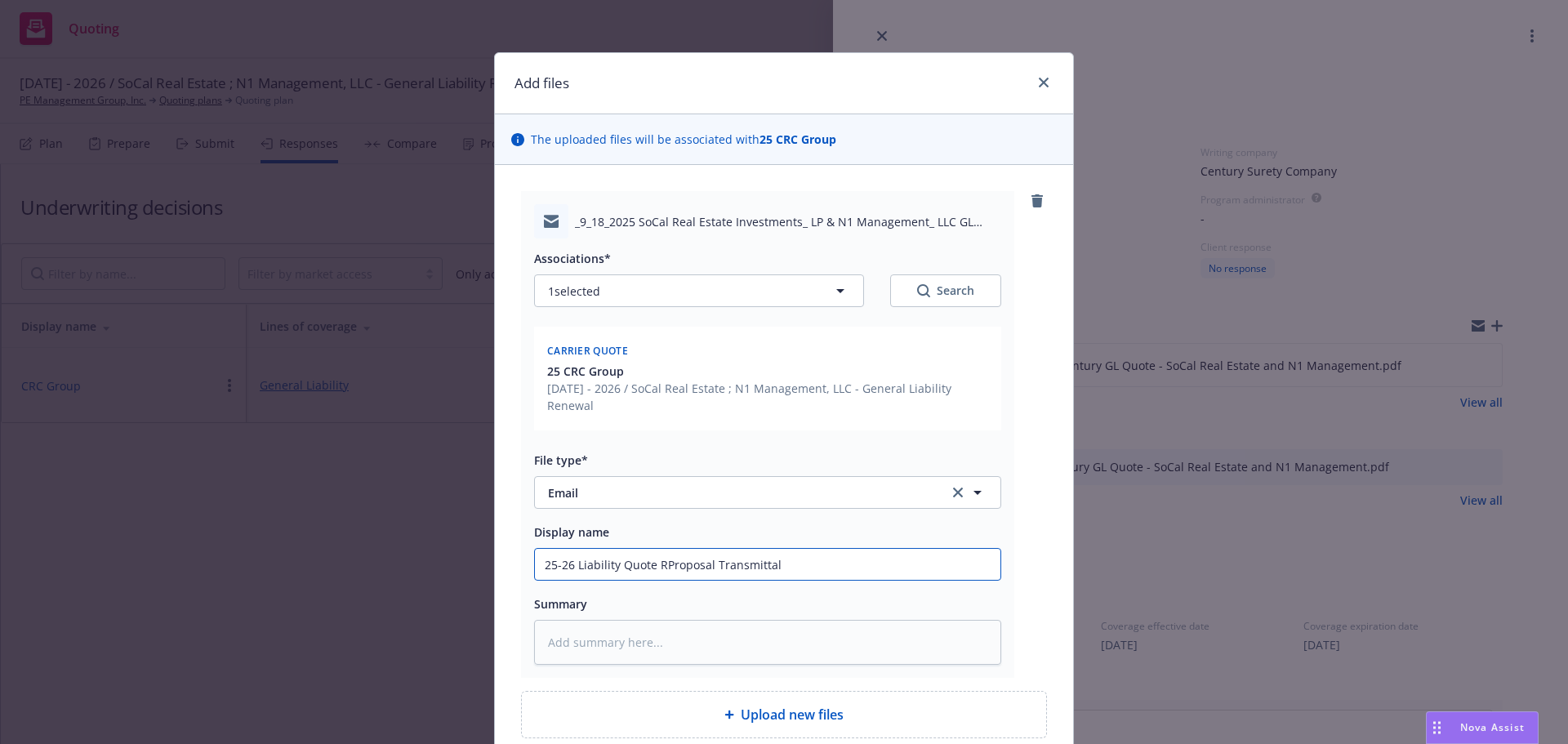
type input "25-26 Liability Quote ReProposal Transmittal"
type textarea "x"
type input "25-26 Liability Quote RenProposal Transmittal"
type textarea "x"
type input "25-26 Liability Quote ReneProposal Transmittal"
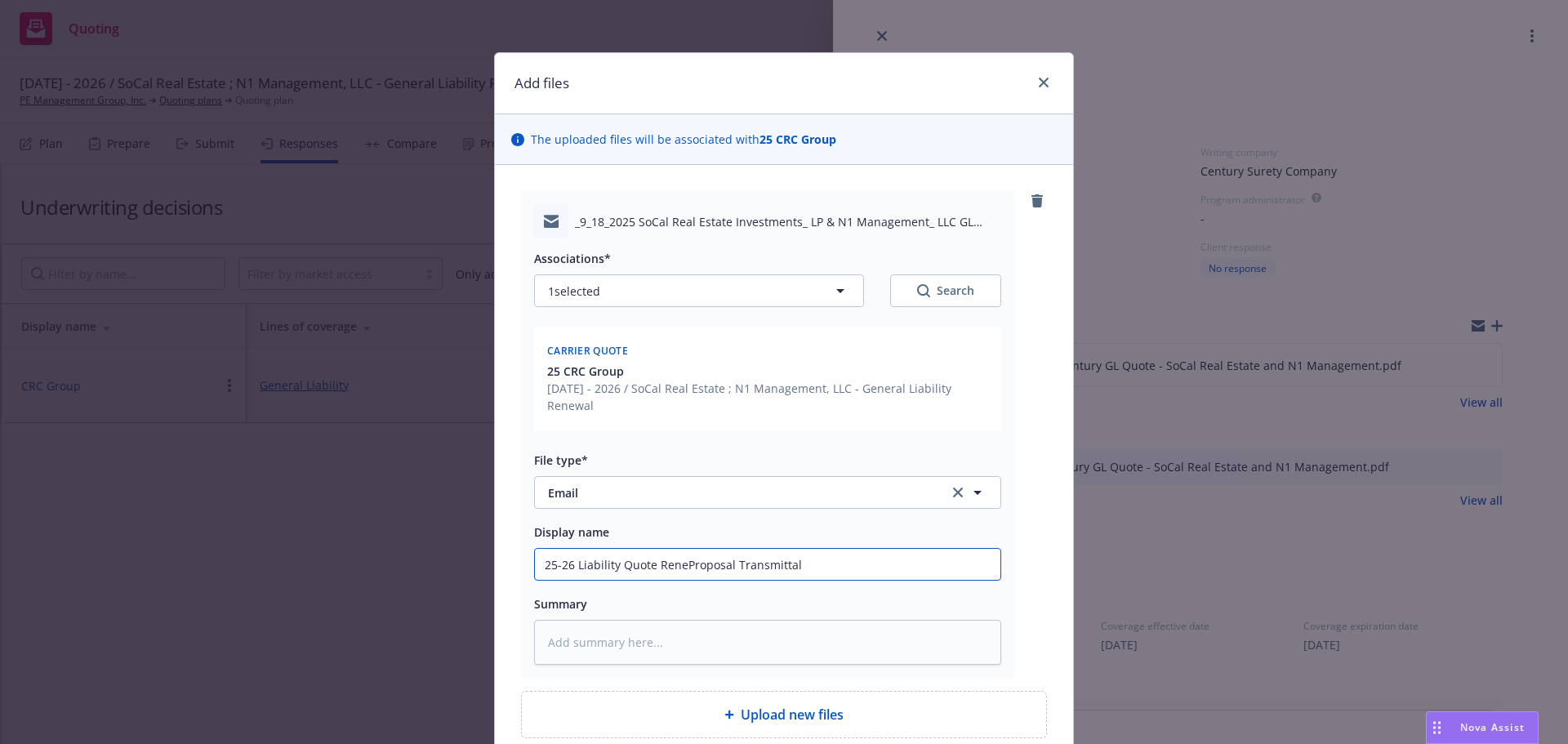
type textarea "x"
type input "25-26 Liability Quote RenewProposal Transmittal"
type textarea "x"
type input "25-26 Liability Quote RenewaProposal Transmittal"
type textarea "x"
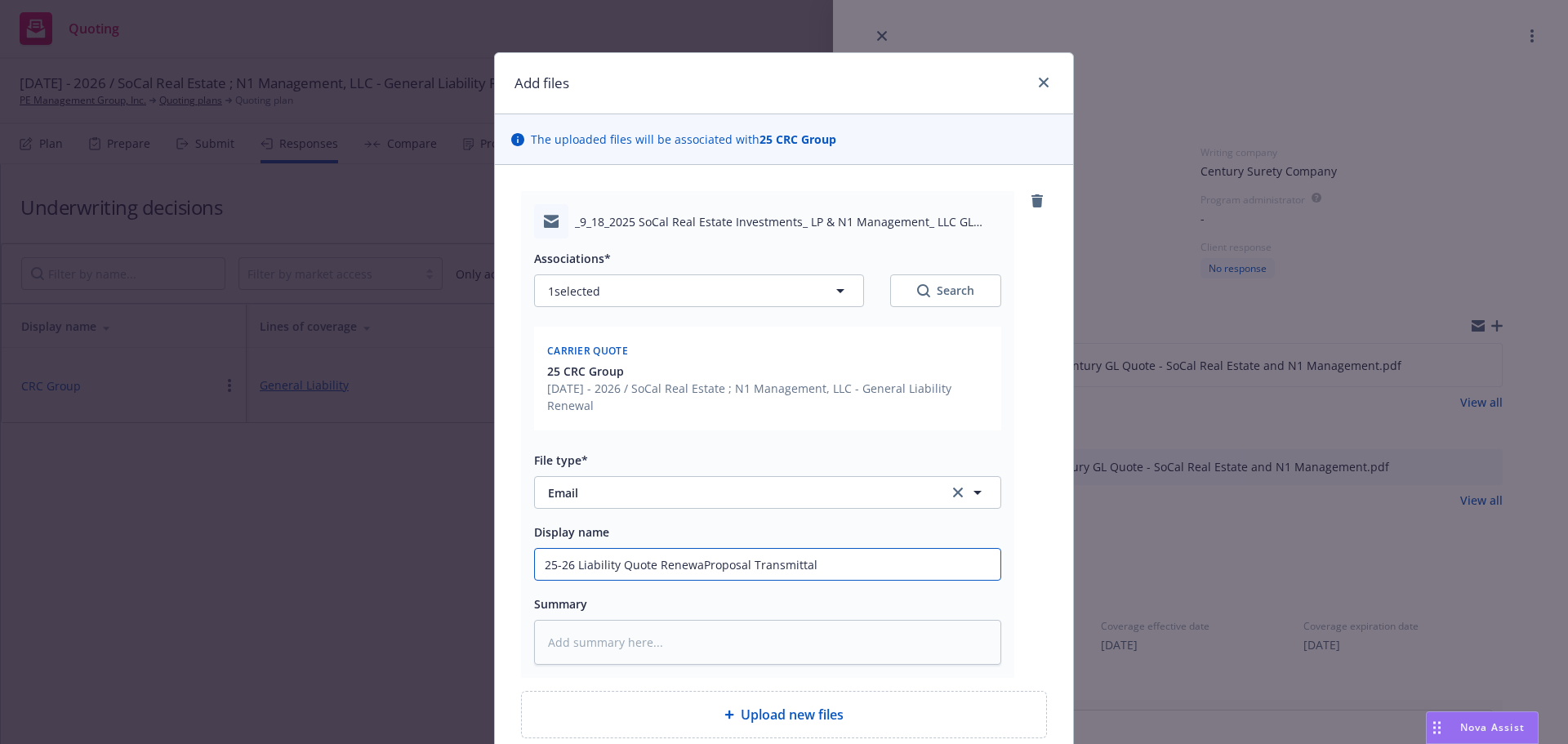
type input "25-26 Liability Quote RenewalProposal Transmittal"
type textarea "x"
type input "25-26 Liability Quote Renewal Proposal Transmittal"
click at [656, 637] on textarea at bounding box center [768, 642] width 467 height 45
type textarea "x"
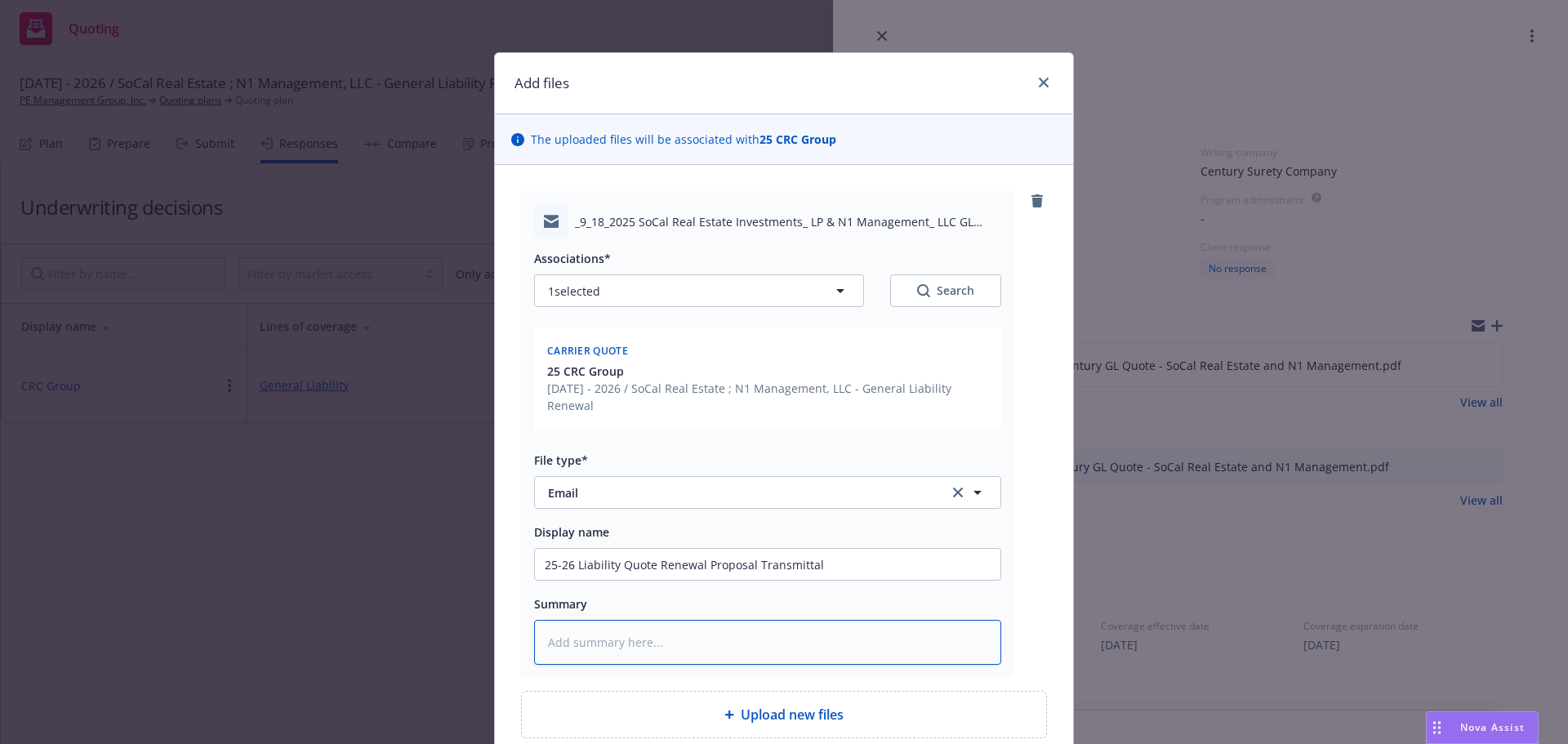
type textarea "S"
type textarea "x"
type textarea "St"
type textarea "x"
type textarea "S"
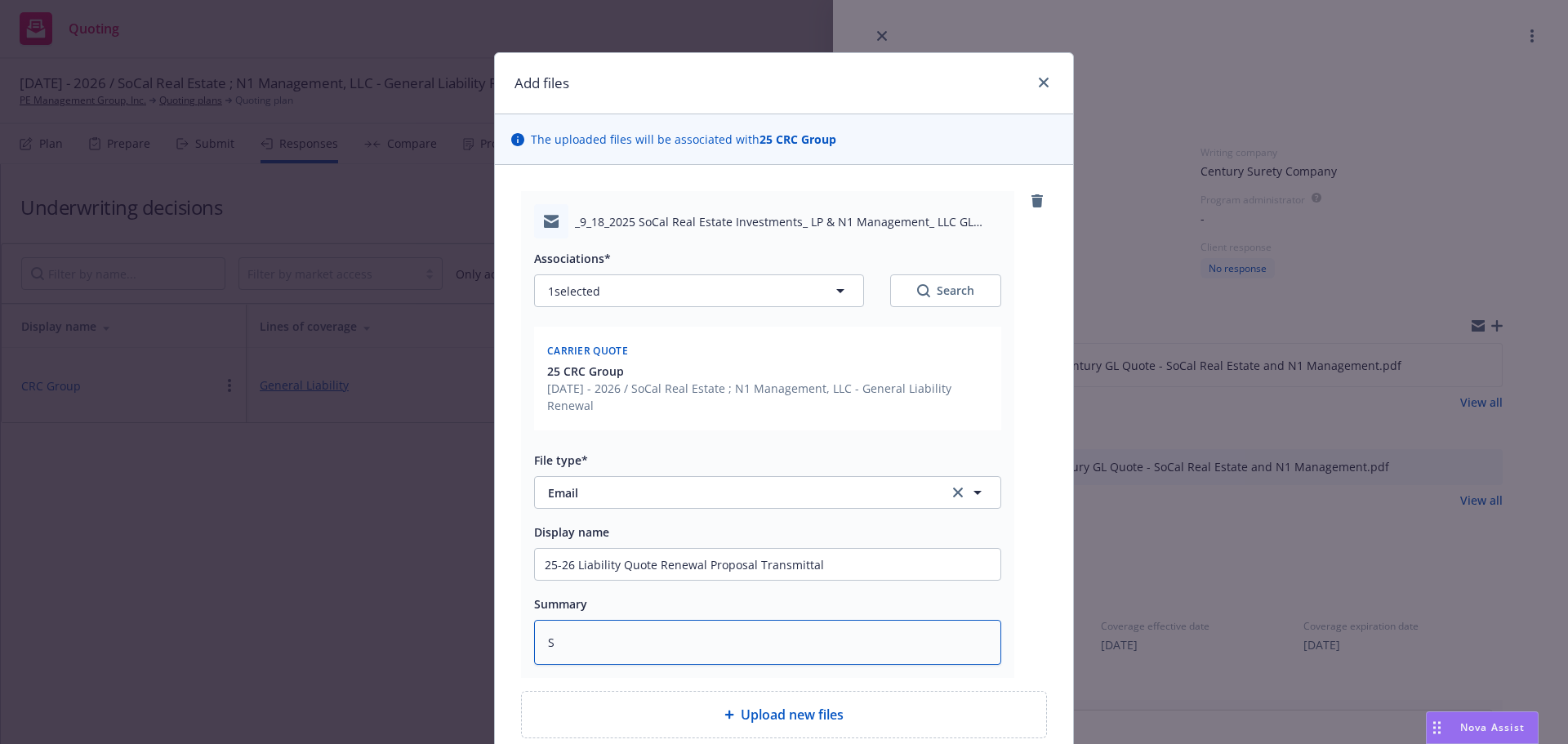
type textarea "x"
type textarea "T"
type textarea "x"
type textarea "Tr"
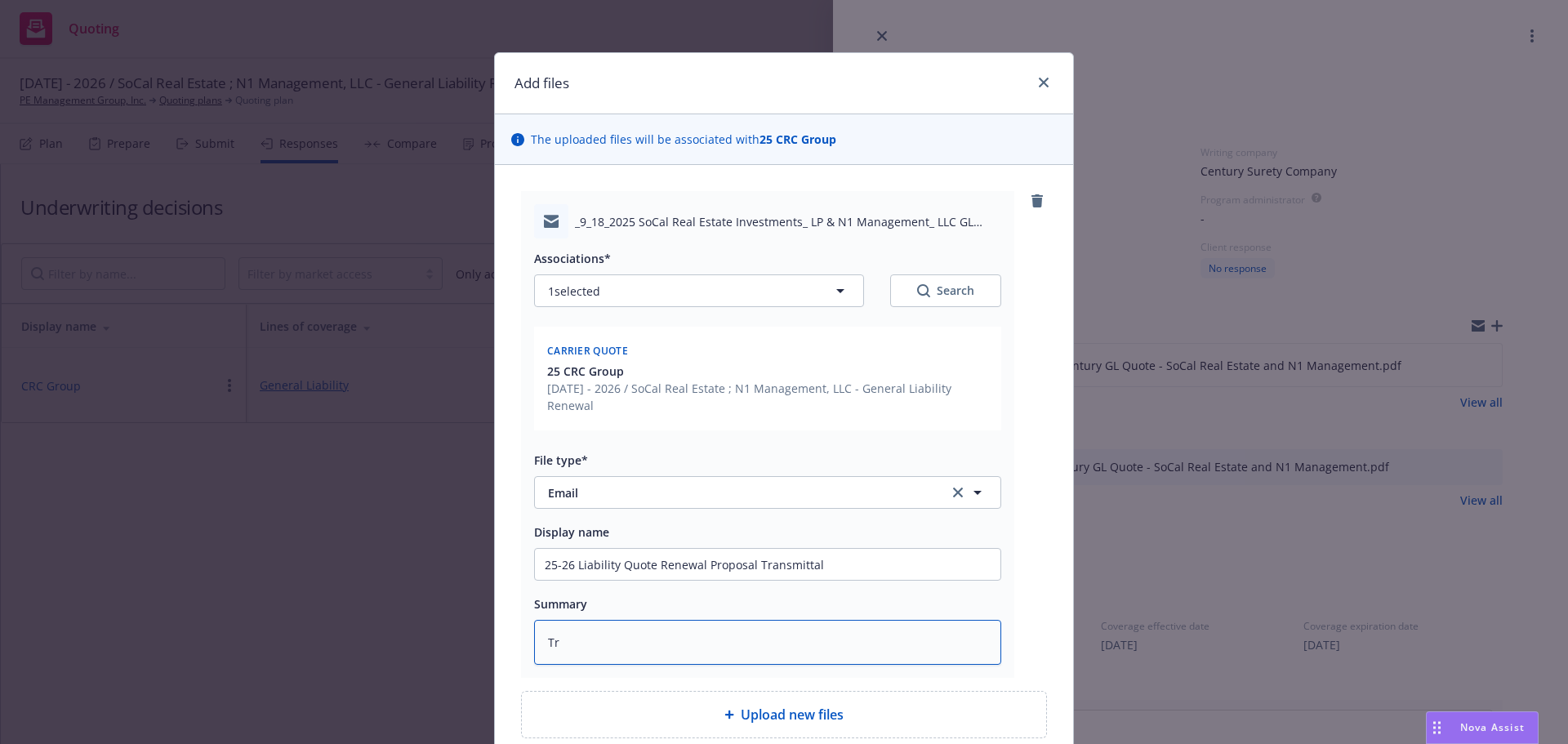
type textarea "x"
type textarea "Tra"
type textarea "x"
type textarea "[PERSON_NAME]"
type textarea "x"
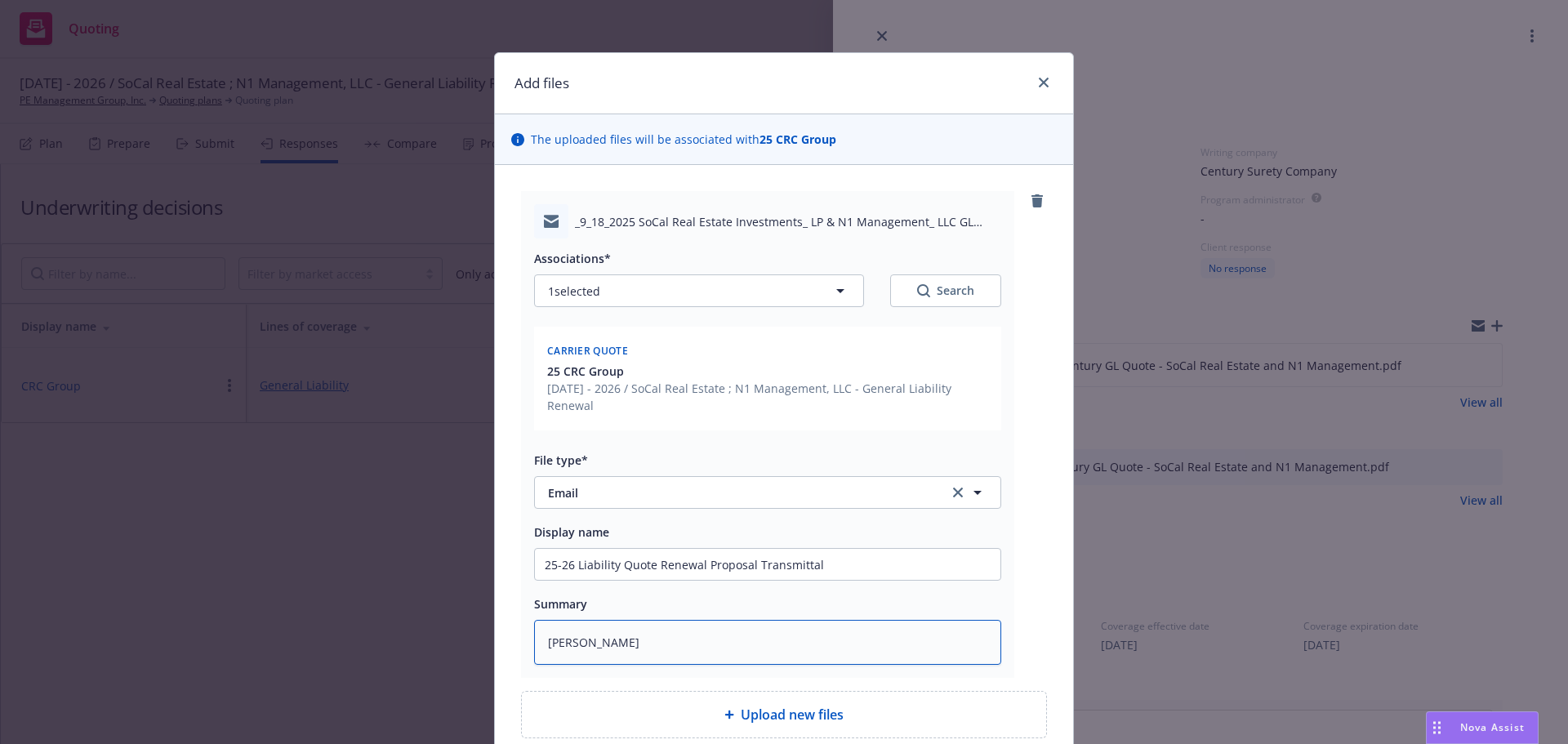
type textarea "Trans"
type textarea "x"
type textarea "Transm"
type textarea "x"
type textarea "Transmi"
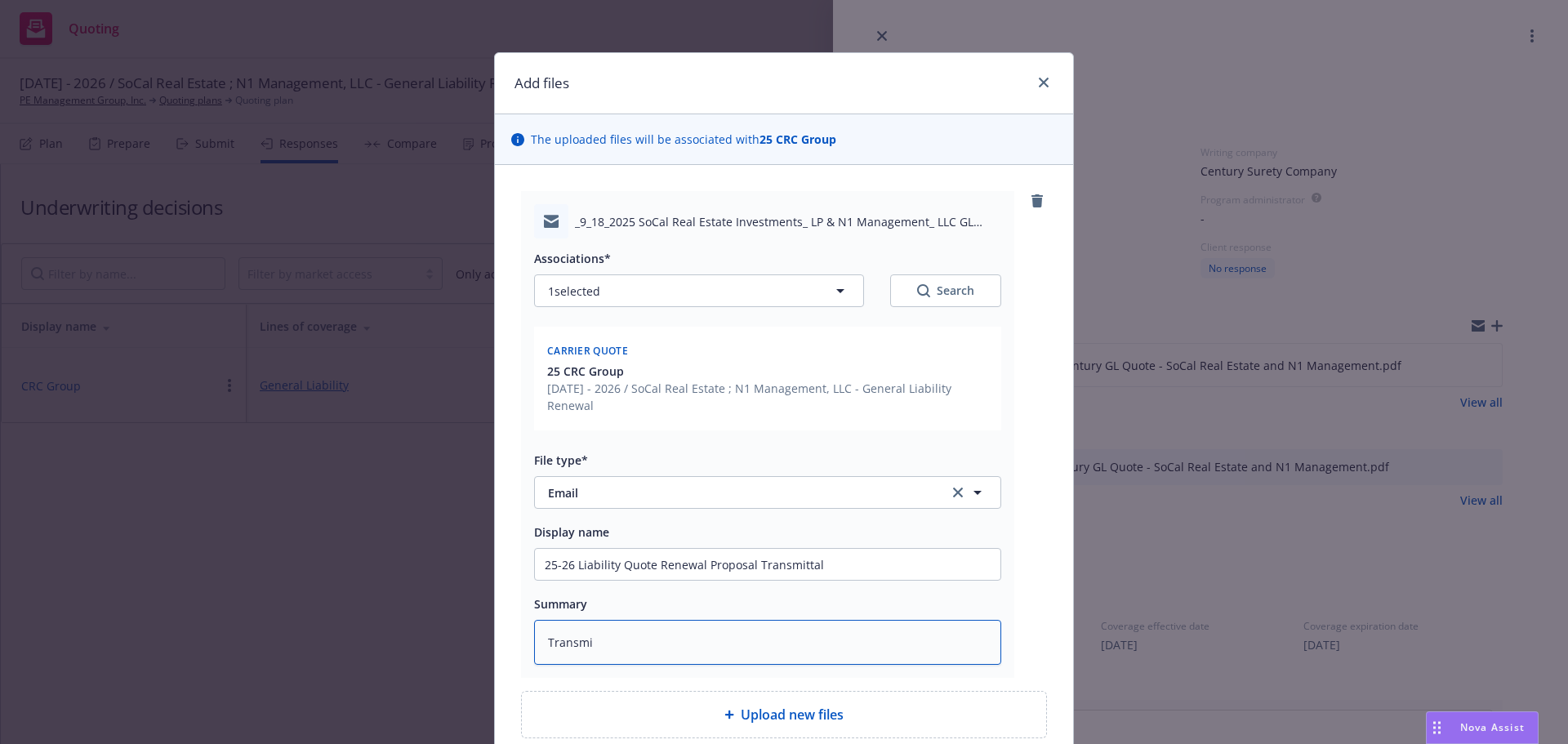
type textarea "x"
type textarea "Transmit"
type textarea "x"
type textarea "Transmitt"
type textarea "x"
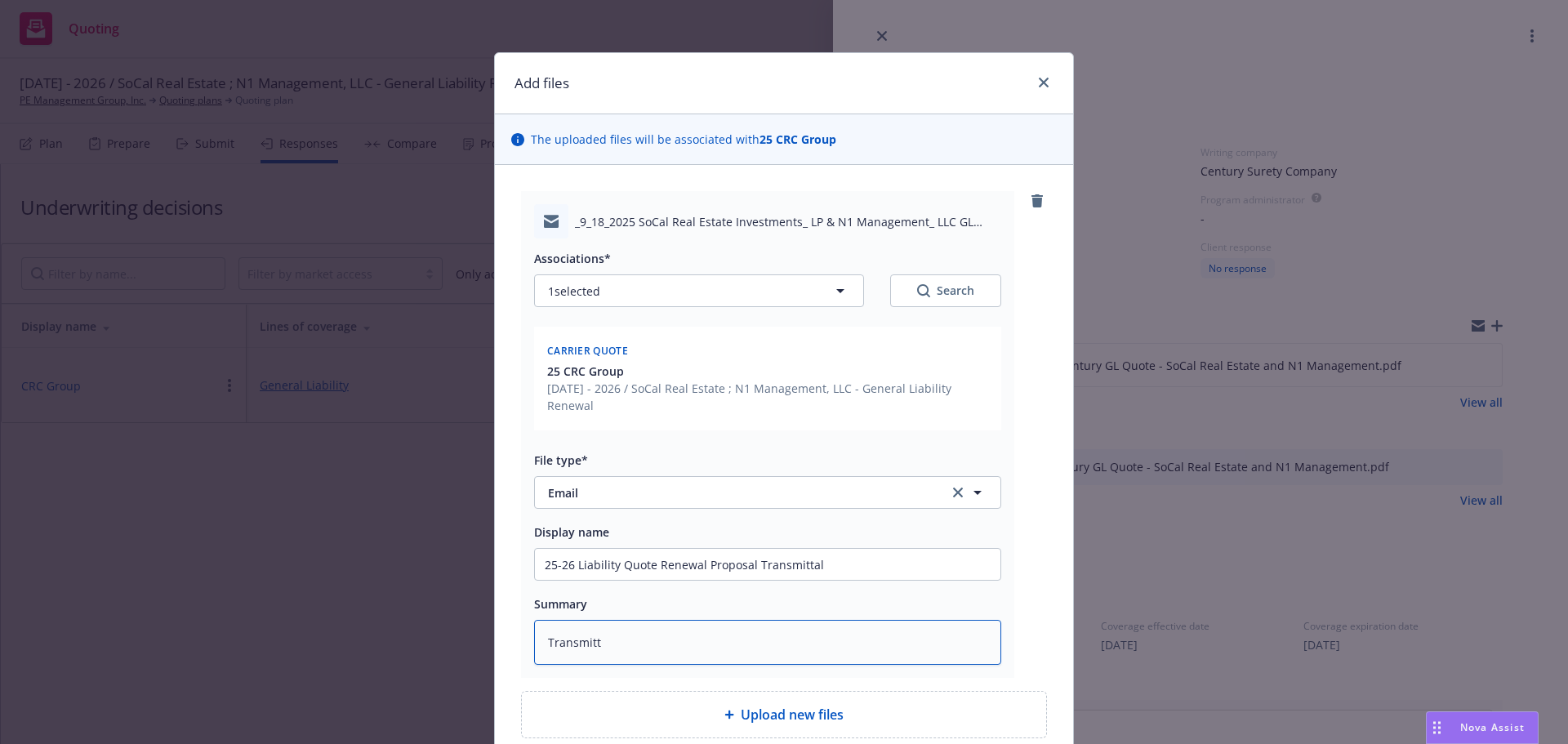
type textarea "Transmitta"
type textarea "x"
type textarea "Transmittal"
type textarea "x"
type textarea "Transmittal"
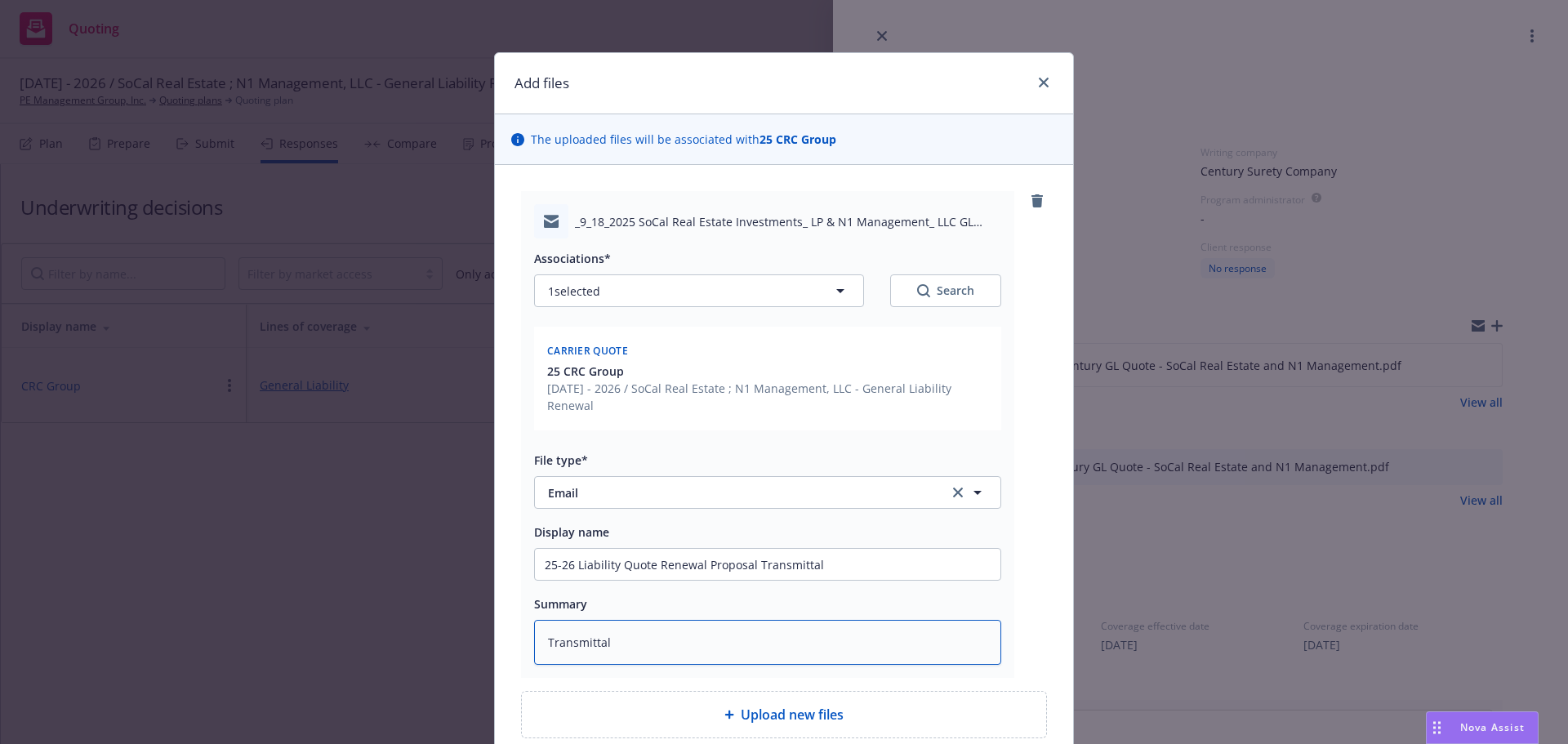
type textarea "x"
type textarea "Transmittal o"
type textarea "x"
type textarea "Transmittal of"
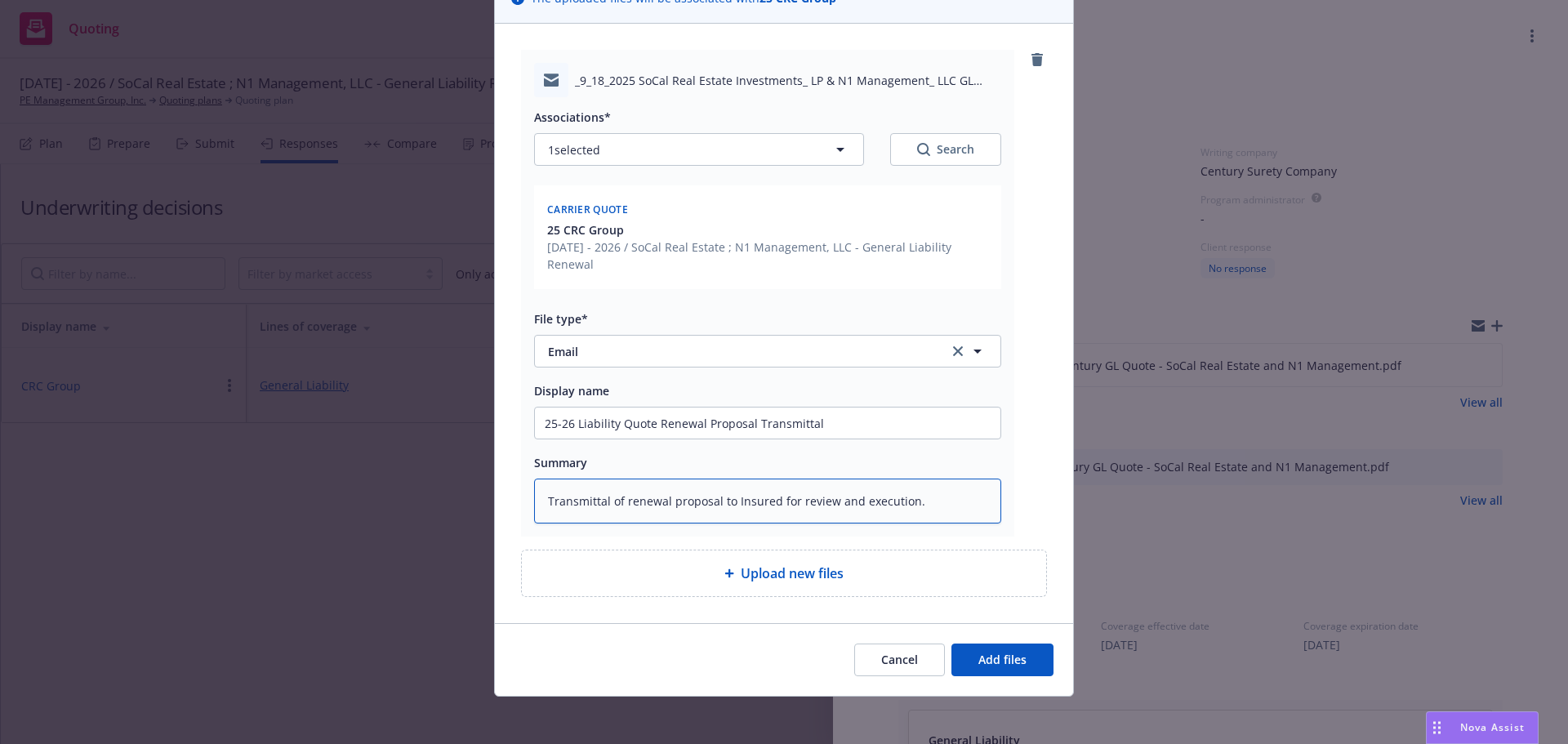
scroll to position [146, 0]
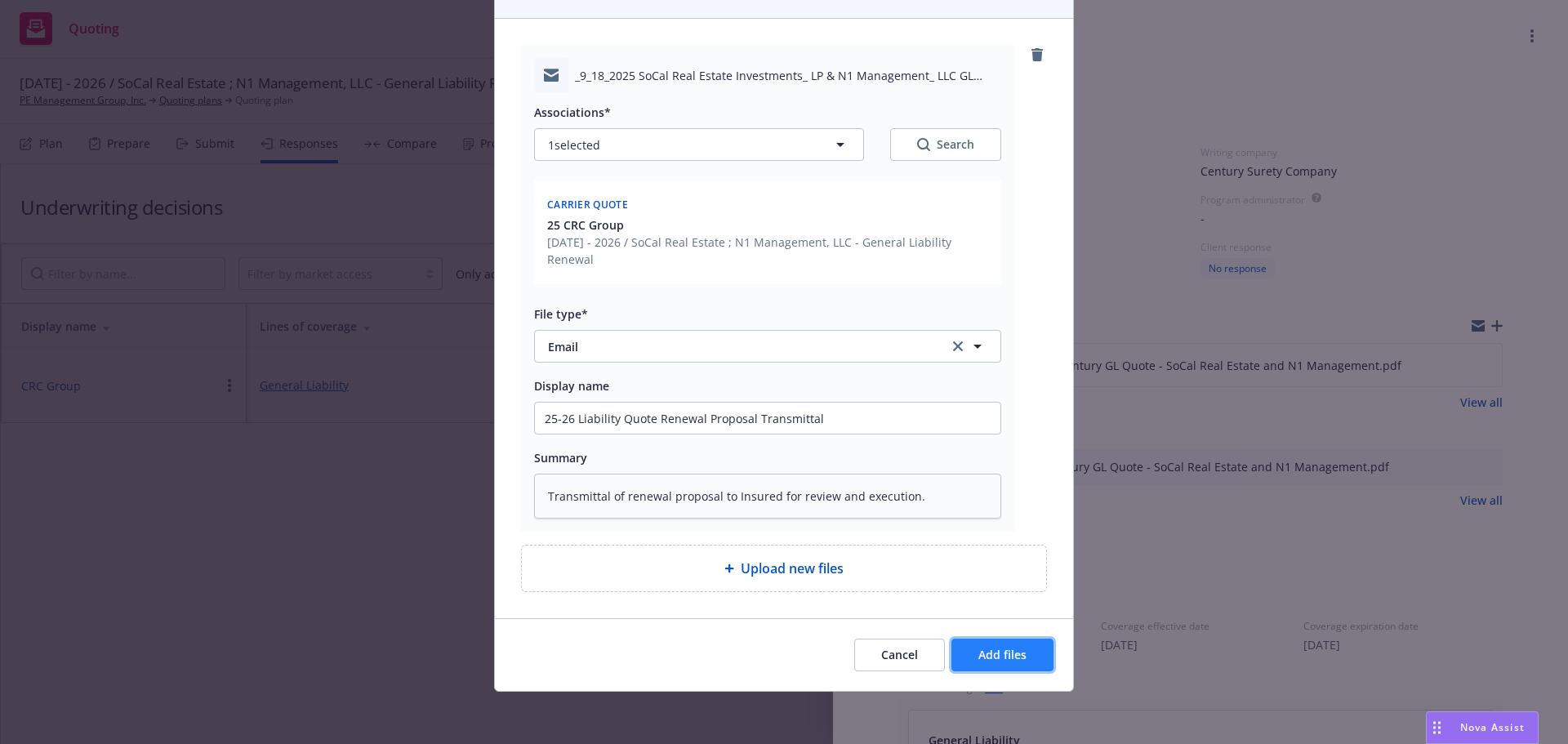
click at [1008, 659] on span "Add files" at bounding box center [1001, 654] width 48 height 16
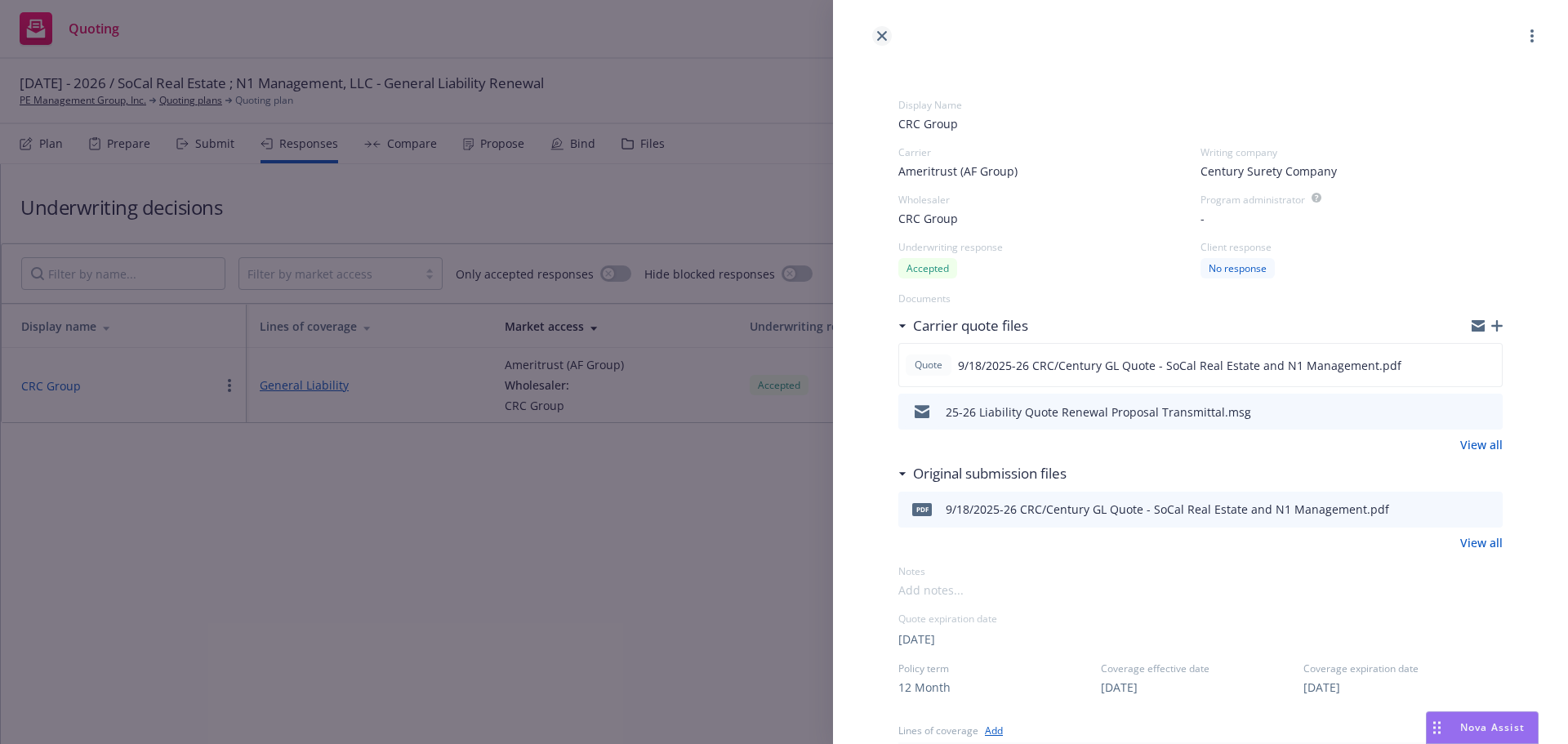
click at [877, 34] on icon "close" at bounding box center [881, 36] width 10 height 10
